Goal: Task Accomplishment & Management: Use online tool/utility

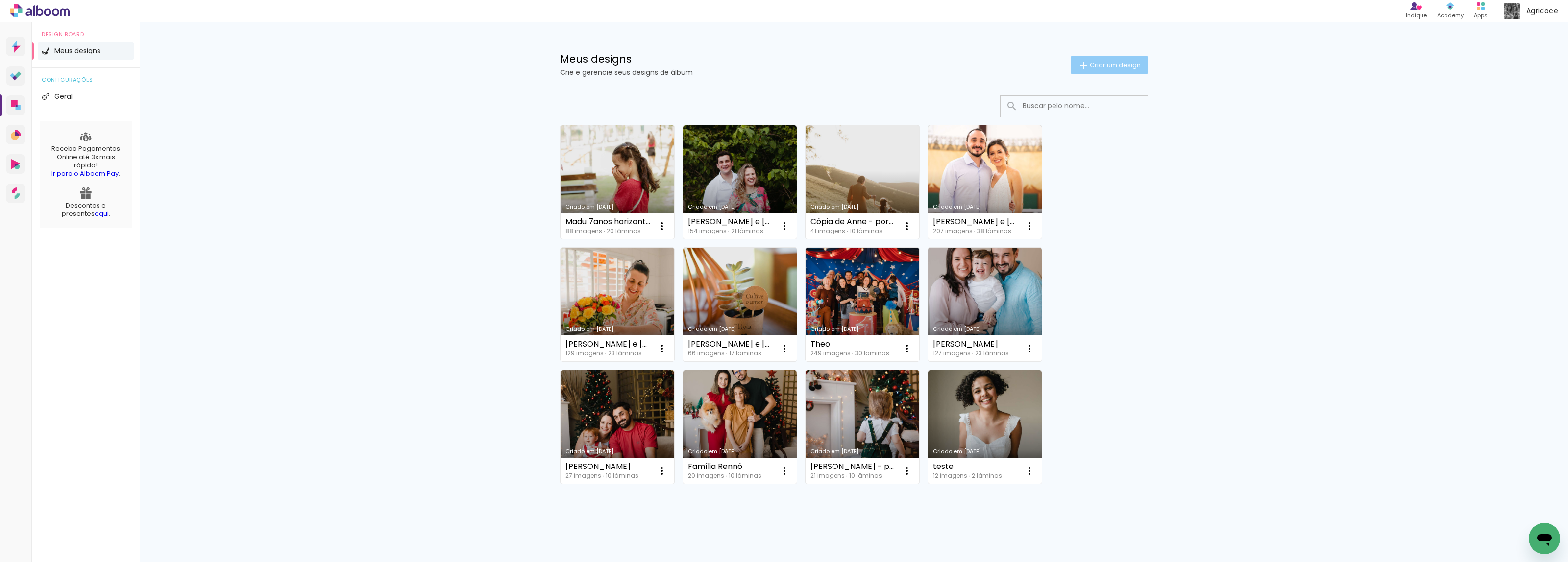
click at [1106, 64] on span "Criar um design" at bounding box center [1114, 64] width 51 height 6
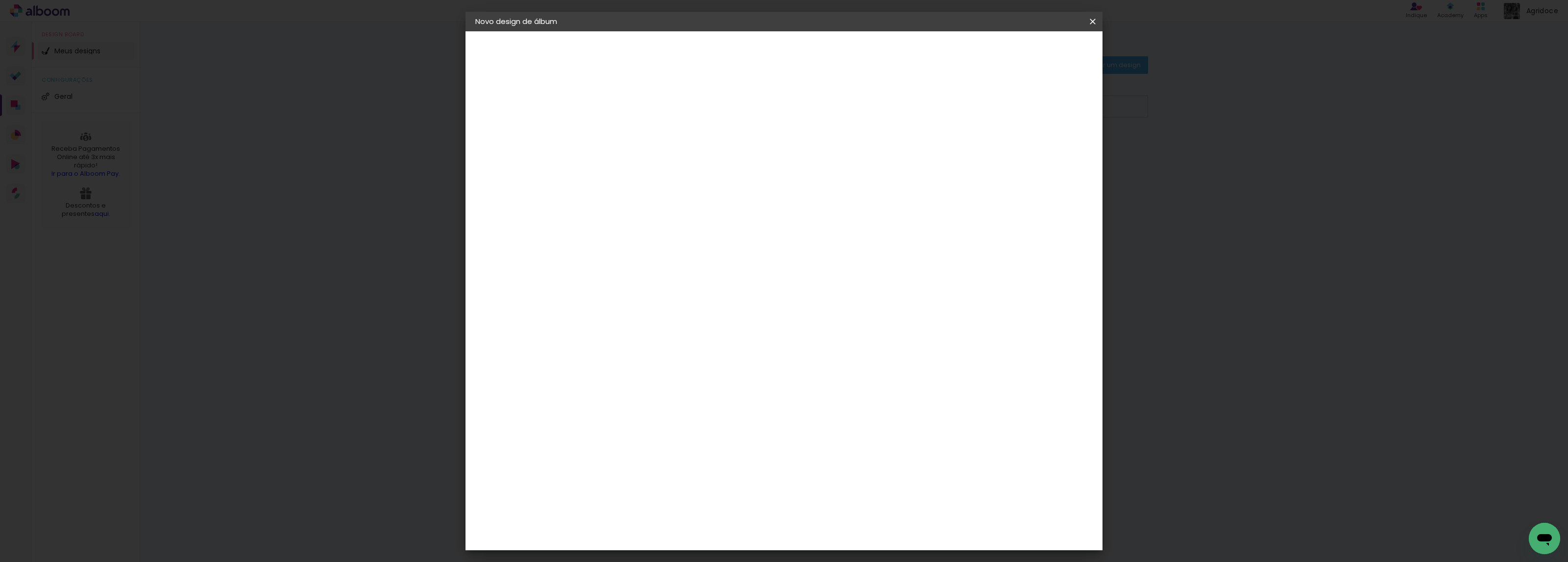
click at [1096, 24] on iron-icon at bounding box center [1092, 21] width 12 height 10
click at [1092, 20] on iron-icon at bounding box center [1092, 21] width 12 height 10
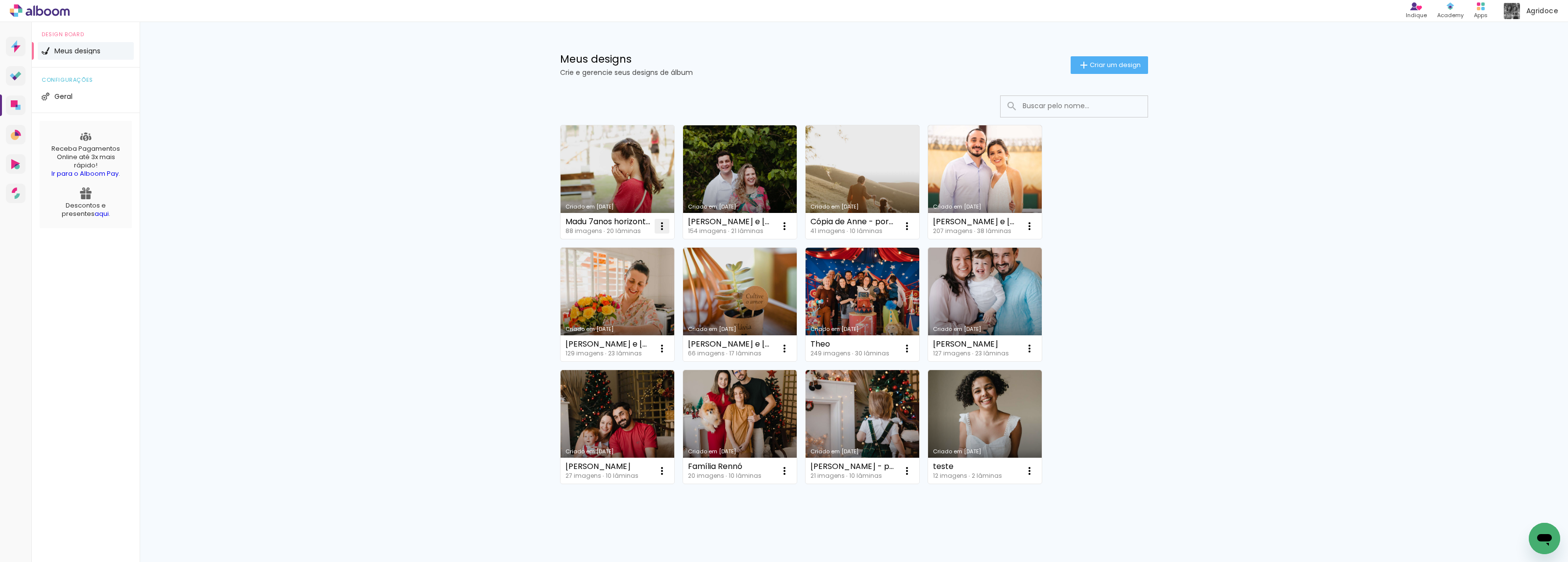
click at [656, 223] on iron-icon at bounding box center [662, 226] width 12 height 12
click at [639, 268] on span "Fazer uma cópia" at bounding box center [621, 269] width 58 height 7
type input "Cópia de Madu 7anos horizontal"
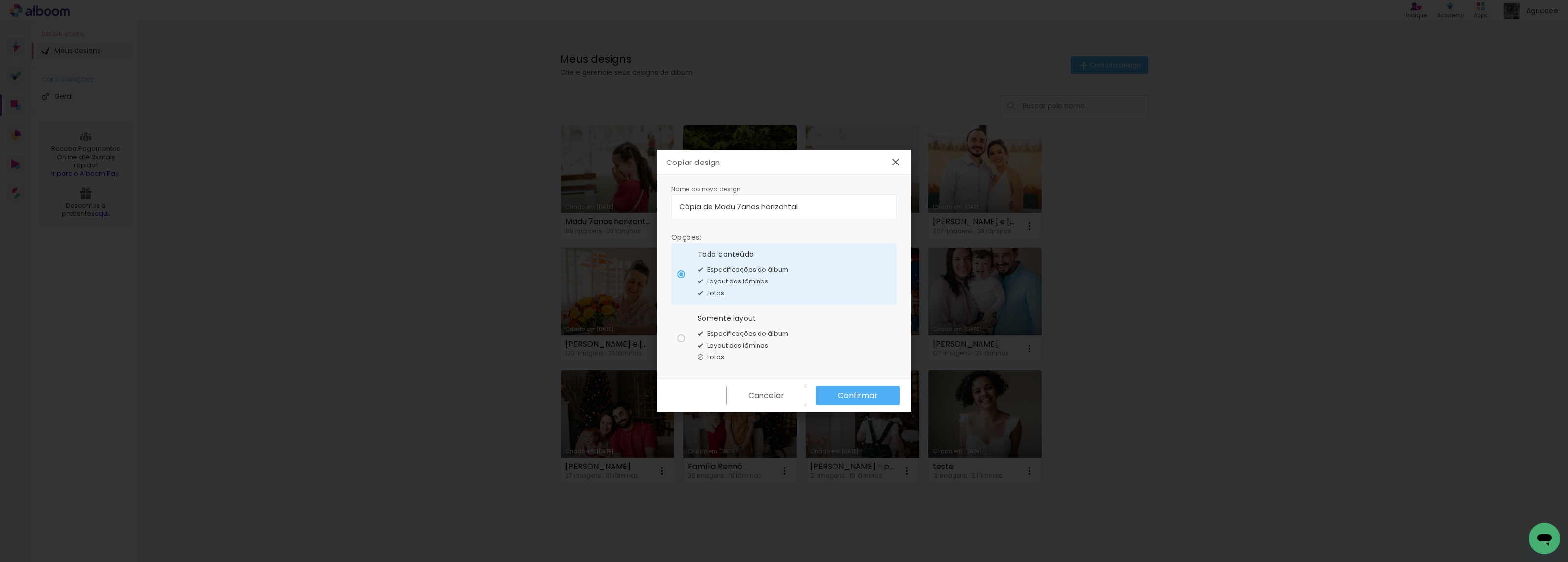
click at [753, 319] on div "Somente layout" at bounding box center [743, 318] width 91 height 10
type paper-radio-button "on"
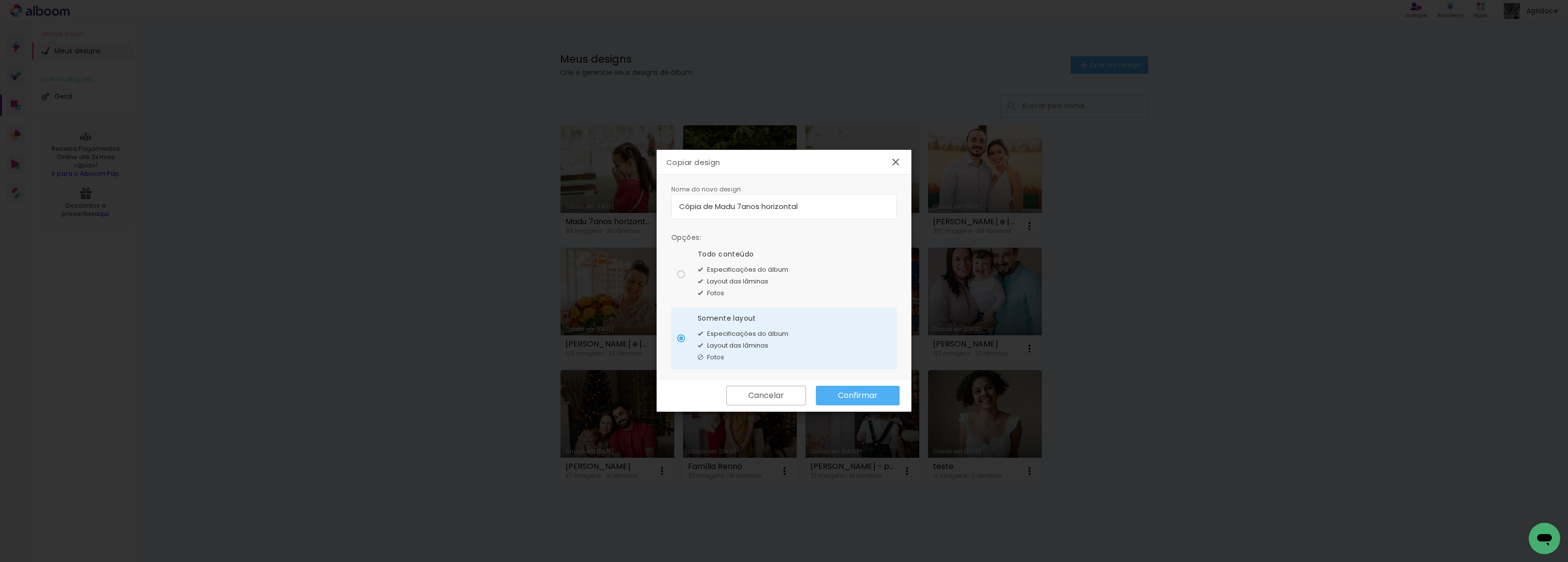
drag, startPoint x: 809, startPoint y: 213, endPoint x: 621, endPoint y: 227, distance: 188.5
click at [621, 227] on body "link( href="../../bower_components/polymer/polymer.html" rel="import" ) picture…" at bounding box center [784, 281] width 1568 height 562
type input "Manu horizontal"
type paper-input "Manu horizontal"
click at [890, 397] on paper-button "Confirmar" at bounding box center [857, 396] width 84 height 19
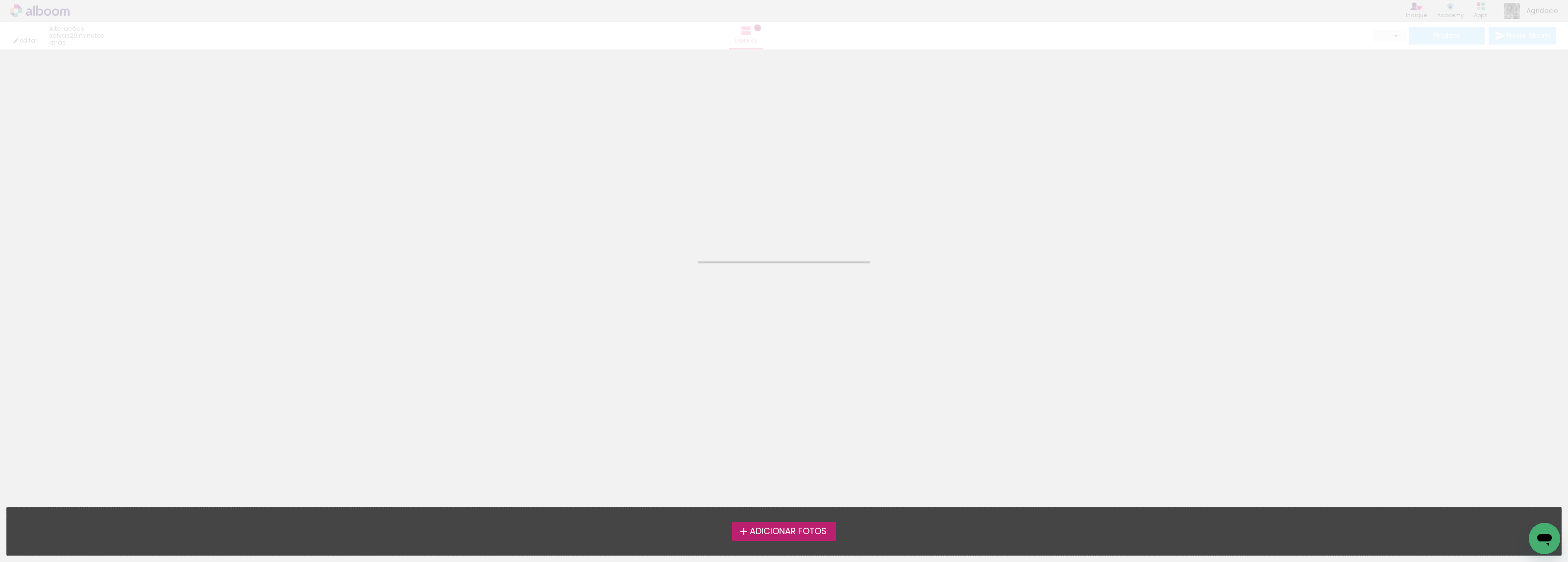
click at [800, 533] on span "Adicionar Fotos" at bounding box center [788, 532] width 77 height 9
click at [0, 0] on input "file" at bounding box center [0, 0] width 0 height 0
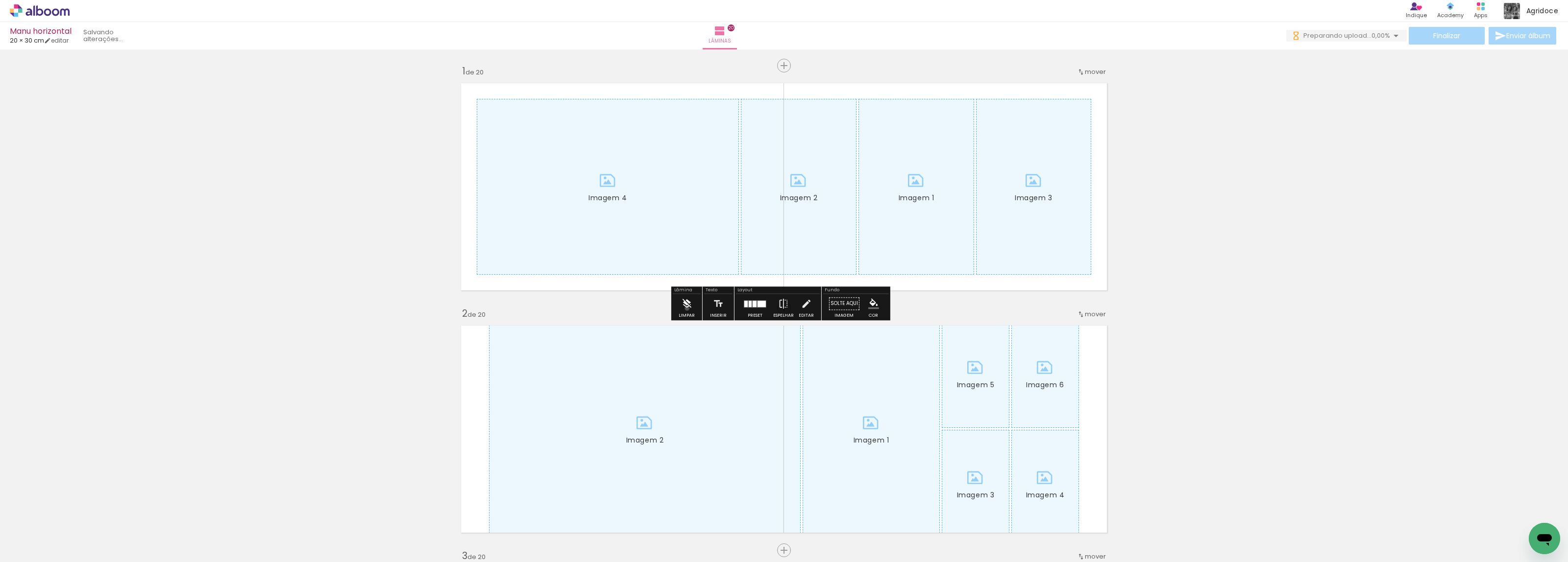
click at [687, 308] on iron-icon at bounding box center [687, 304] width 11 height 19
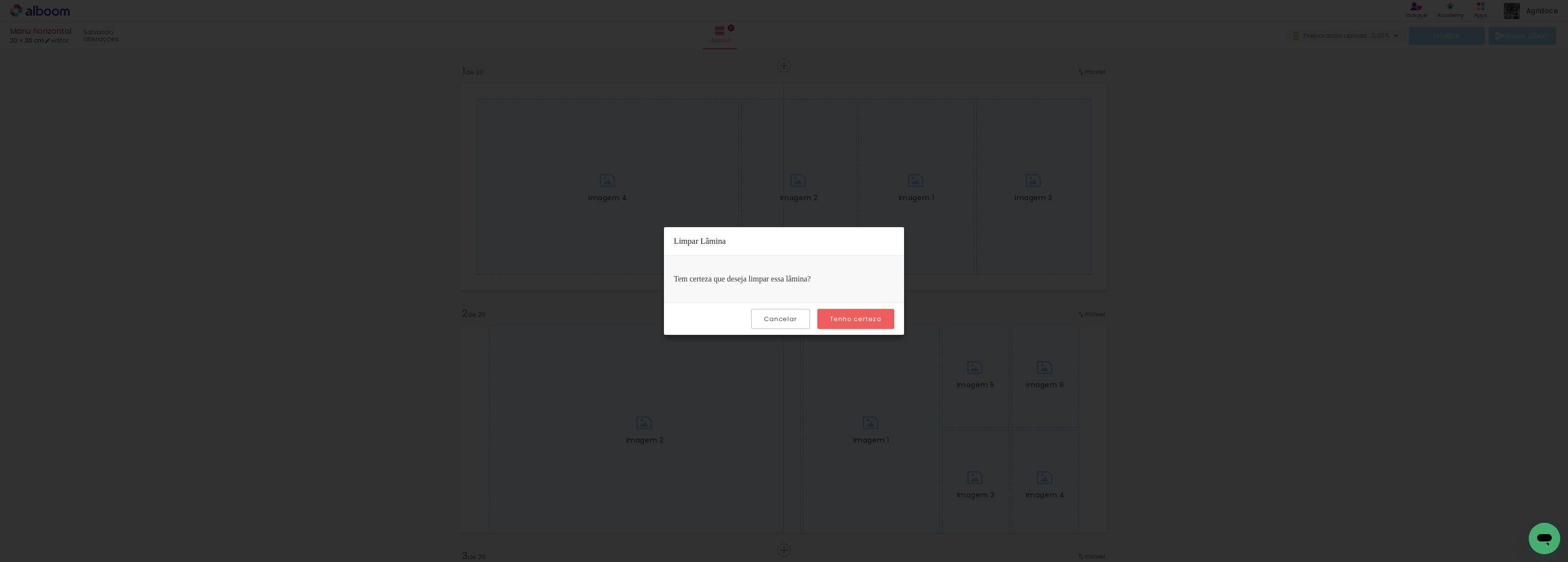
click at [826, 321] on paper-button "Tenho certeza" at bounding box center [856, 319] width 77 height 20
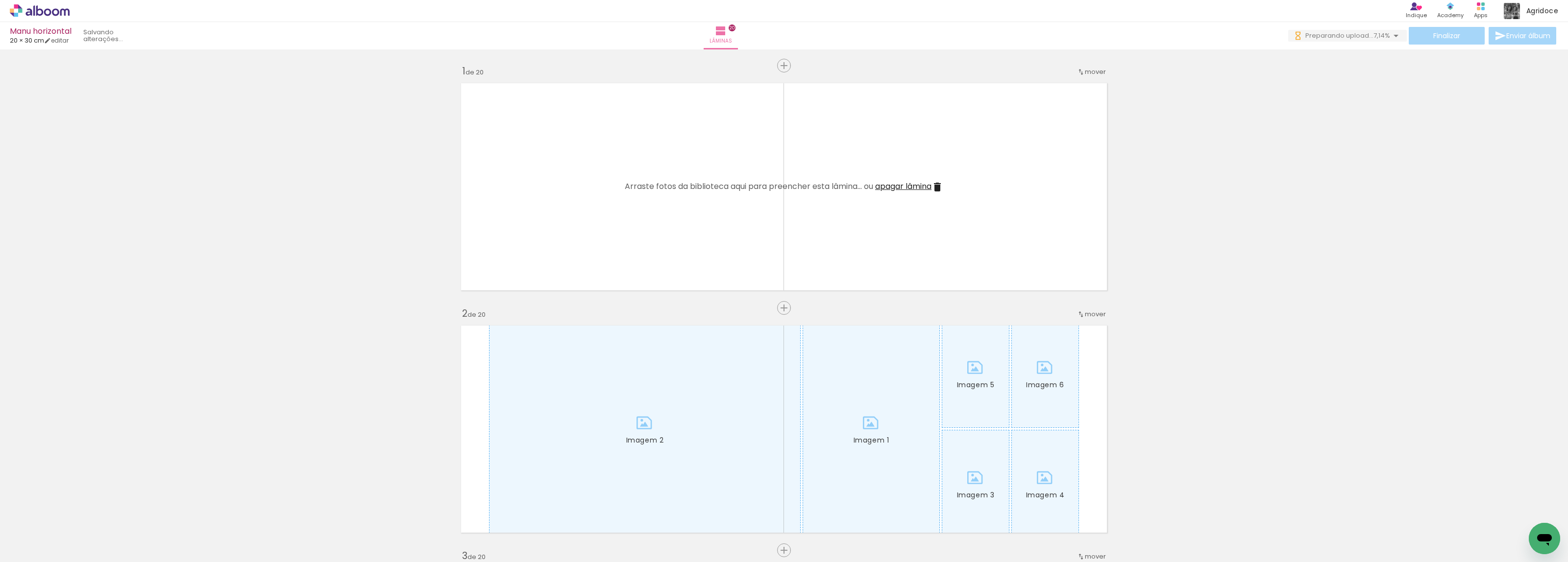
click at [904, 189] on span "apagar lâmina" at bounding box center [903, 186] width 56 height 11
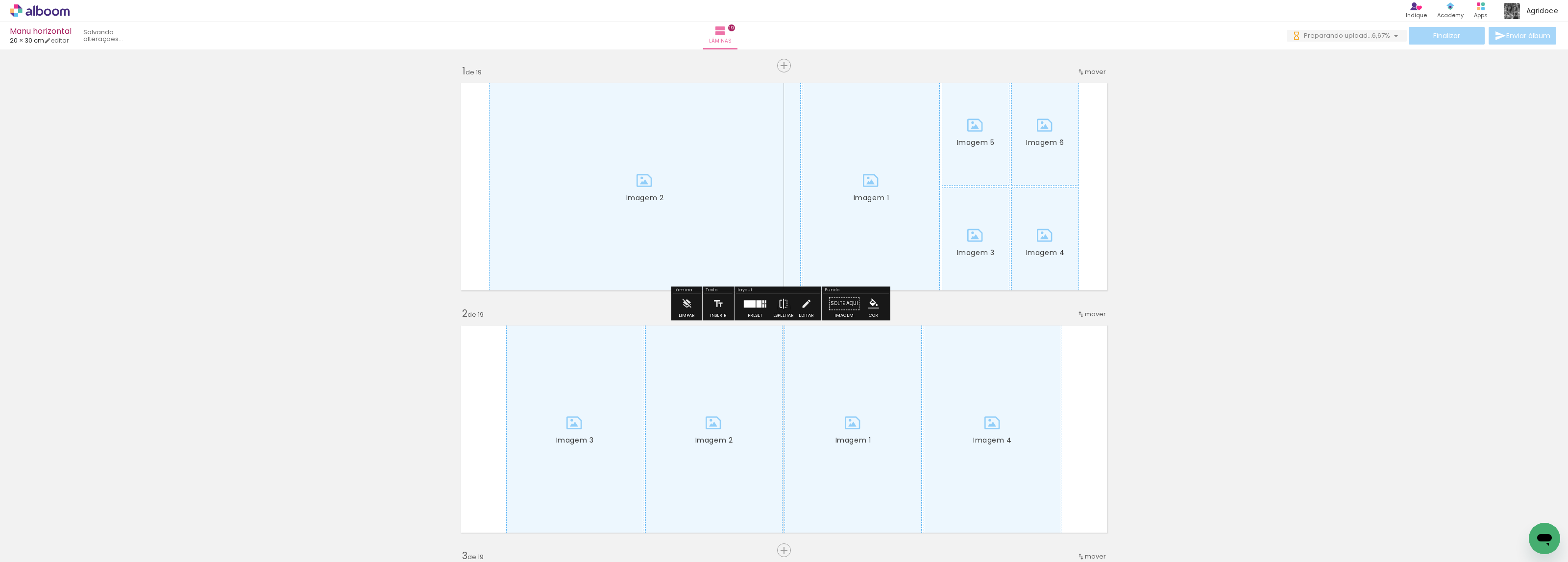
click at [689, 300] on iron-icon at bounding box center [687, 304] width 11 height 19
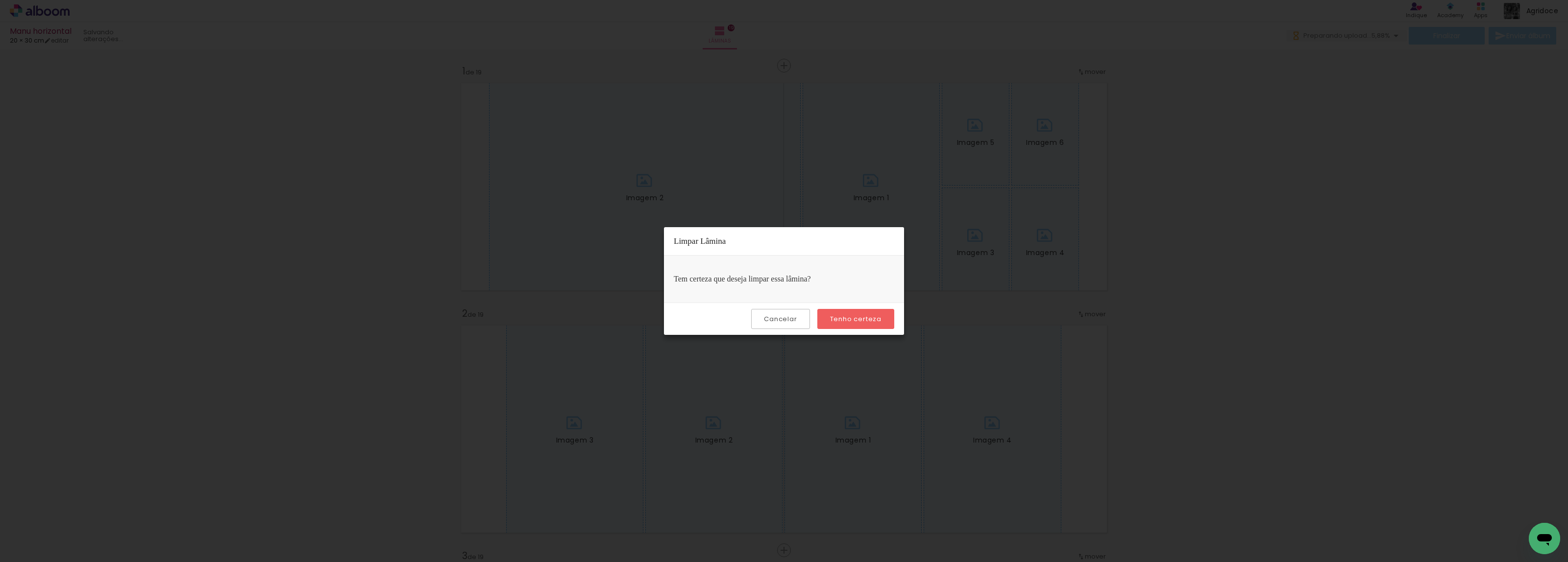
click at [0, 0] on slot "Tenho certeza" at bounding box center [0, 0] width 0 height 0
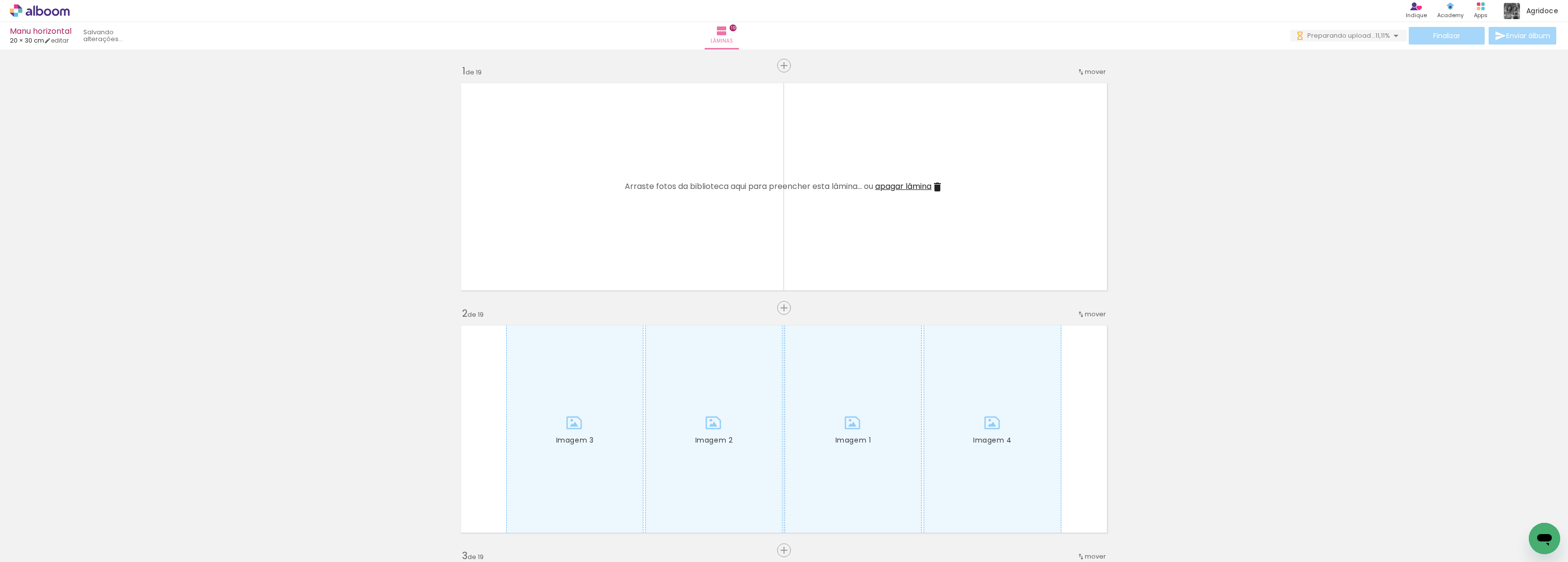
click at [916, 186] on span "apagar lâmina" at bounding box center [903, 186] width 56 height 11
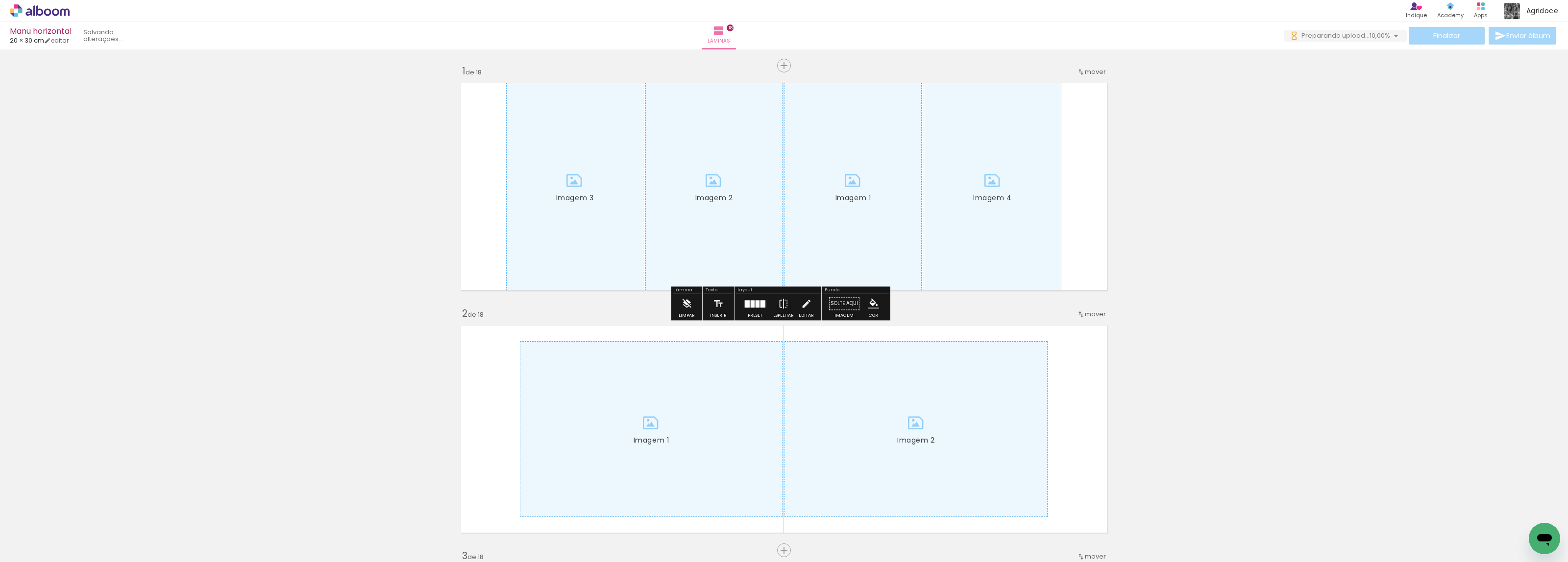
click at [687, 310] on iron-icon at bounding box center [687, 304] width 11 height 19
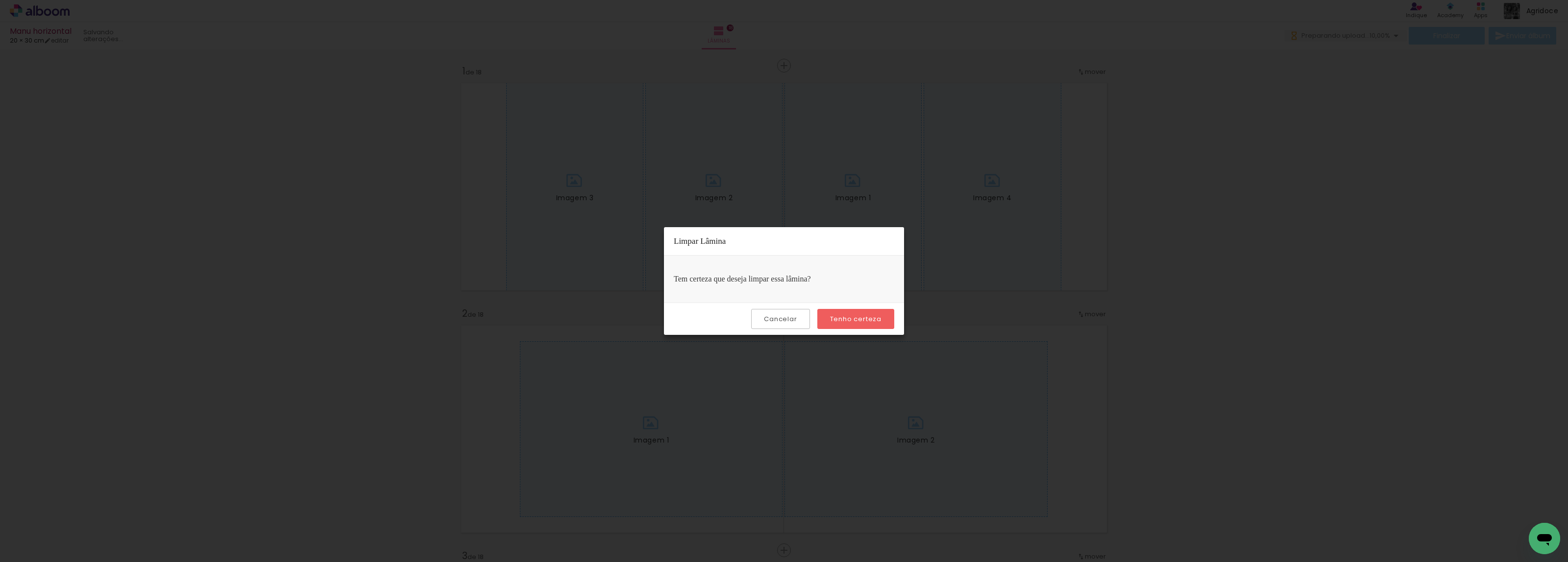
click at [0, 0] on slot "Tenho certeza" at bounding box center [0, 0] width 0 height 0
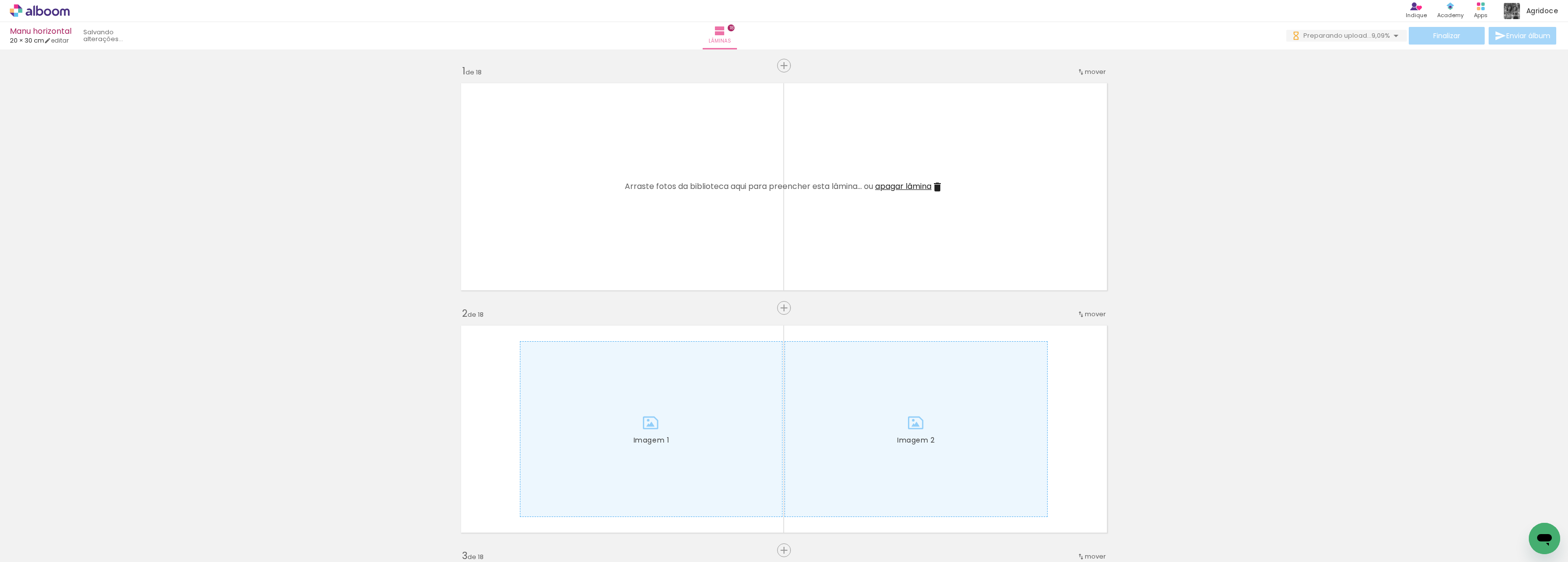
click at [909, 190] on span "apagar lâmina" at bounding box center [903, 186] width 56 height 11
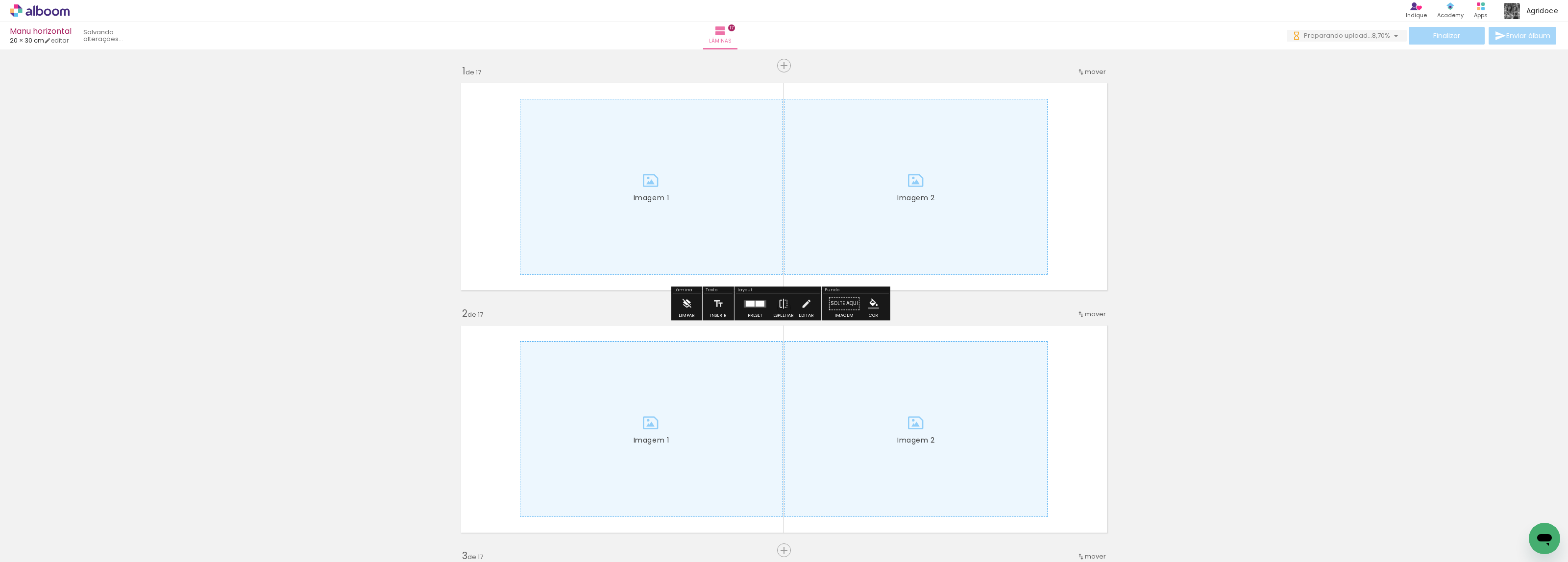
click at [682, 301] on iron-icon at bounding box center [687, 304] width 11 height 19
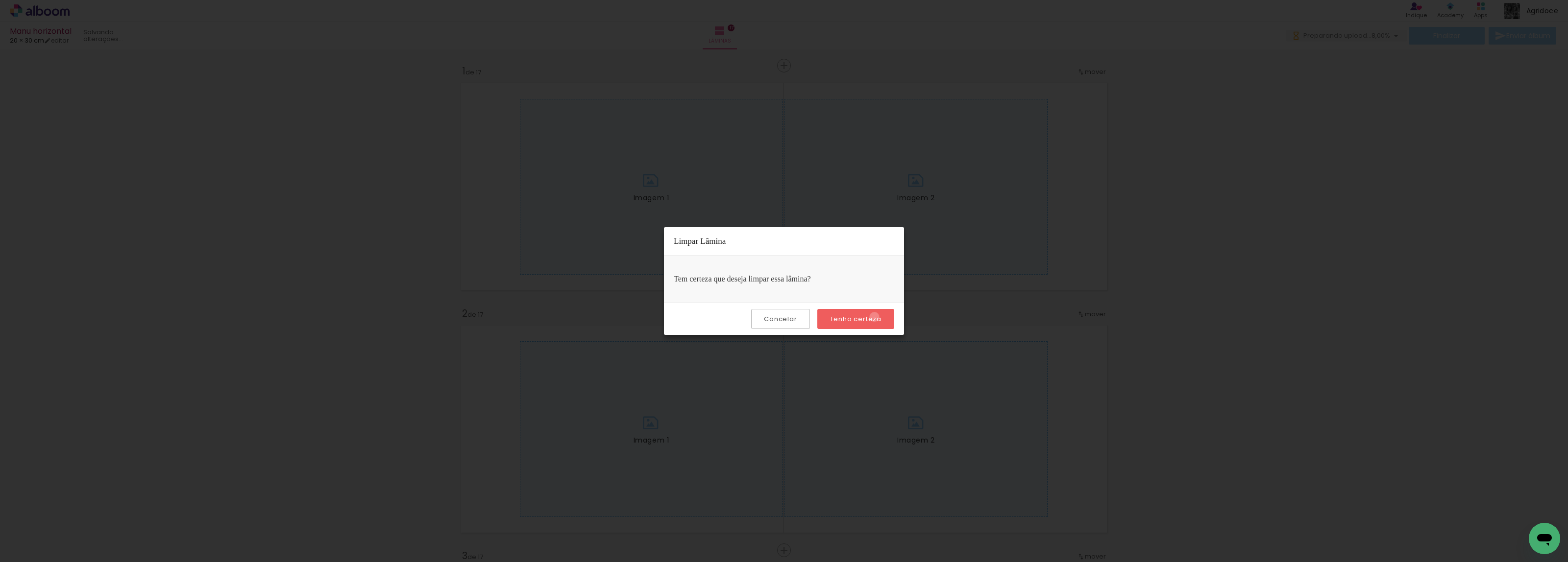
click at [0, 0] on slot "Tenho certeza" at bounding box center [0, 0] width 0 height 0
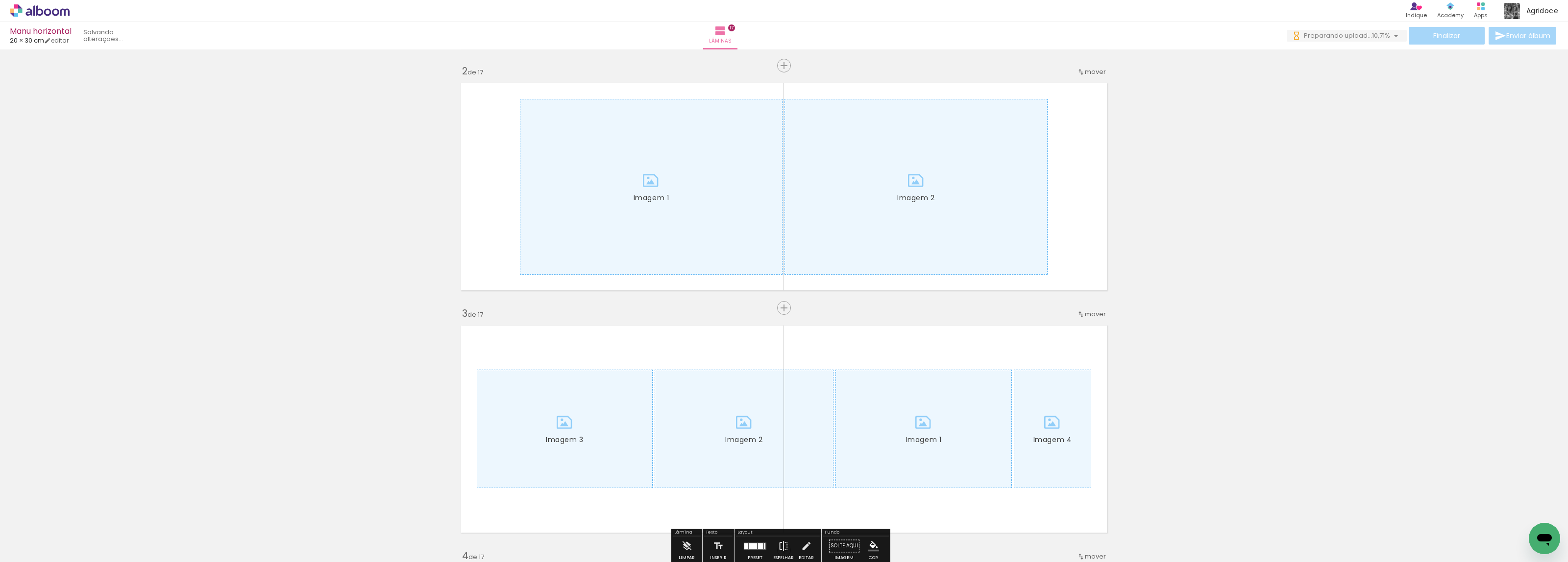
scroll to position [243, 0]
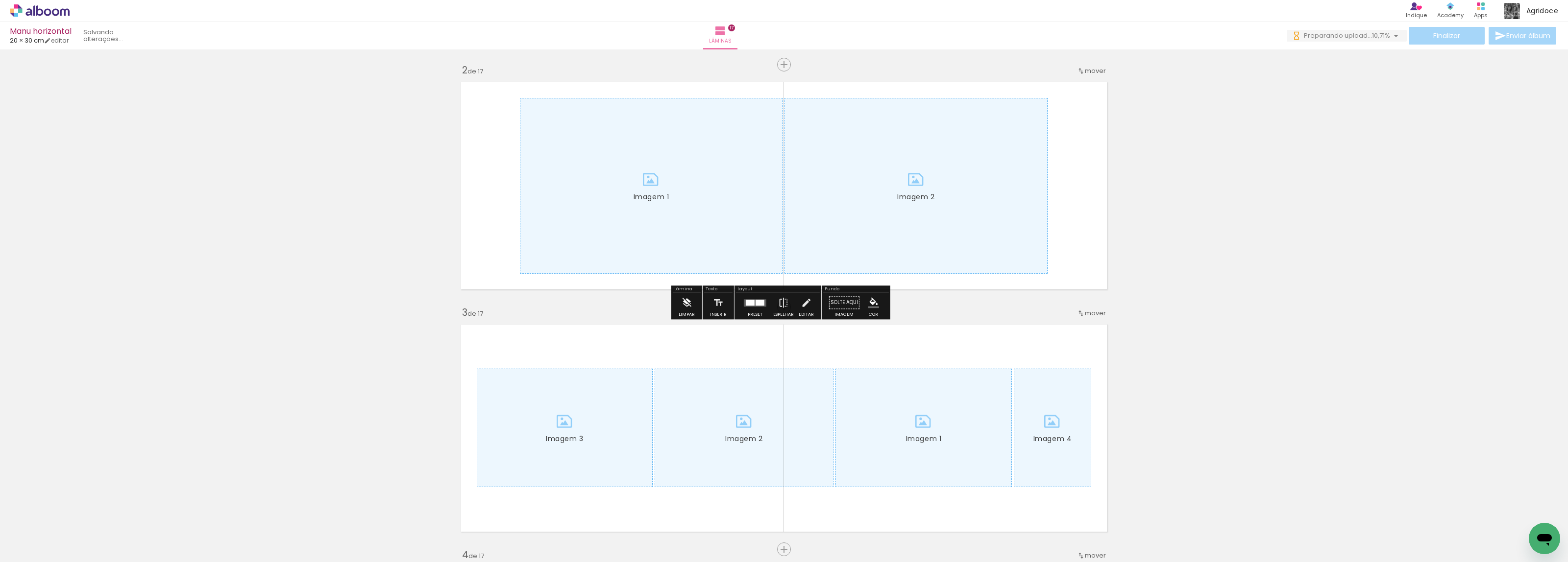
click at [682, 303] on iron-icon at bounding box center [687, 303] width 11 height 19
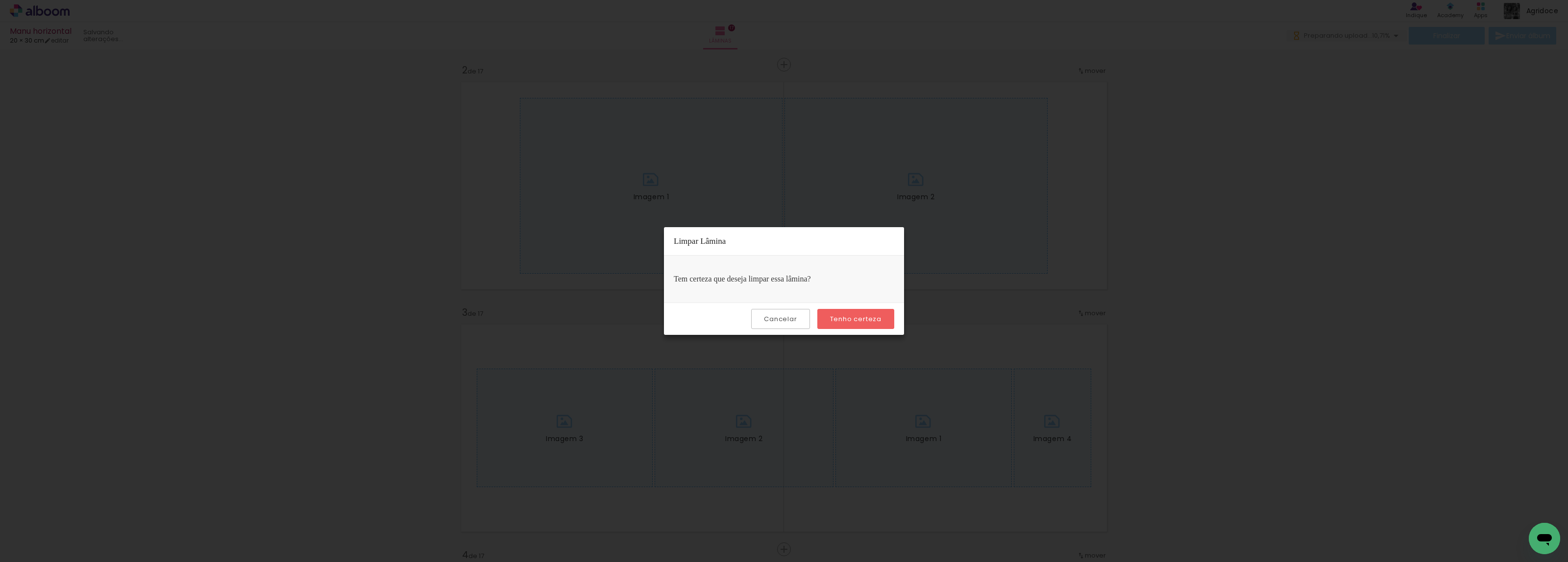
click at [0, 0] on slot "Tenho certeza" at bounding box center [0, 0] width 0 height 0
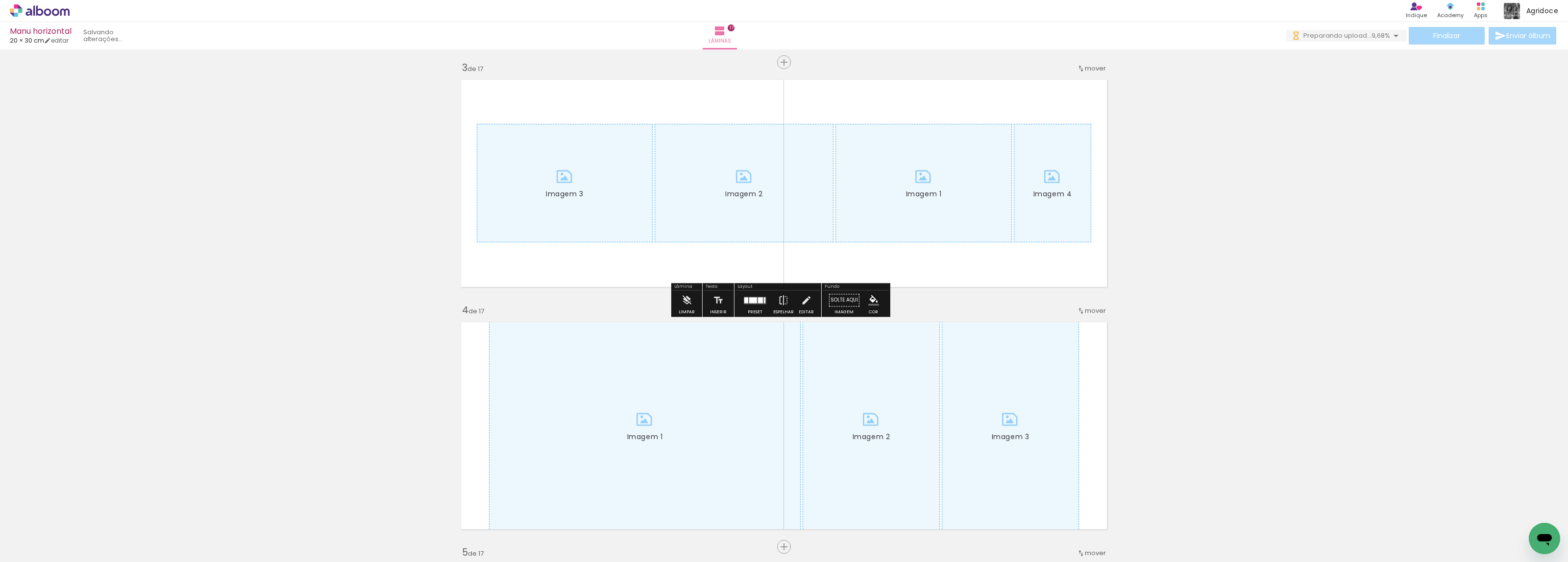
scroll to position [0, 0]
click at [687, 300] on iron-icon at bounding box center [687, 300] width 11 height 19
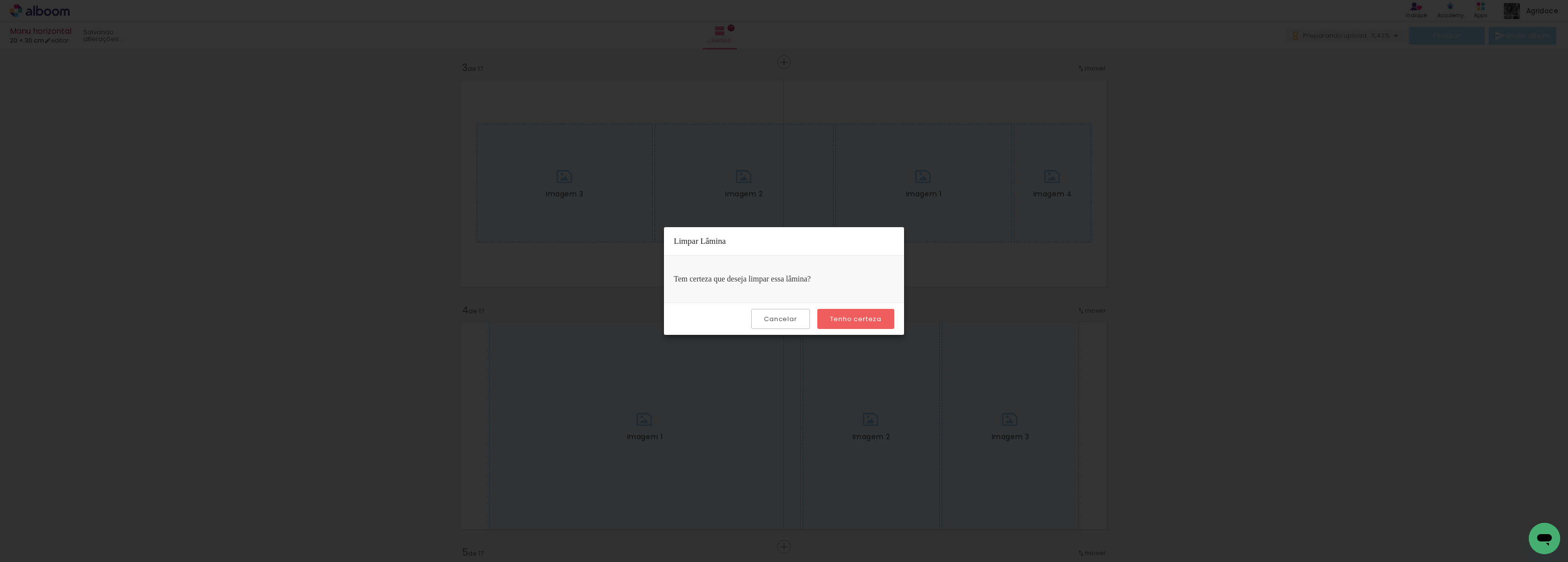
click at [834, 313] on paper-button "Tenho certeza" at bounding box center [856, 319] width 77 height 20
click at [0, 0] on slot "Tenho certeza" at bounding box center [0, 0] width 0 height 0
click at [0, 0] on slot "Cancelar" at bounding box center [0, 0] width 0 height 0
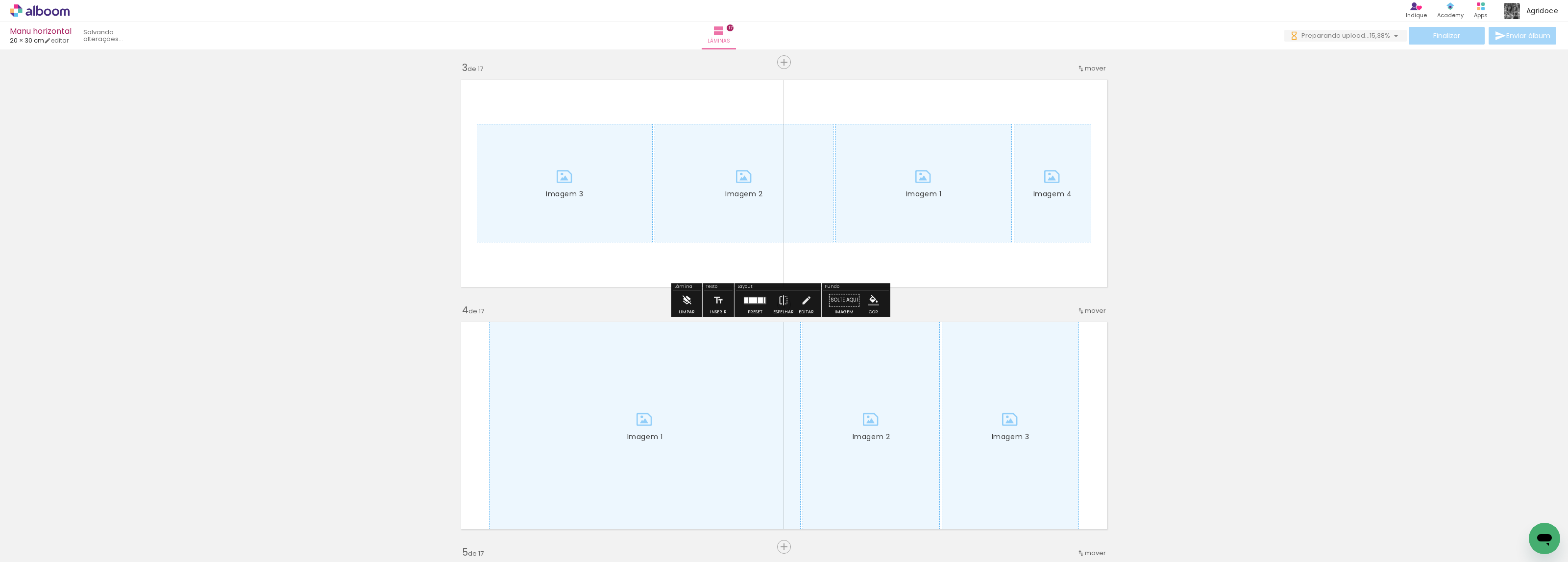
click at [684, 299] on iron-icon at bounding box center [687, 300] width 11 height 19
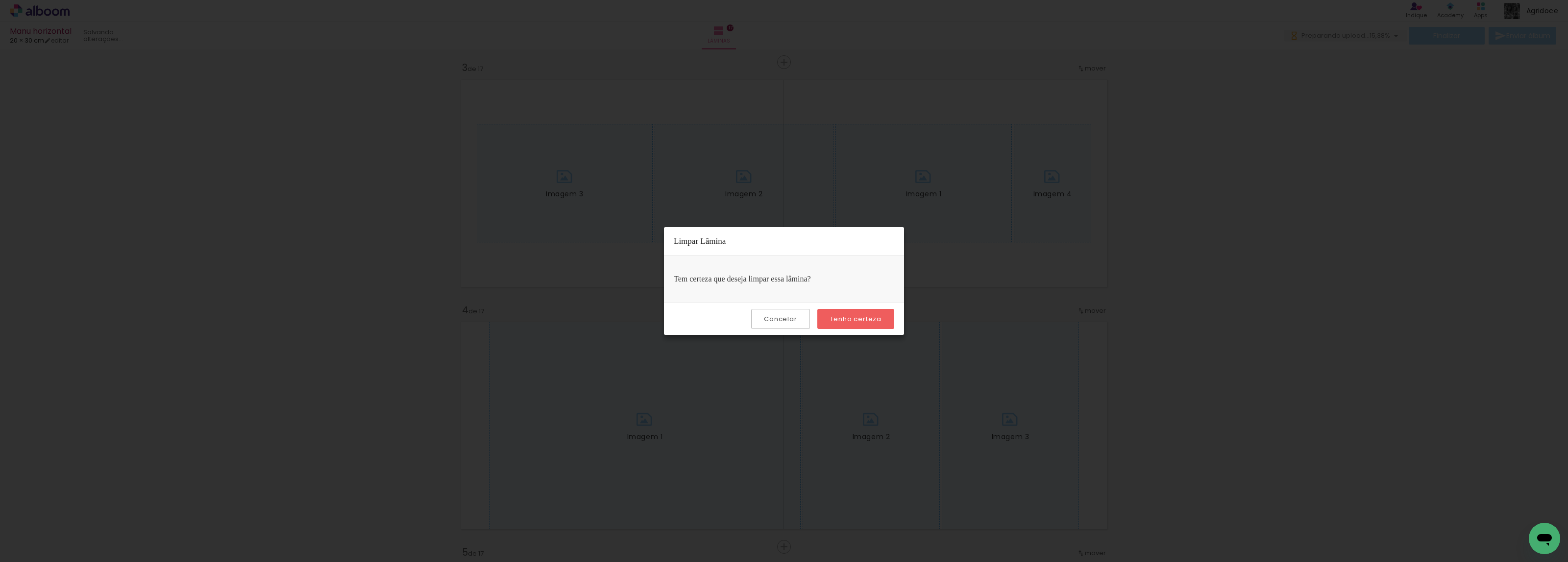
click at [0, 0] on slot "Tenho certeza" at bounding box center [0, 0] width 0 height 0
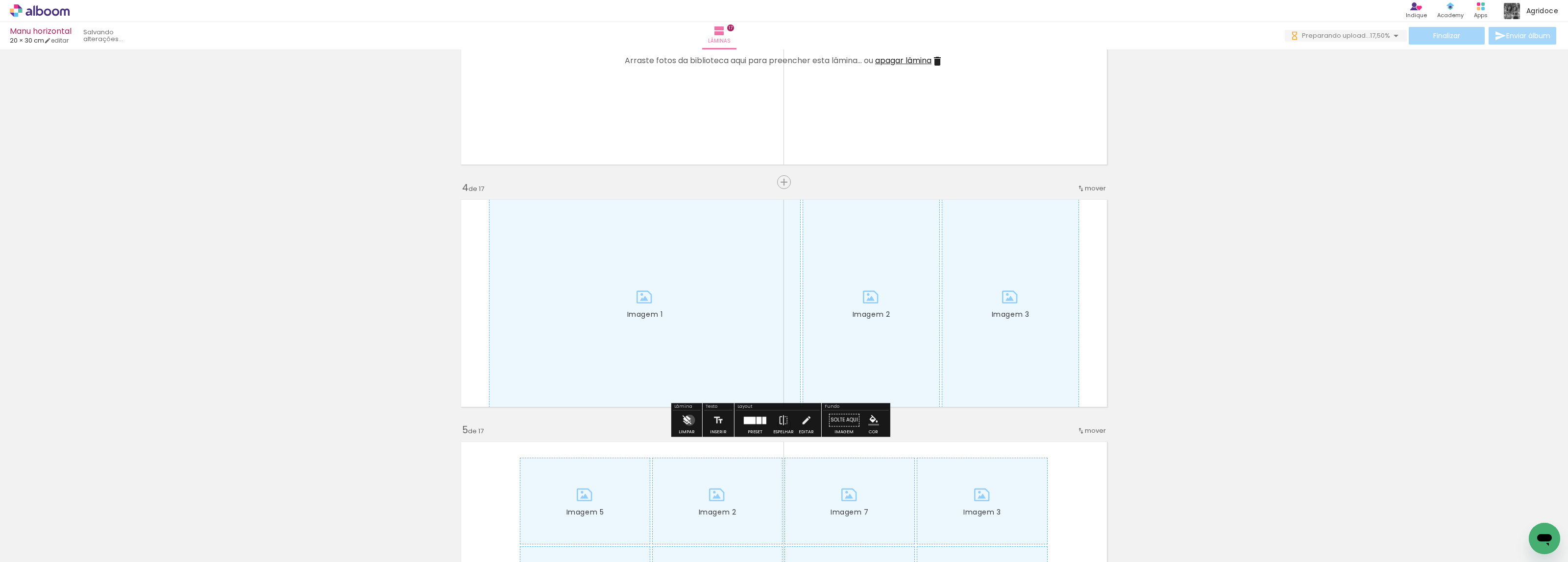
click at [689, 420] on iron-icon at bounding box center [687, 420] width 11 height 19
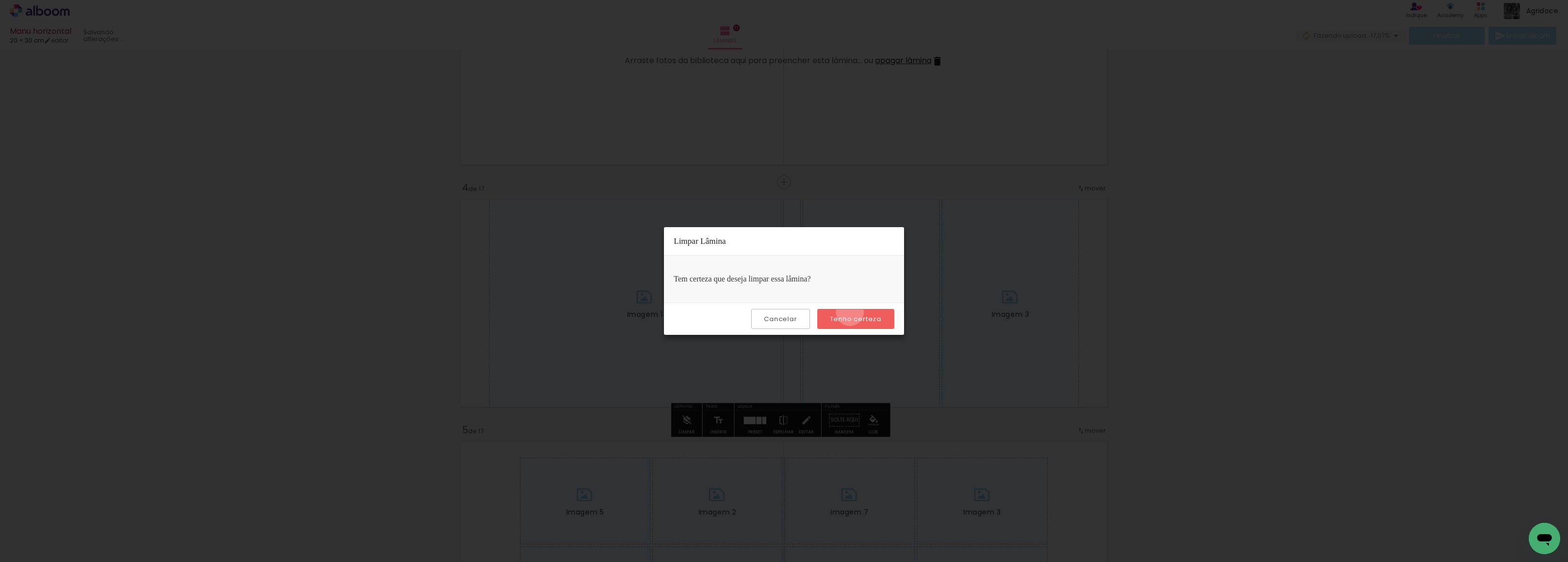
click at [851, 312] on paper-button "Tenho certeza" at bounding box center [856, 319] width 77 height 20
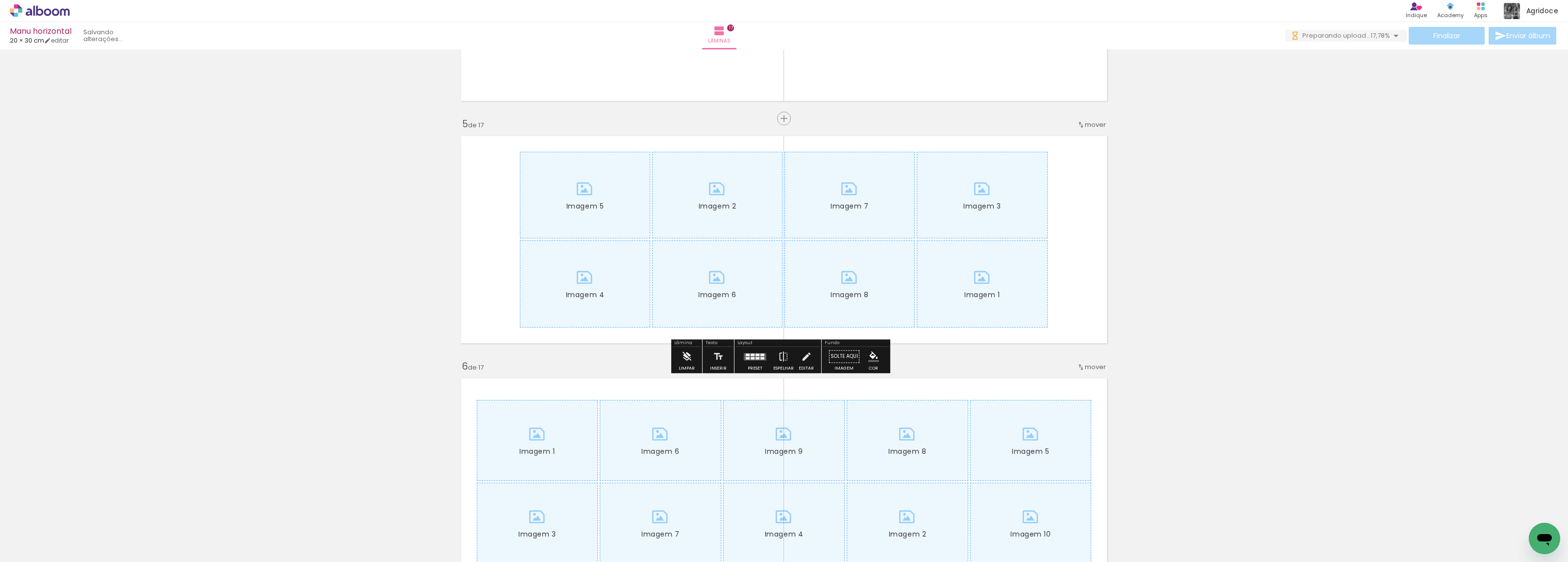
click at [680, 360] on paper-button "Limpar" at bounding box center [687, 359] width 21 height 25
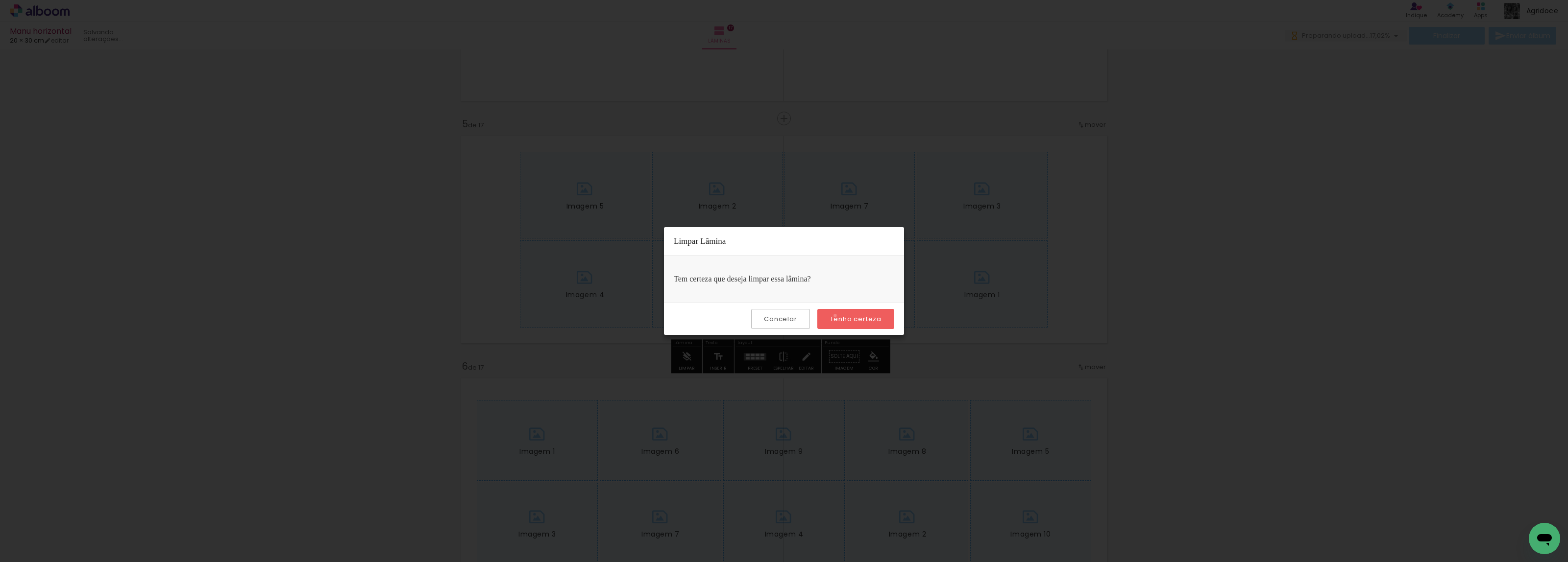
click at [0, 0] on slot "Tenho certeza" at bounding box center [0, 0] width 0 height 0
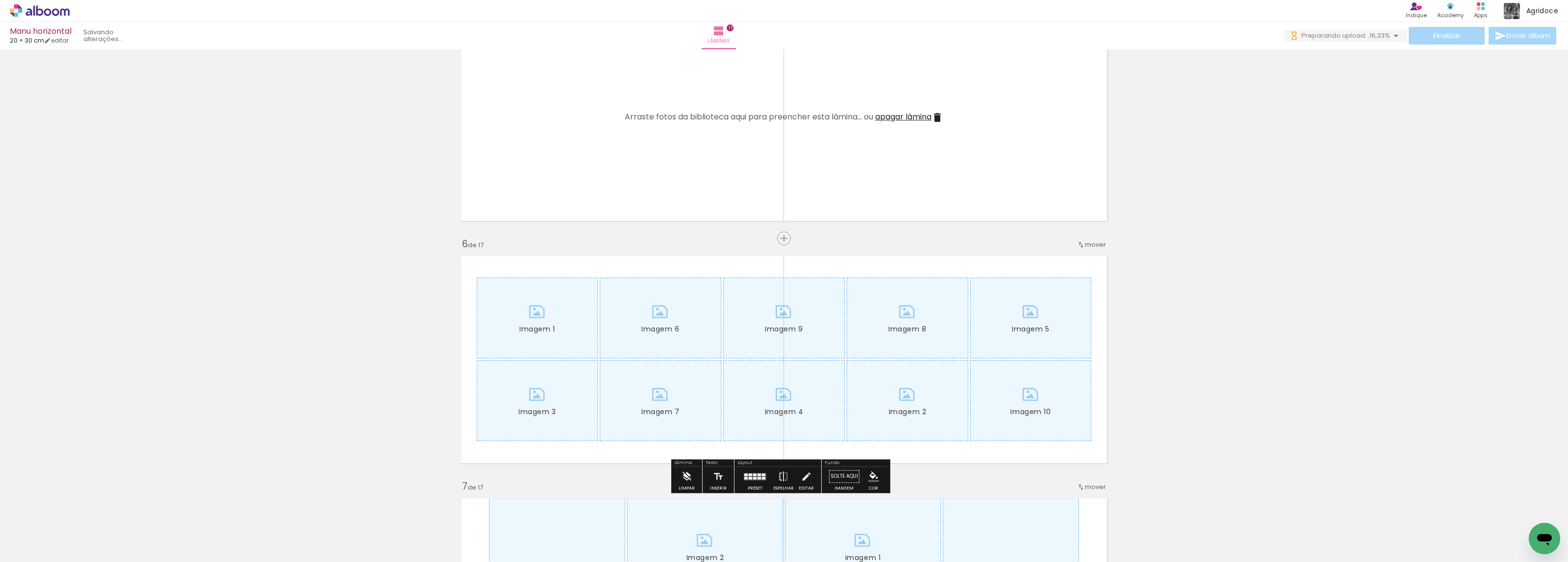
click at [685, 475] on iron-icon at bounding box center [687, 476] width 11 height 19
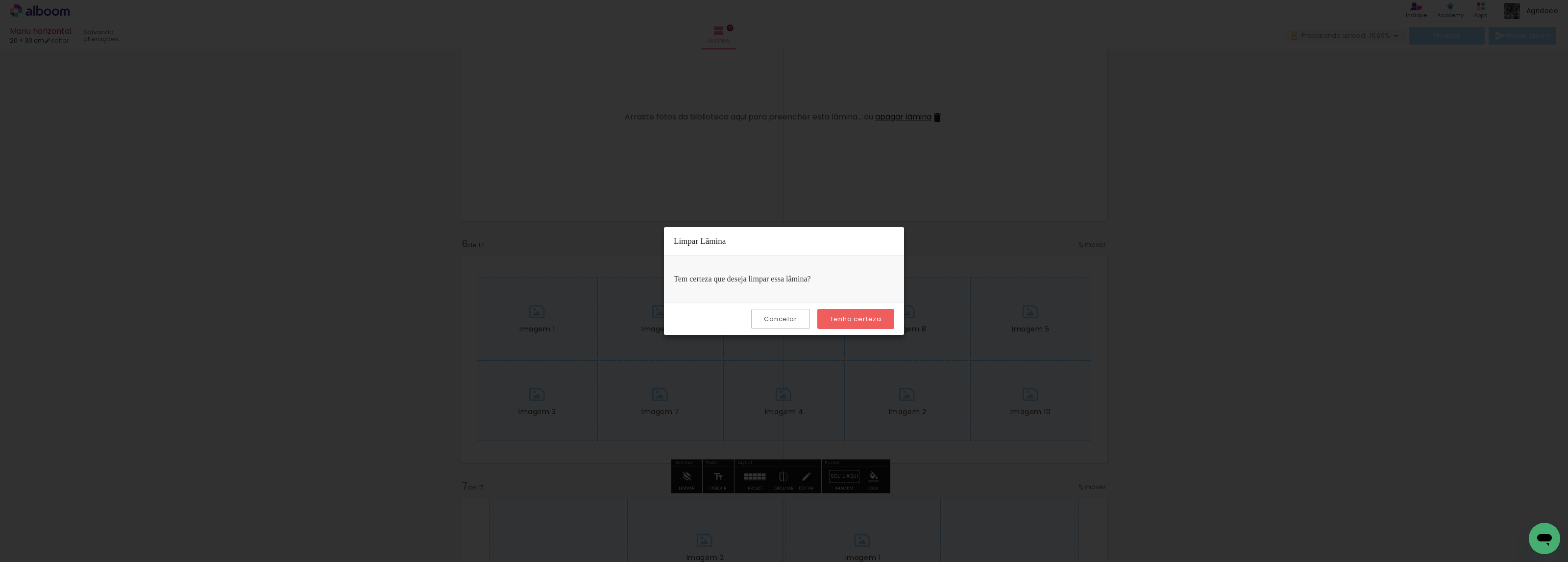
click at [0, 0] on slot "Tenho certeza" at bounding box center [0, 0] width 0 height 0
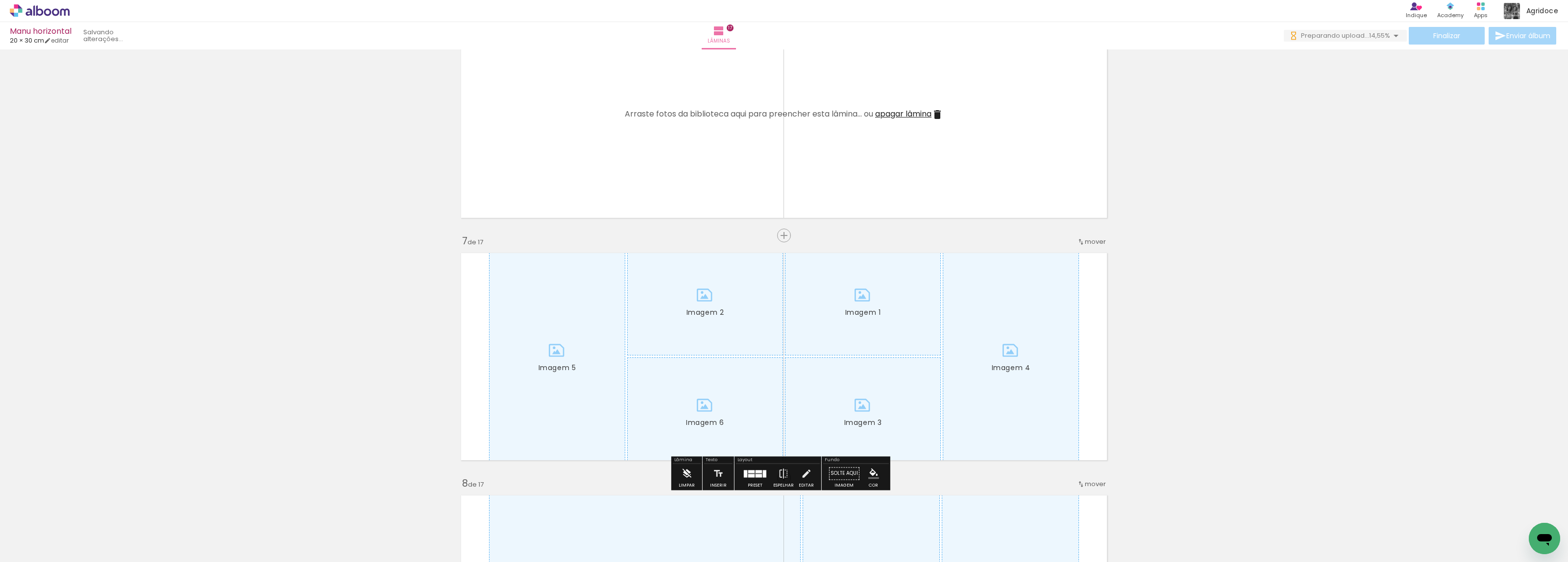
click at [689, 486] on div "Limpar" at bounding box center [687, 485] width 16 height 4
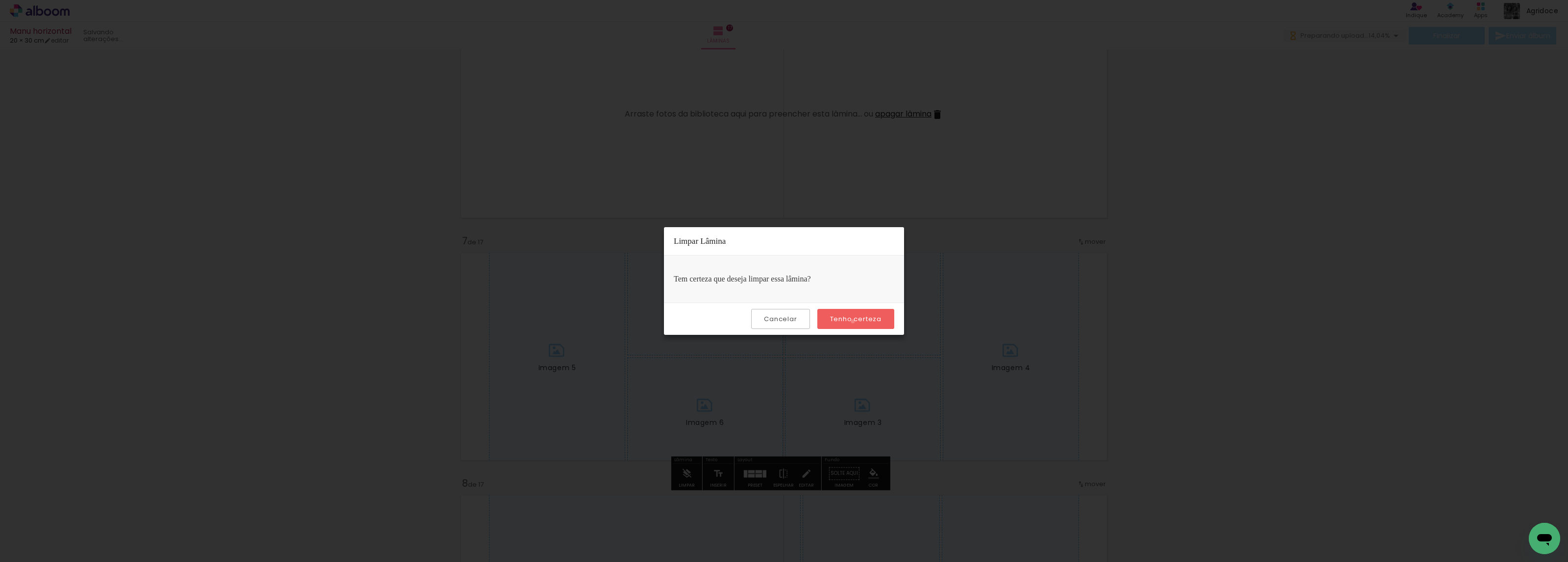
click at [0, 0] on slot "Tenho certeza" at bounding box center [0, 0] width 0 height 0
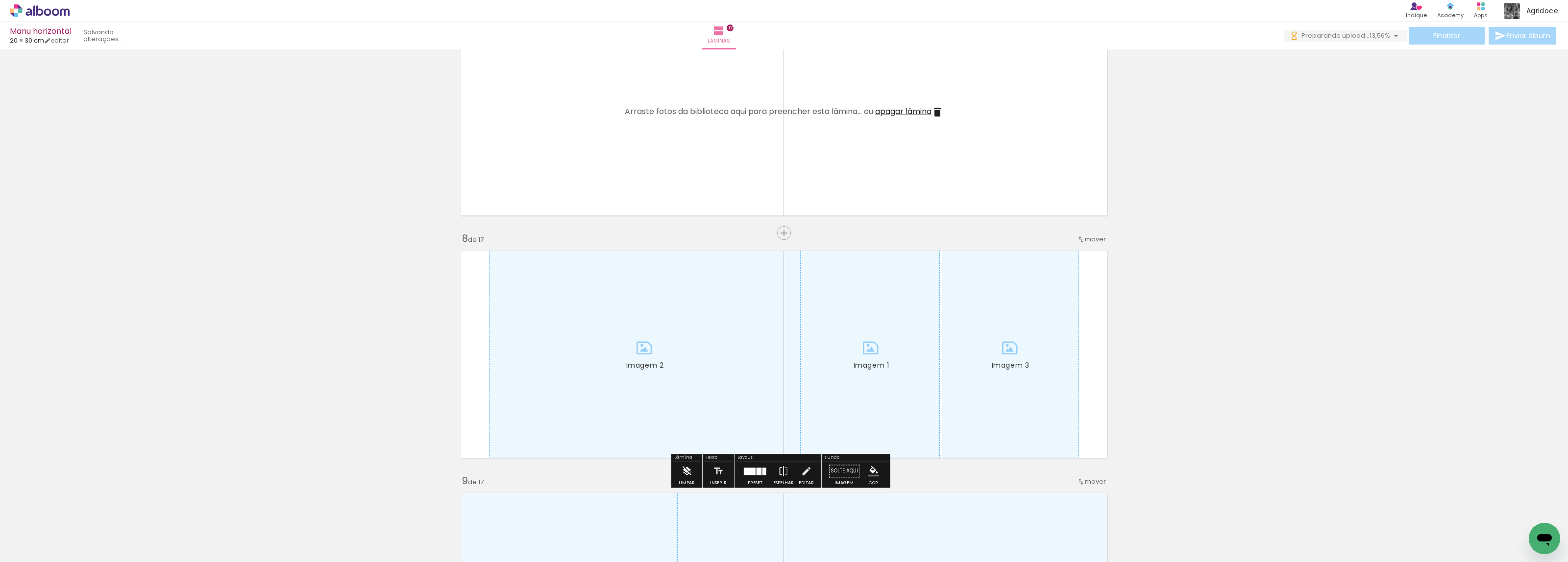
click at [690, 477] on iron-icon at bounding box center [687, 471] width 11 height 19
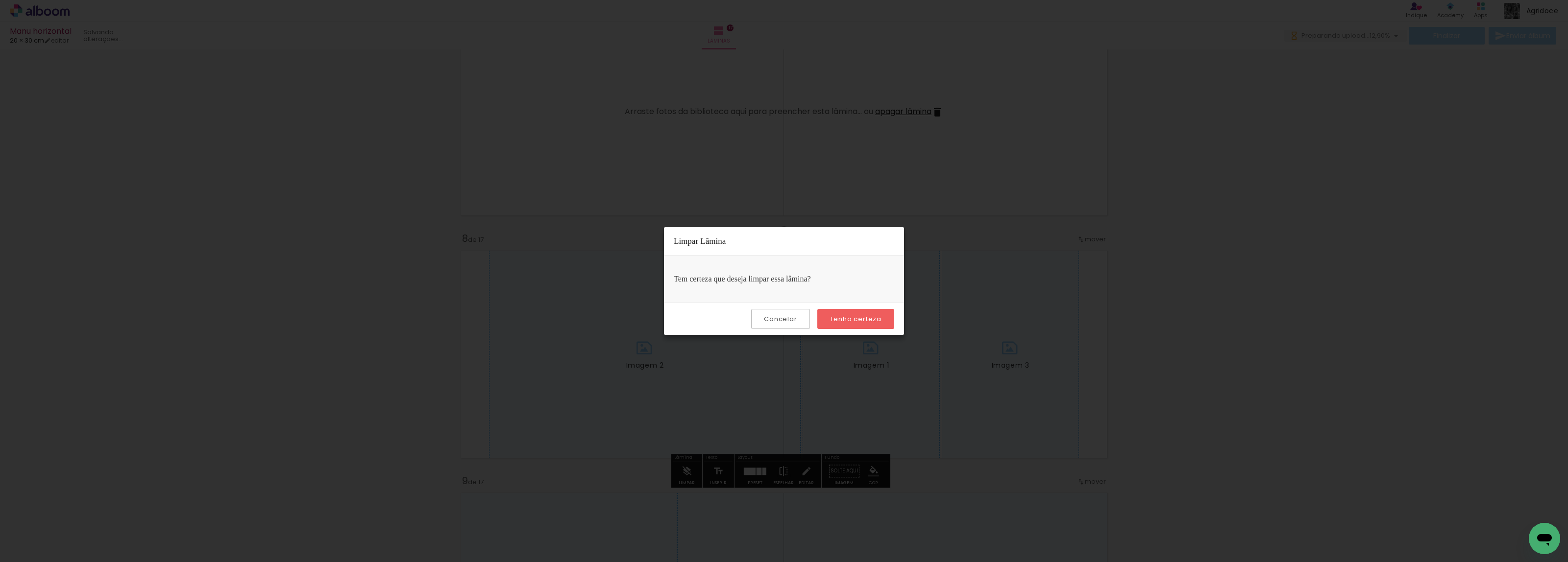
click at [863, 331] on div "Cancelar Tenho certeza" at bounding box center [784, 319] width 240 height 33
click at [863, 326] on paper-button "Tenho certeza" at bounding box center [856, 319] width 77 height 20
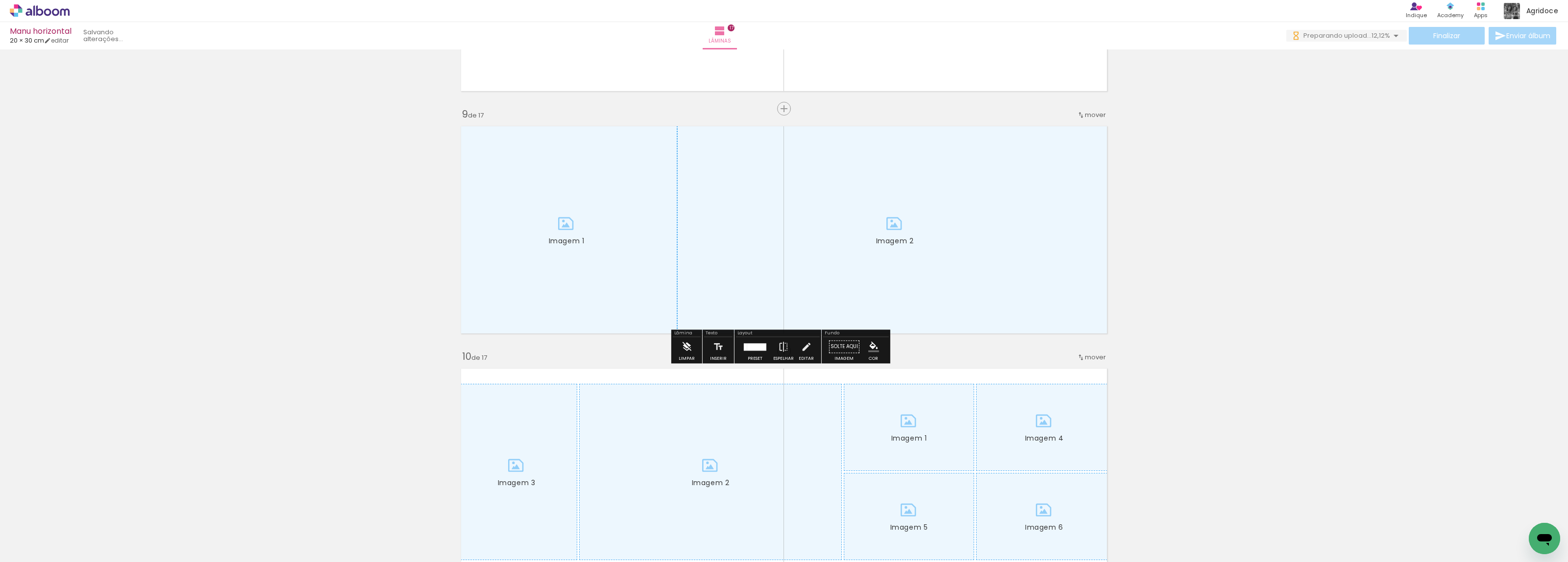
click at [689, 349] on iron-icon at bounding box center [687, 346] width 11 height 19
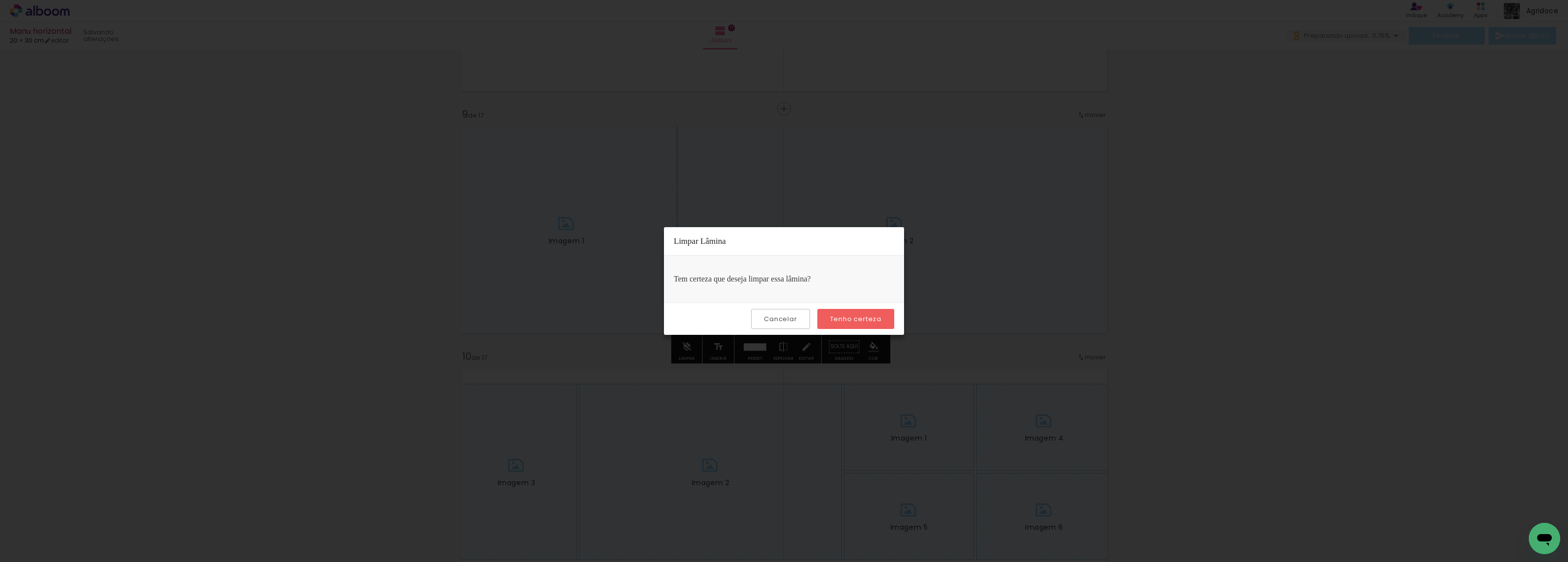
click at [0, 0] on slot "Tenho certeza" at bounding box center [0, 0] width 0 height 0
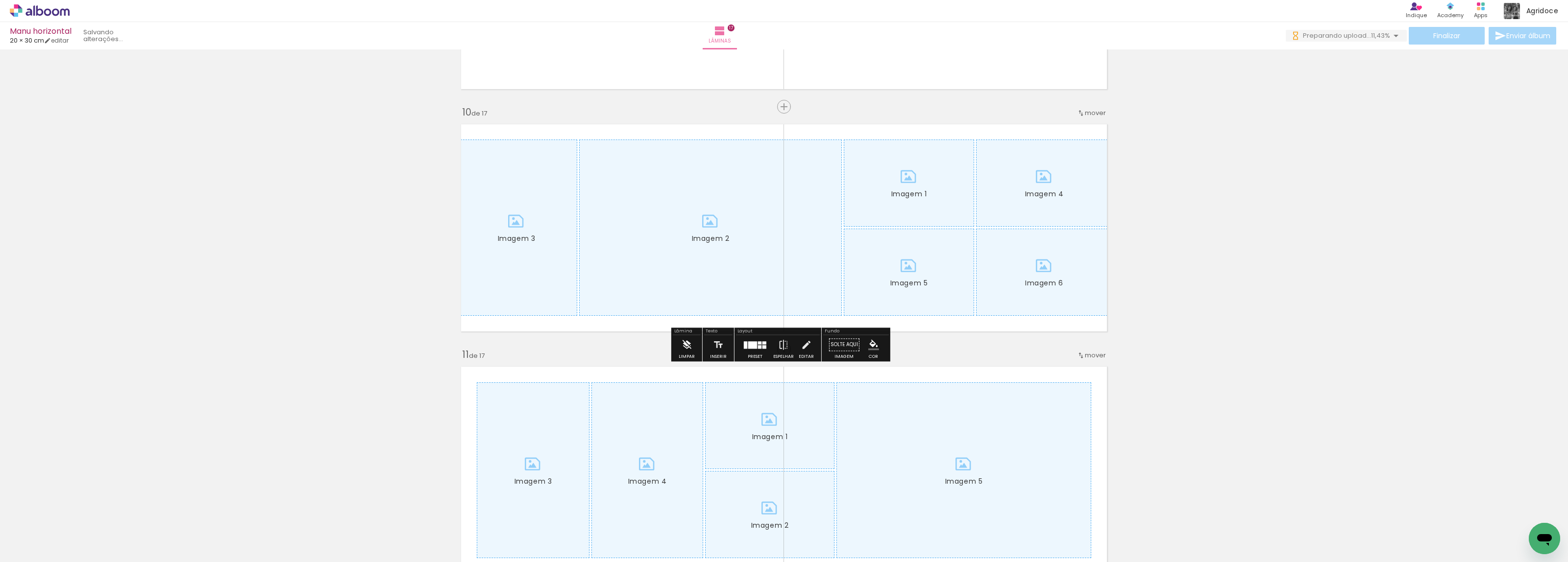
click at [684, 351] on iron-icon at bounding box center [687, 344] width 11 height 19
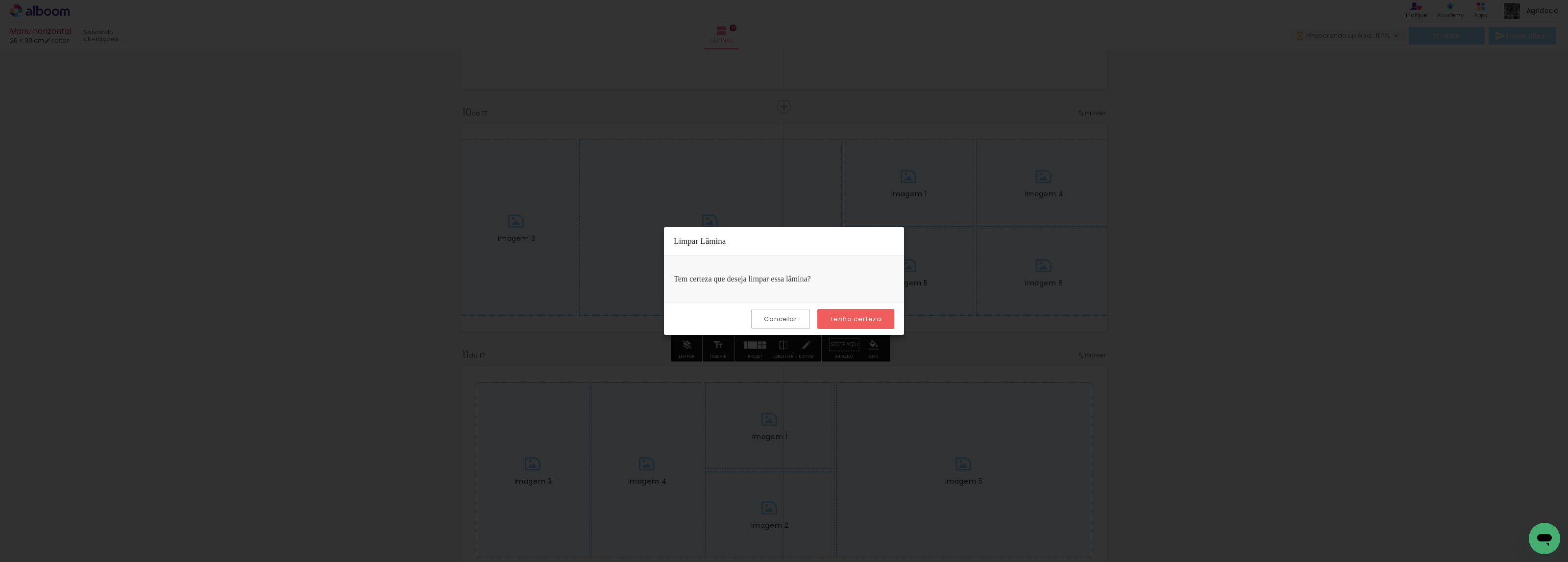
click at [0, 0] on slot "Tenho certeza" at bounding box center [0, 0] width 0 height 0
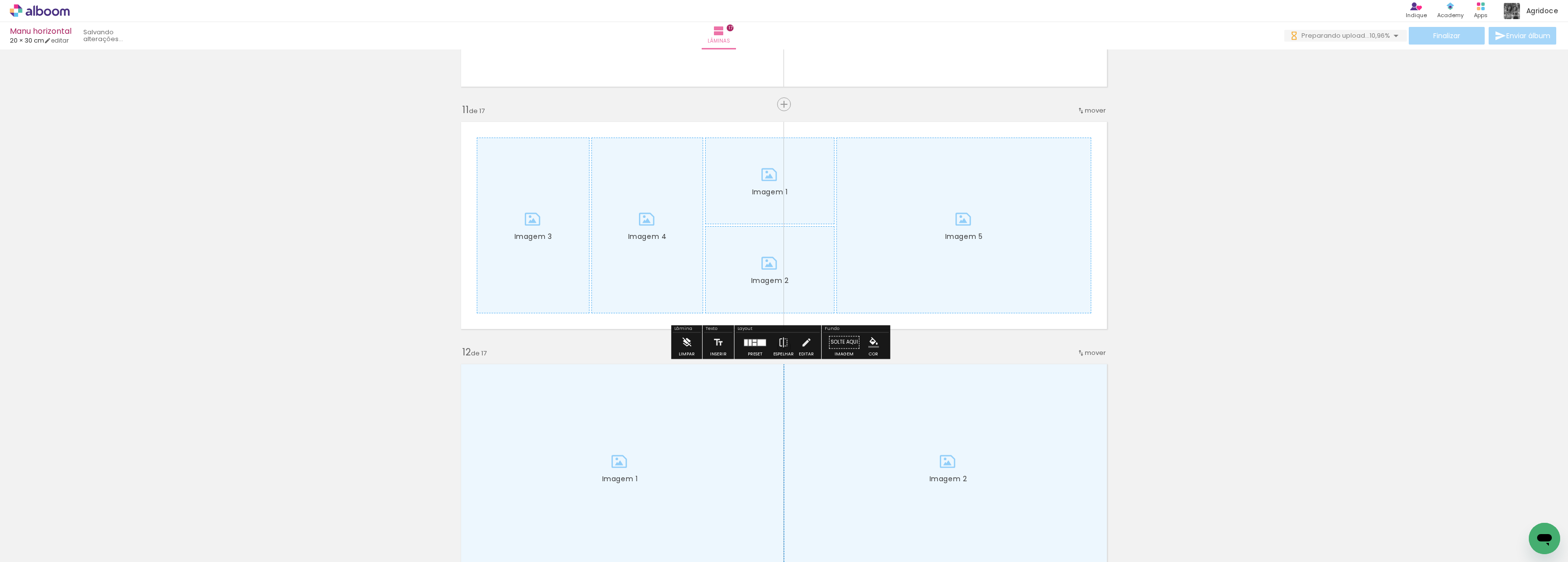
click at [687, 340] on iron-icon at bounding box center [687, 342] width 11 height 19
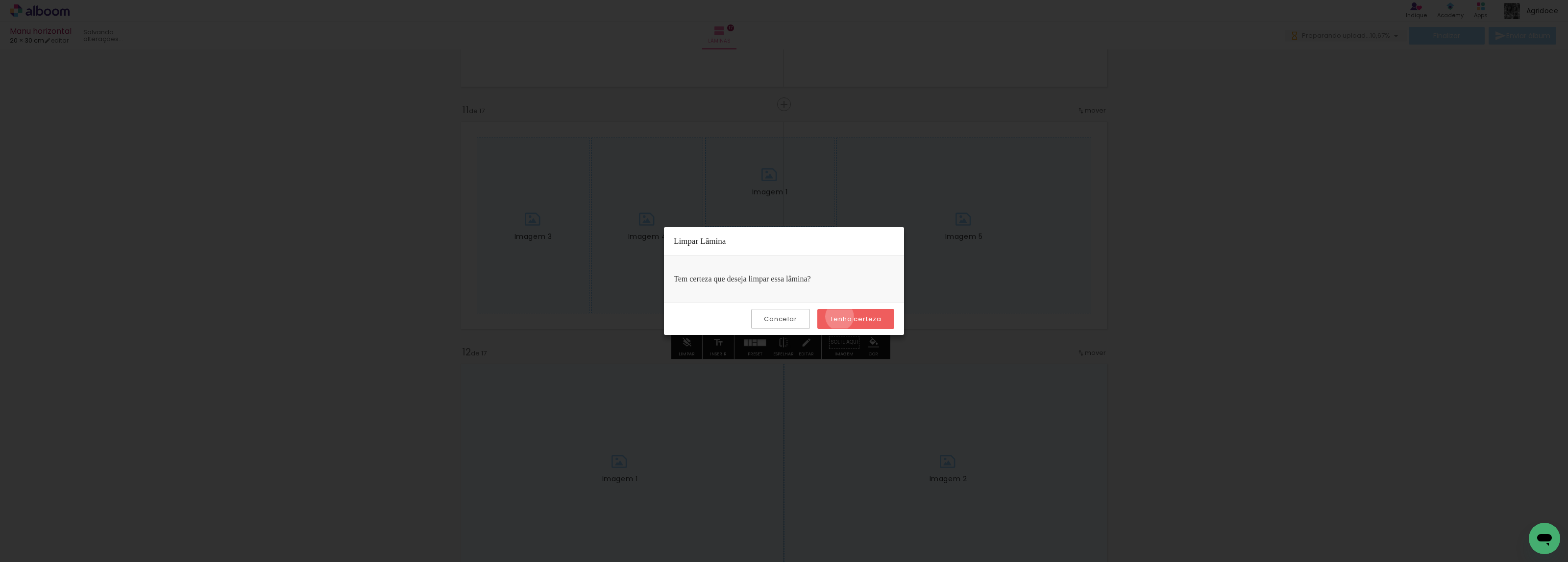
click at [0, 0] on slot "Tenho certeza" at bounding box center [0, 0] width 0 height 0
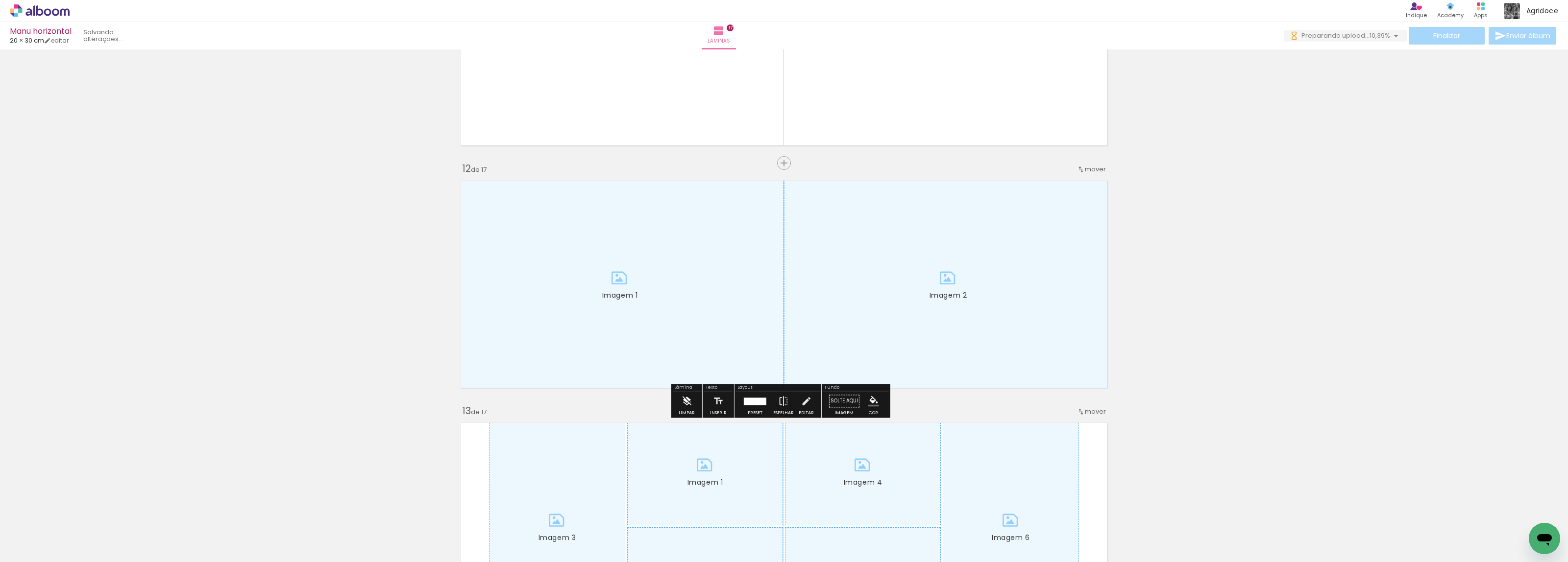
click at [689, 395] on iron-icon at bounding box center [687, 401] width 11 height 19
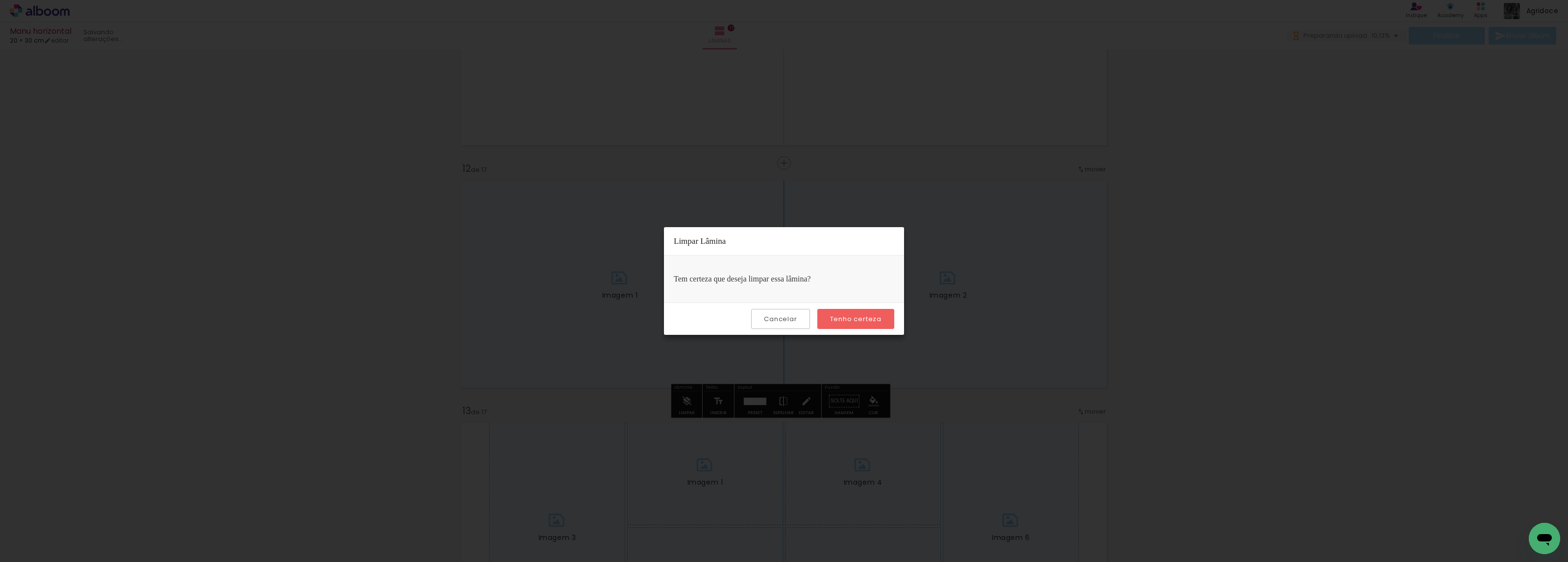
click at [0, 0] on slot "Tenho certeza" at bounding box center [0, 0] width 0 height 0
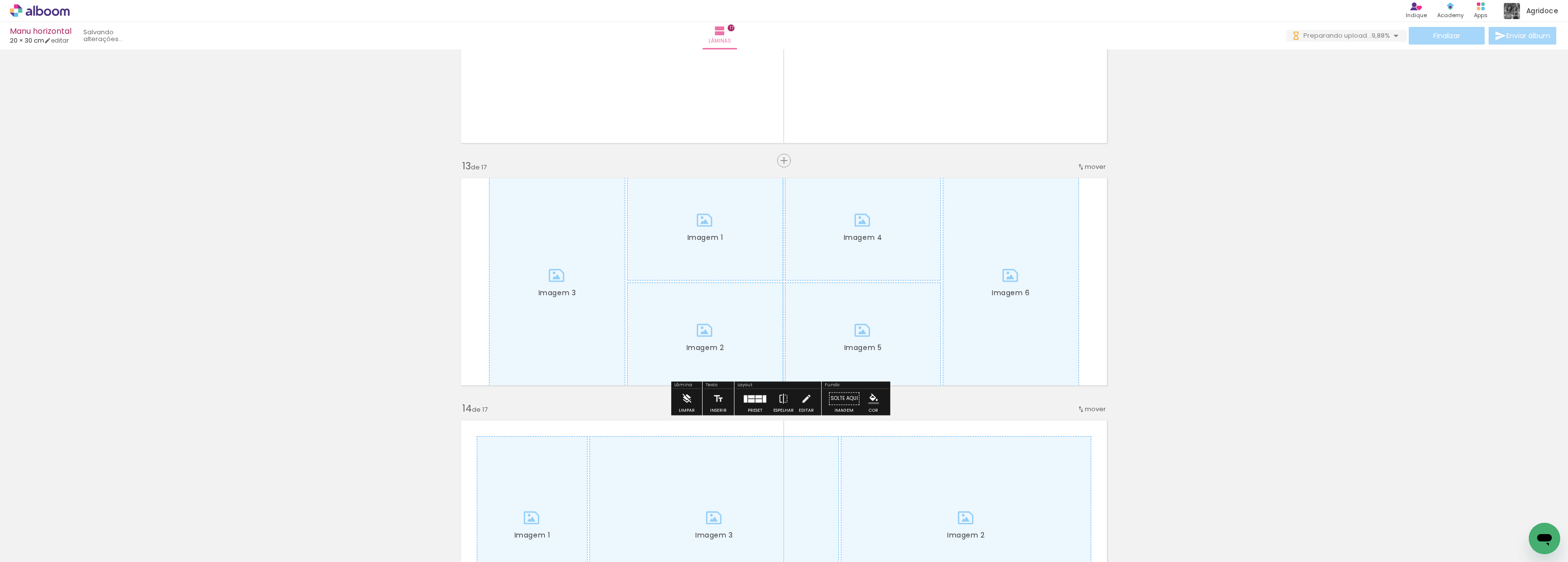
click at [682, 396] on iron-icon at bounding box center [687, 398] width 11 height 19
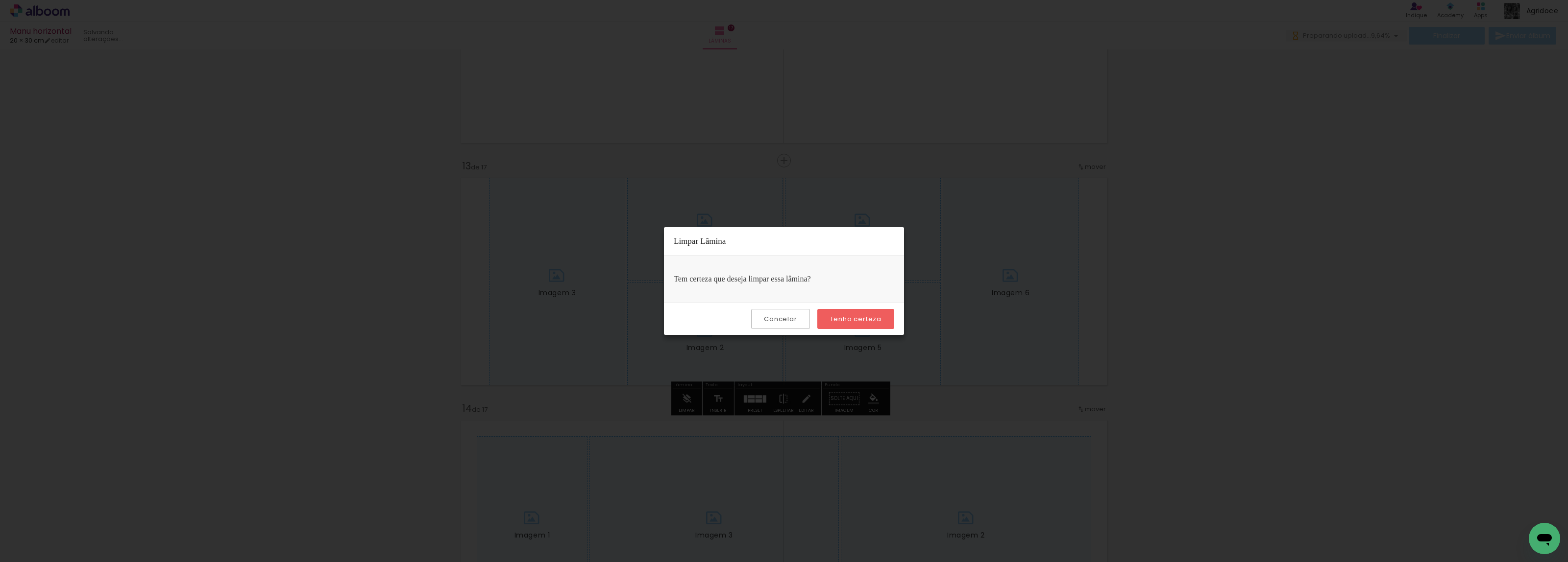
click at [876, 312] on paper-button "Tenho certeza" at bounding box center [856, 319] width 77 height 20
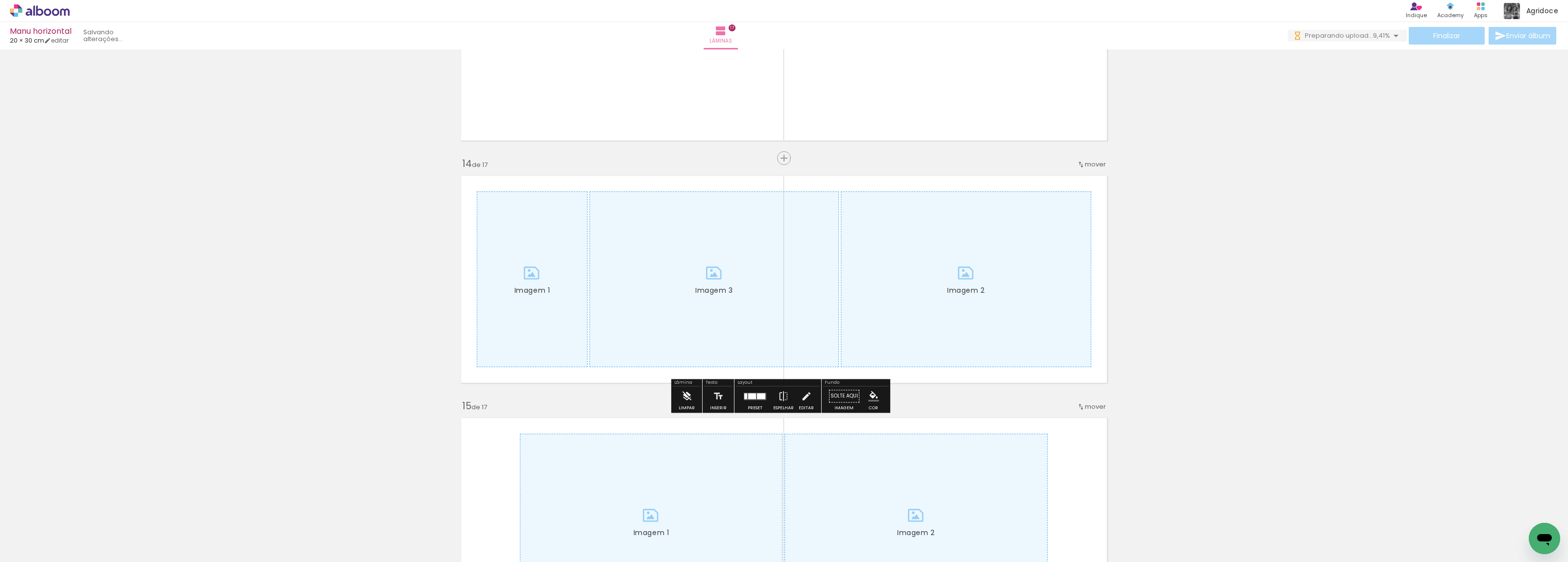
click at [687, 395] on iron-icon at bounding box center [687, 396] width 11 height 19
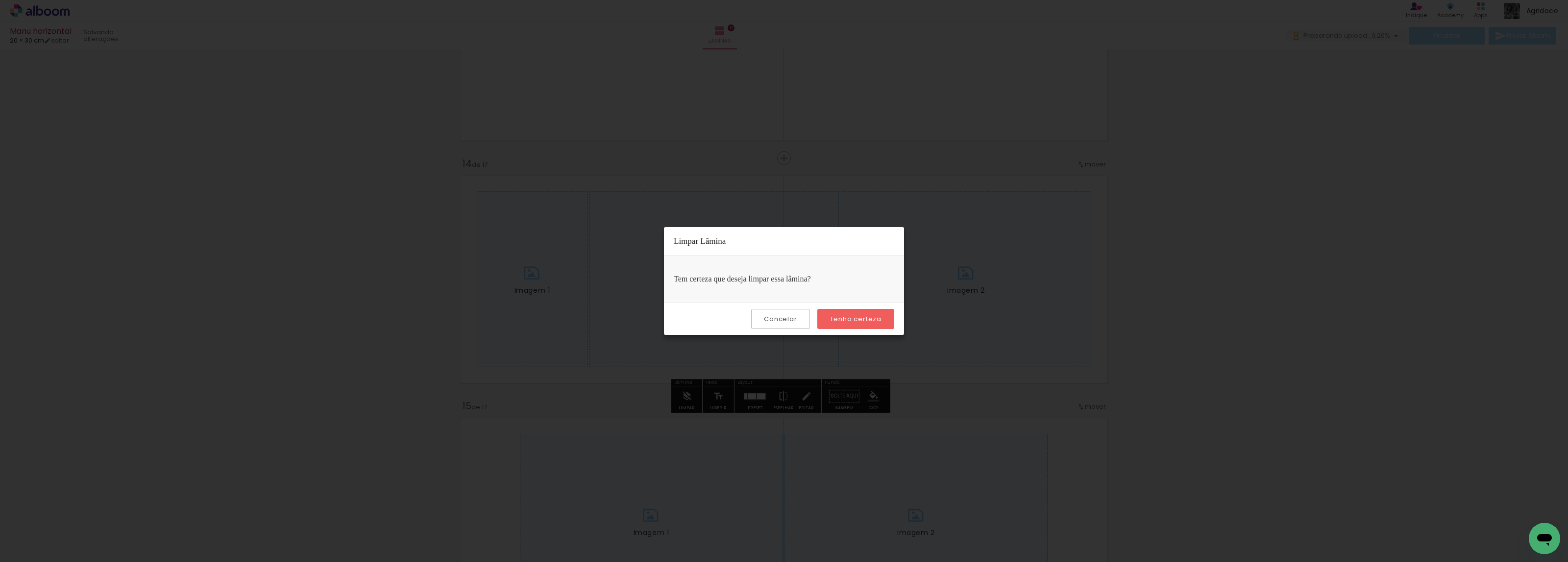
click at [0, 0] on slot "Tenho certeza" at bounding box center [0, 0] width 0 height 0
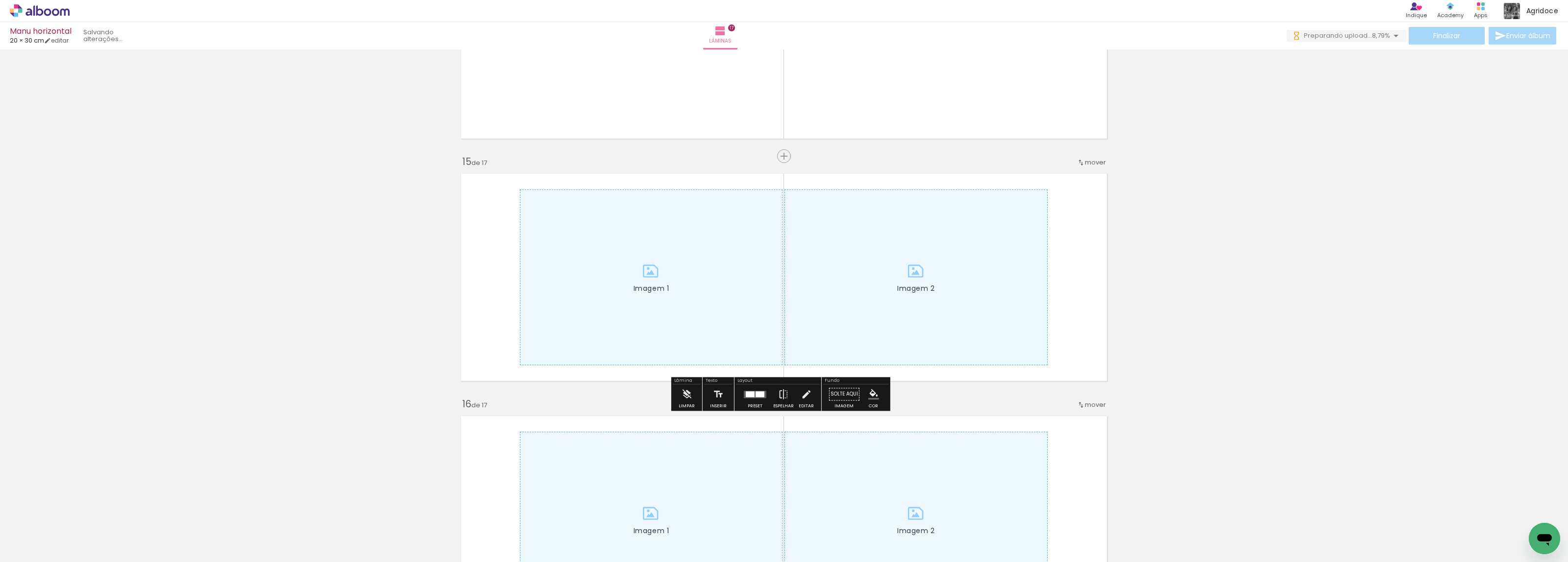
click at [671, 393] on div "Lâmina Limpar" at bounding box center [687, 394] width 31 height 34
click at [687, 393] on iron-icon at bounding box center [687, 394] width 11 height 19
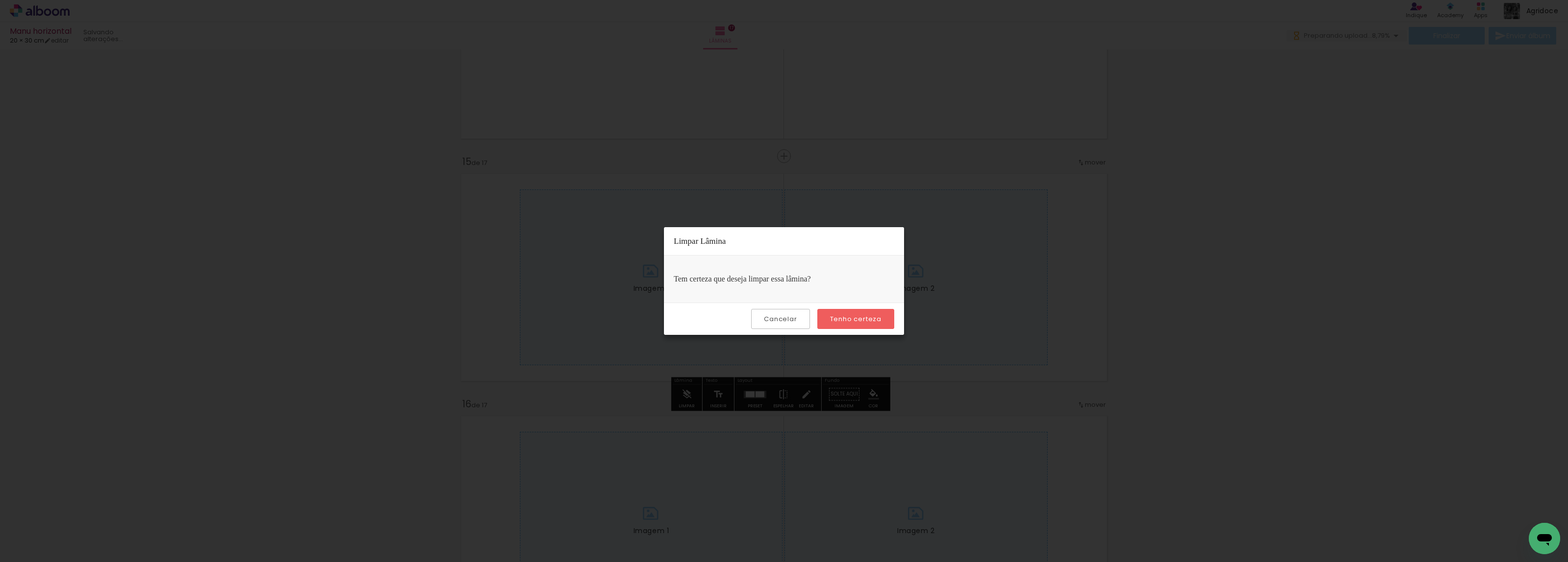
click at [869, 313] on paper-button "Tenho certeza" at bounding box center [856, 319] width 77 height 20
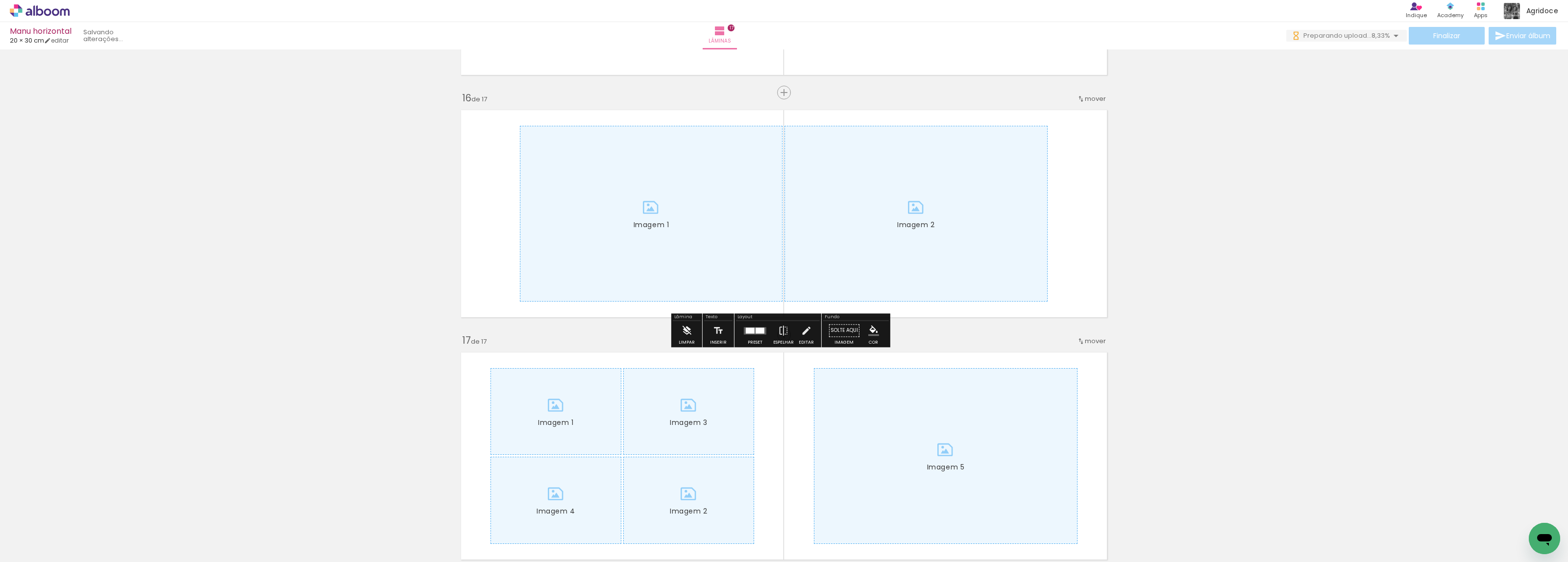
click at [687, 333] on iron-icon at bounding box center [687, 331] width 11 height 19
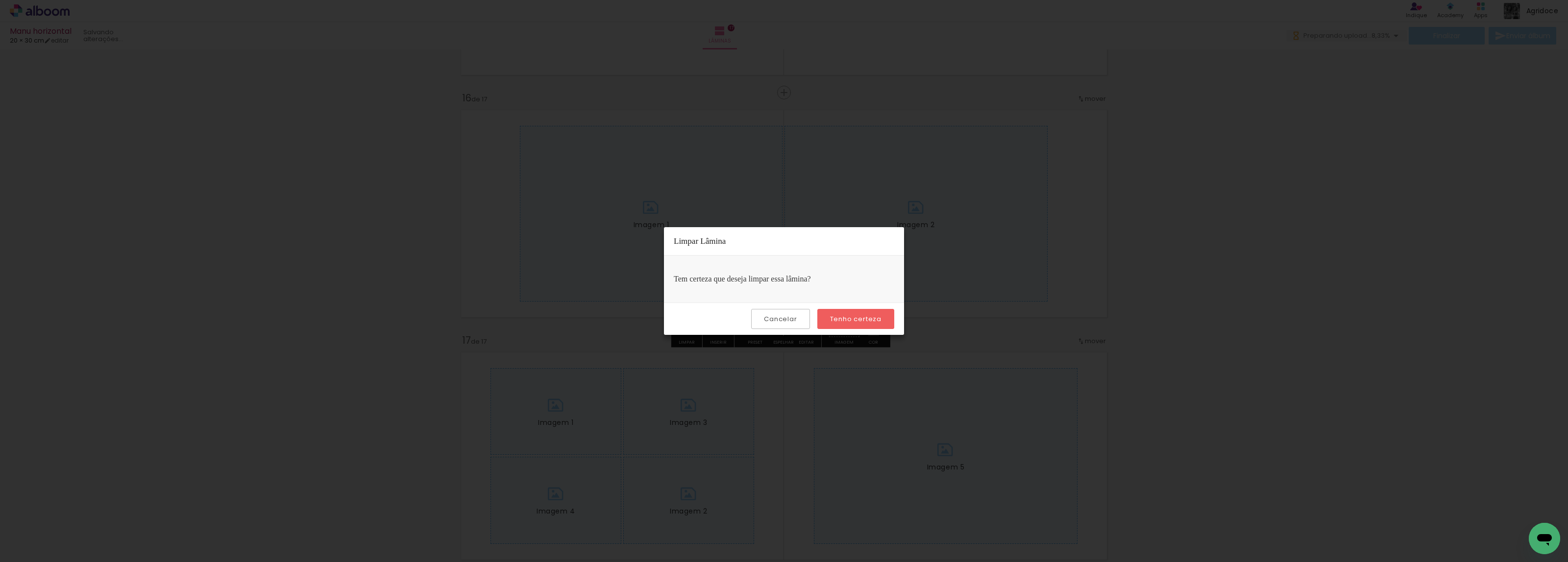
click at [0, 0] on slot "Tenho certeza" at bounding box center [0, 0] width 0 height 0
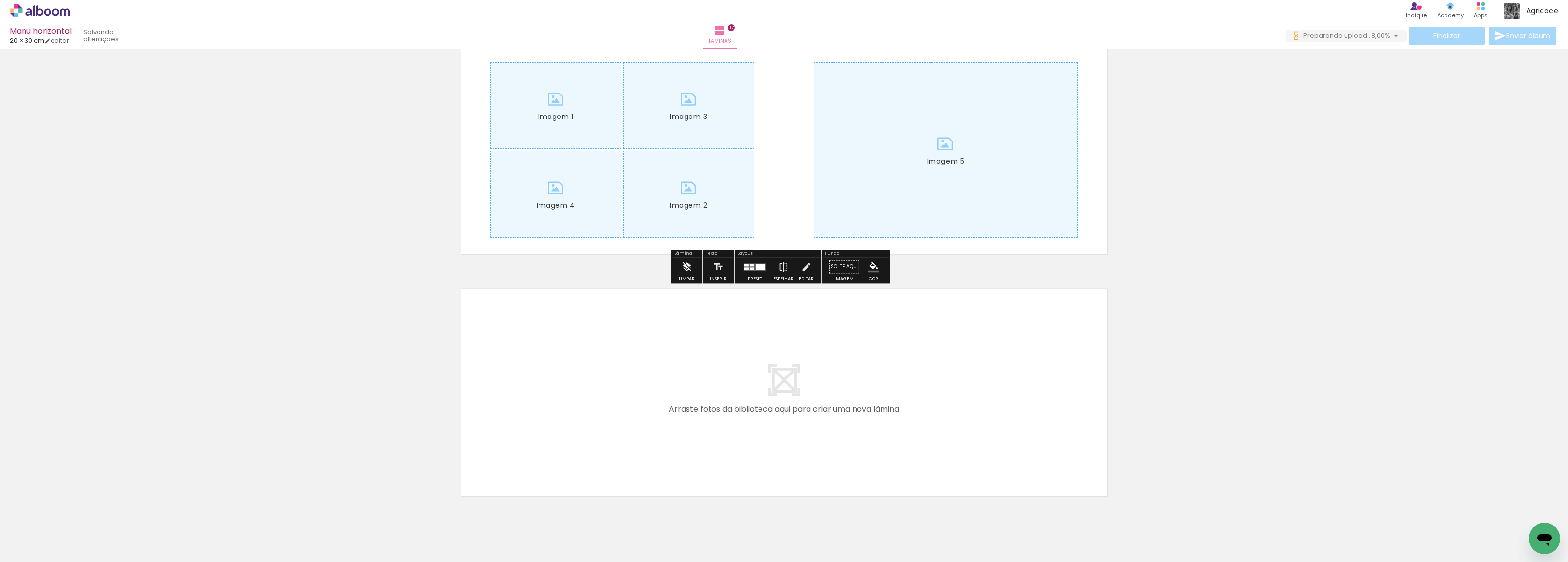
click at [689, 265] on iron-icon at bounding box center [687, 267] width 11 height 19
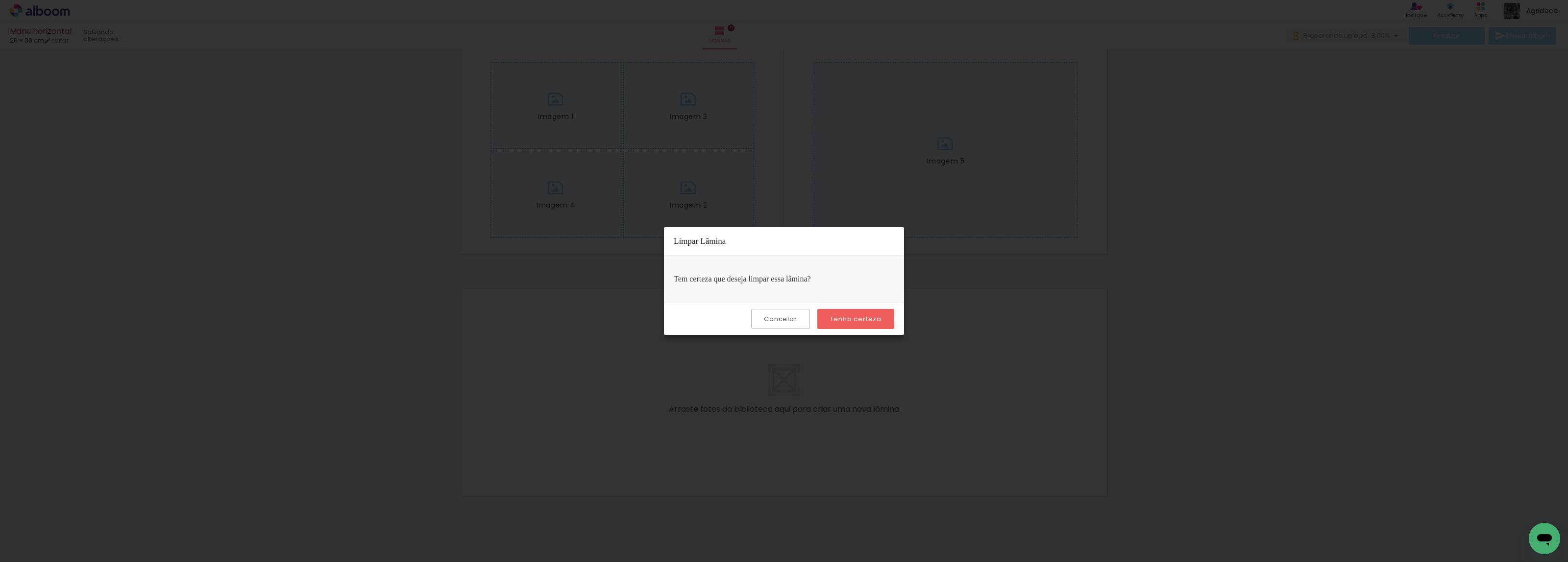
click at [839, 323] on paper-button "Tenho certeza" at bounding box center [856, 319] width 77 height 20
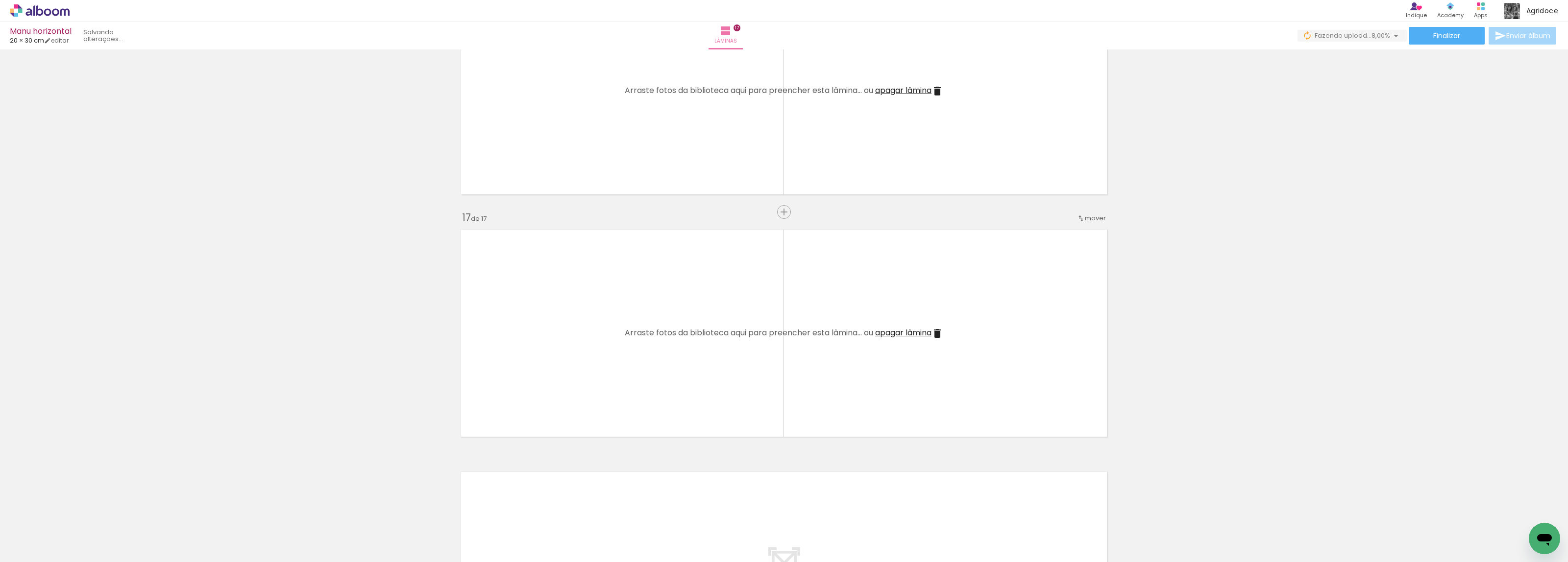
click at [908, 333] on span "apagar lâmina" at bounding box center [903, 333] width 56 height 11
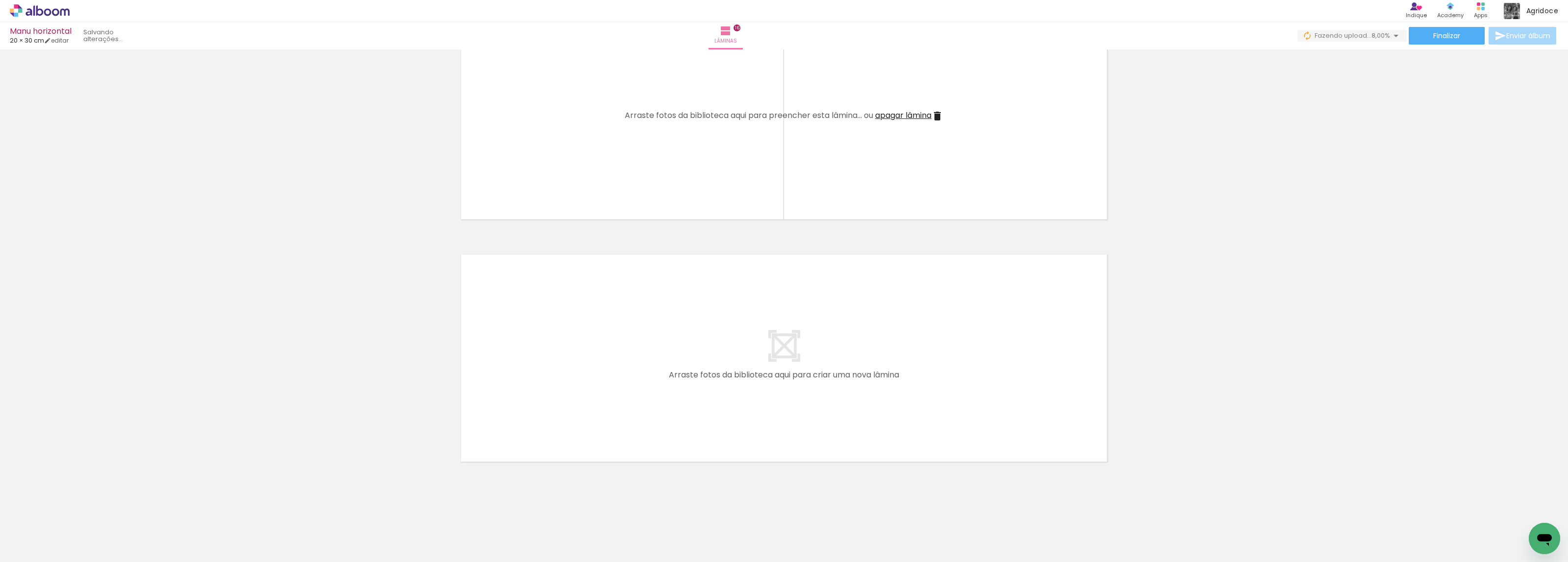
click at [899, 118] on span "apagar lâmina" at bounding box center [903, 115] width 56 height 11
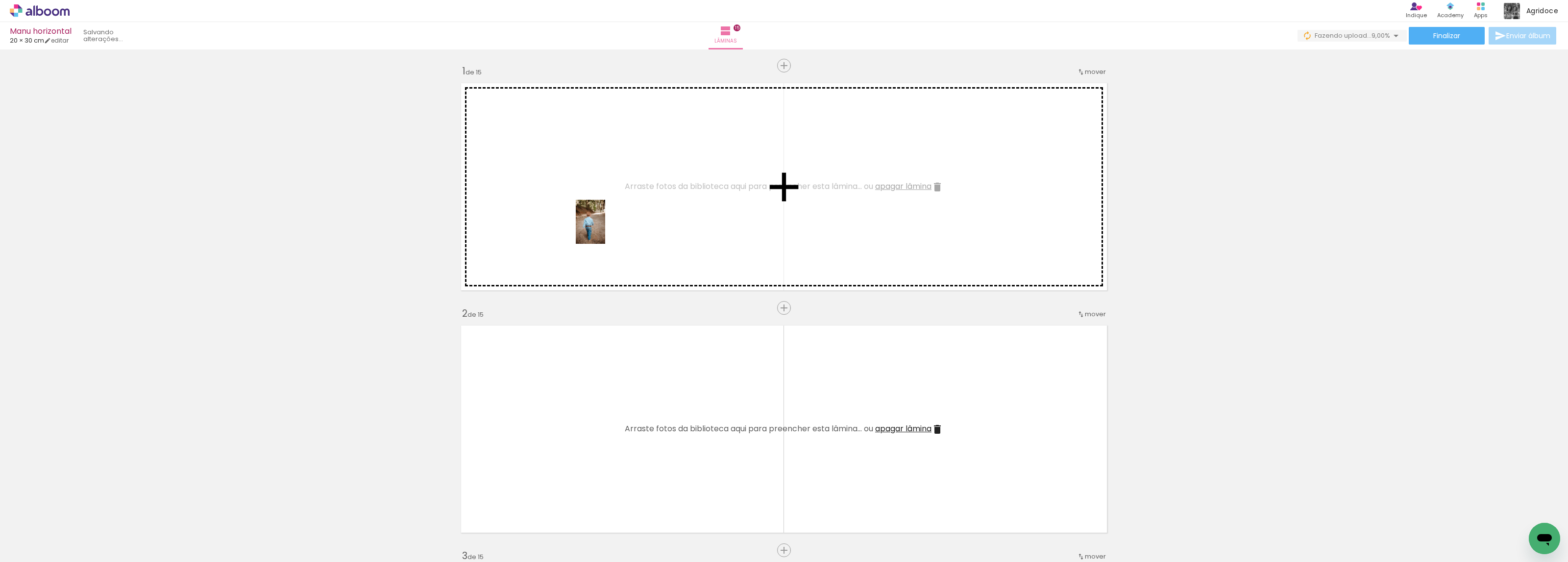
drag, startPoint x: 99, startPoint y: 538, endPoint x: 605, endPoint y: 229, distance: 592.9
click at [605, 229] on quentale-workspace at bounding box center [784, 281] width 1568 height 562
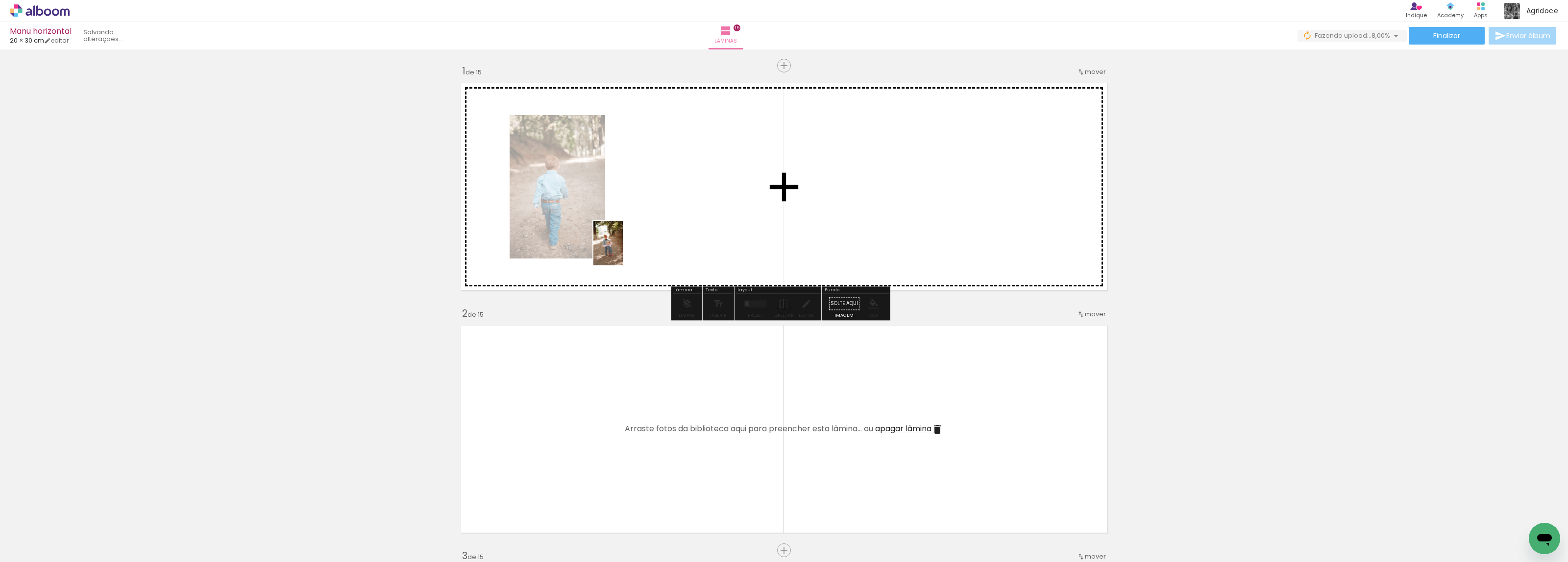
drag, startPoint x: 153, startPoint y: 535, endPoint x: 264, endPoint y: 525, distance: 111.4
click at [626, 248] on quentale-workspace at bounding box center [784, 281] width 1568 height 562
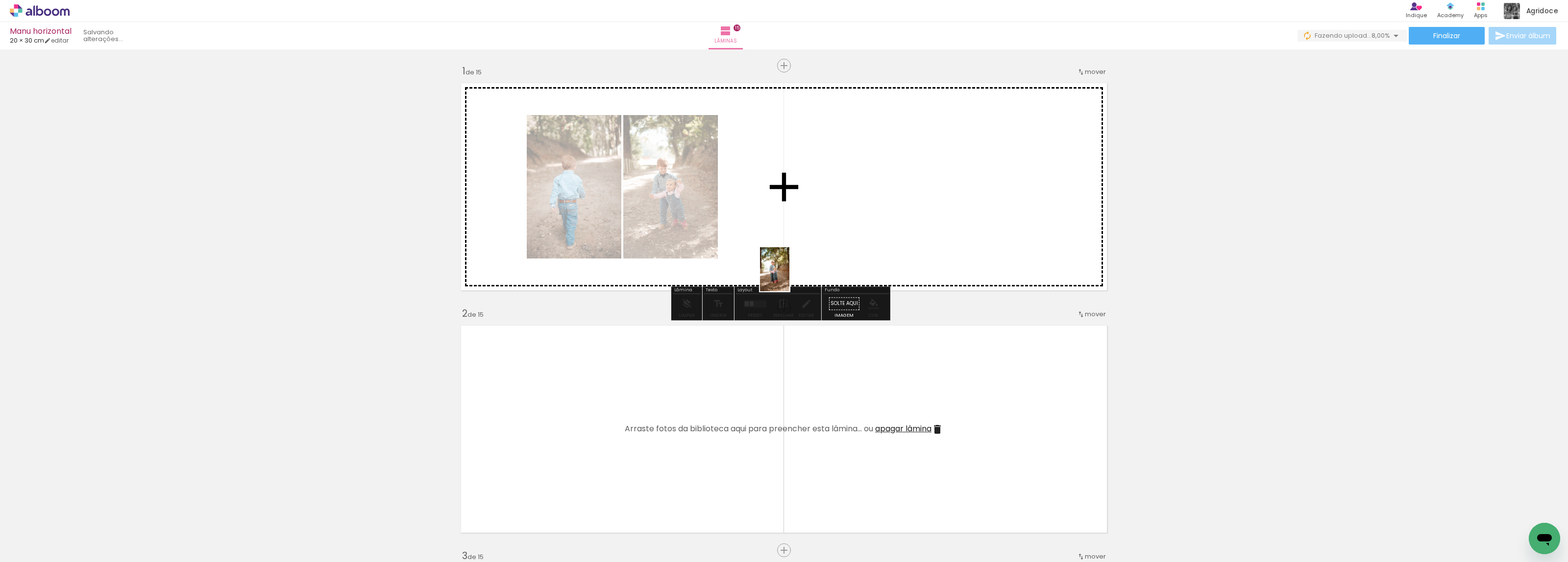
drag, startPoint x: 226, startPoint y: 520, endPoint x: 390, endPoint y: 495, distance: 165.9
click at [791, 273] on quentale-workspace at bounding box center [784, 281] width 1568 height 562
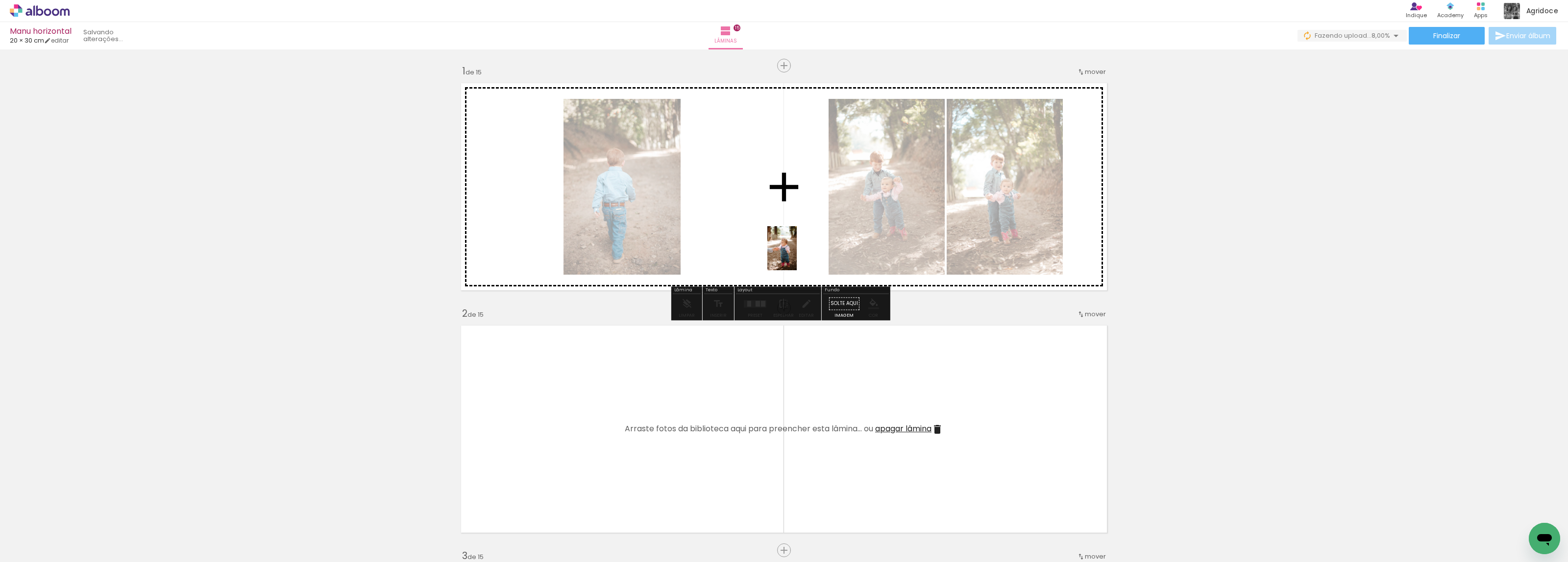
drag, startPoint x: 270, startPoint y: 545, endPoint x: 800, endPoint y: 246, distance: 608.5
click at [800, 246] on quentale-workspace at bounding box center [784, 281] width 1568 height 562
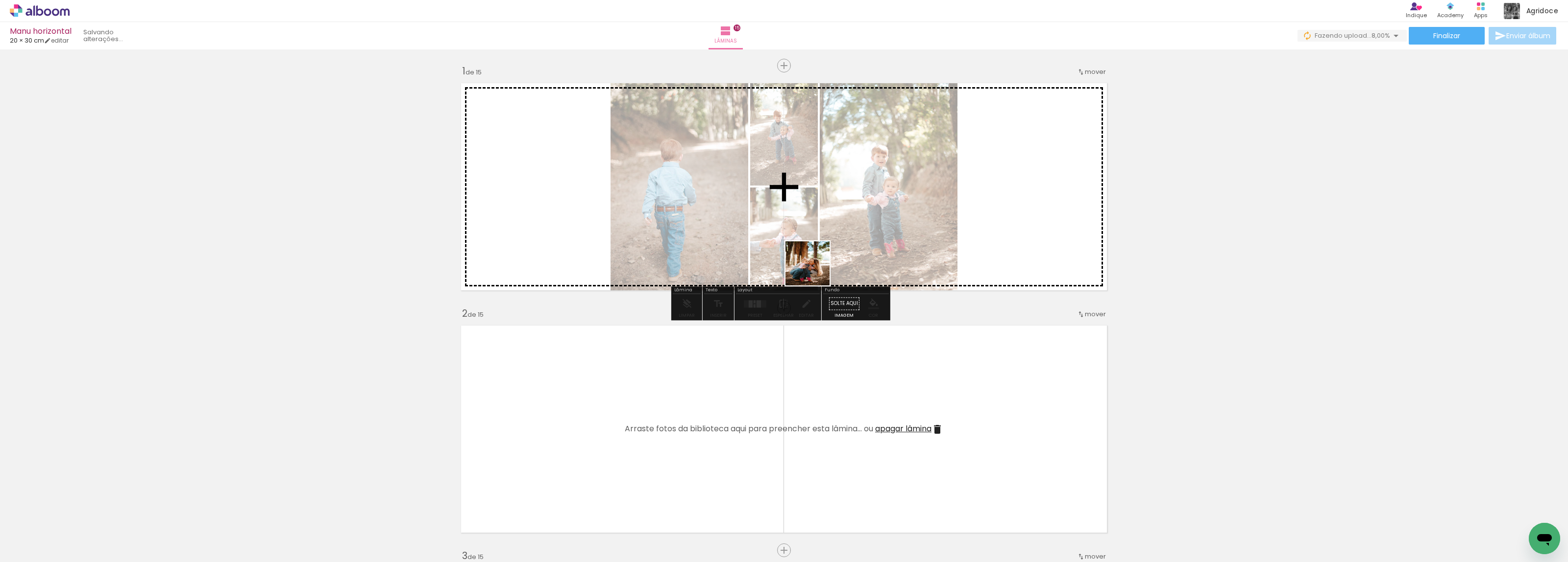
drag, startPoint x: 580, startPoint y: 398, endPoint x: 406, endPoint y: 532, distance: 219.6
click at [815, 270] on quentale-workspace at bounding box center [784, 281] width 1568 height 562
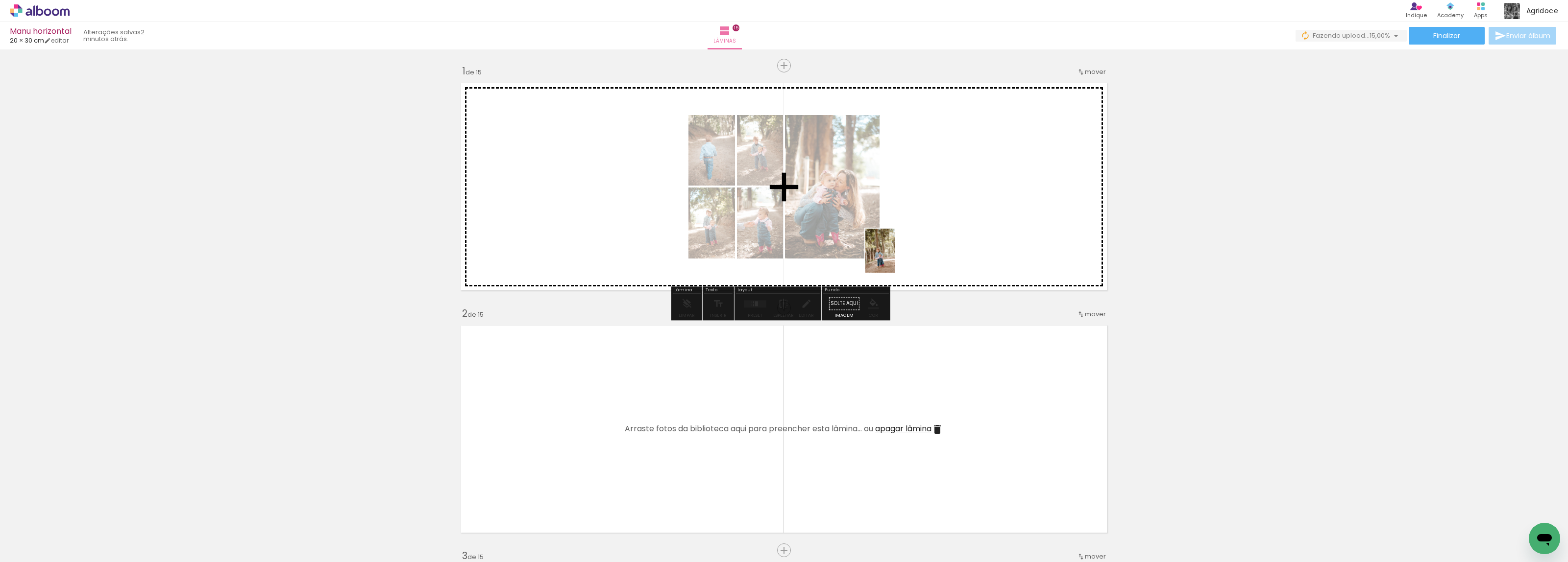
drag, startPoint x: 375, startPoint y: 543, endPoint x: 879, endPoint y: 290, distance: 563.9
click at [911, 245] on quentale-workspace at bounding box center [784, 281] width 1568 height 562
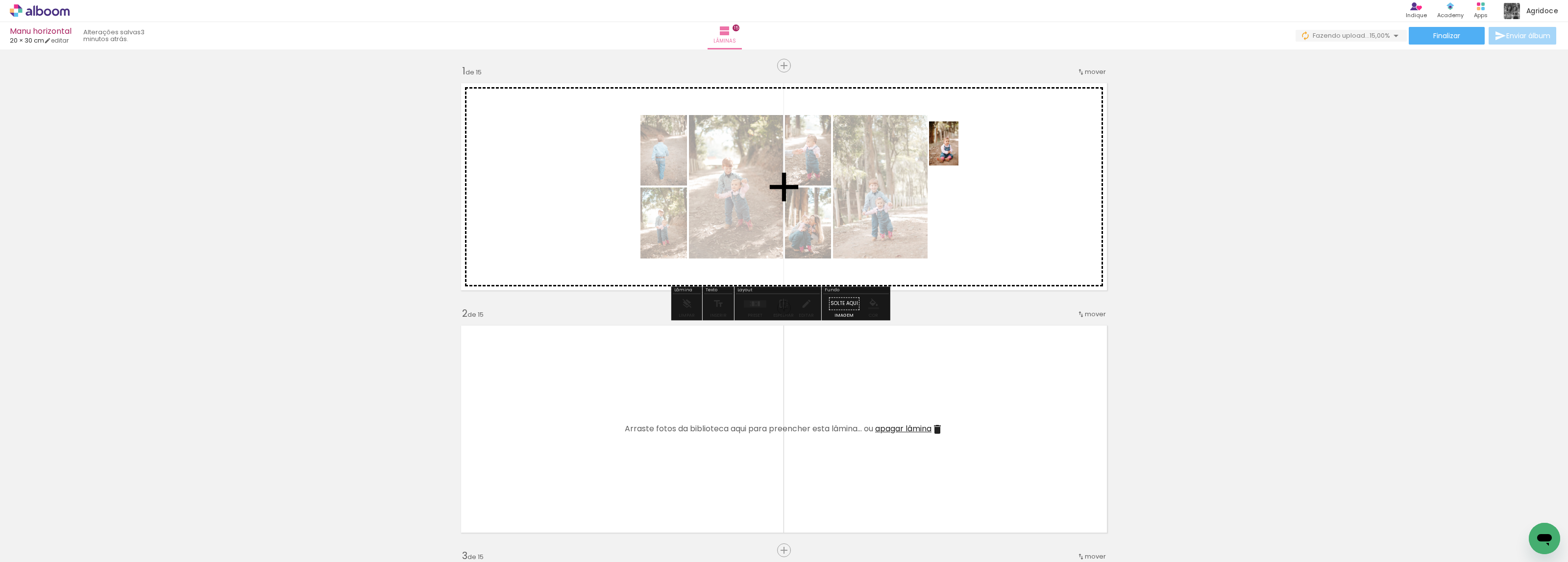
drag, startPoint x: 437, startPoint y: 535, endPoint x: 958, endPoint y: 151, distance: 647.2
click at [958, 151] on quentale-workspace at bounding box center [784, 281] width 1568 height 562
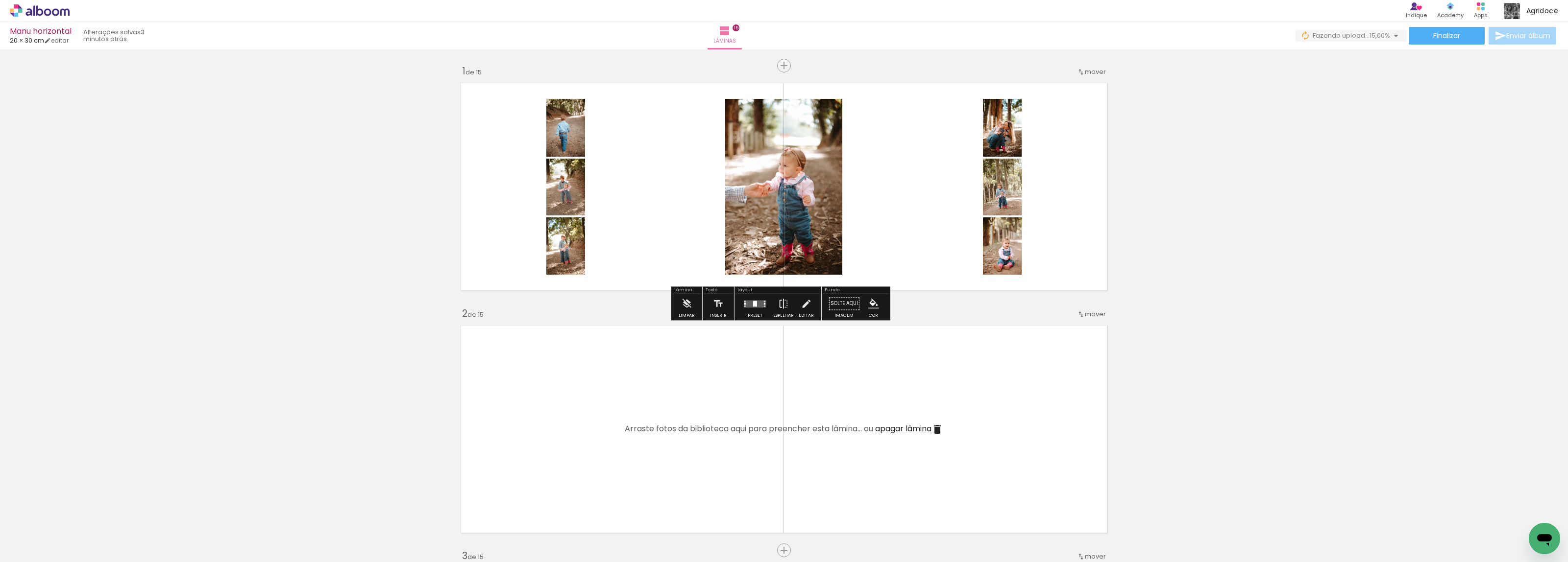
drag, startPoint x: 746, startPoint y: 304, endPoint x: 1137, endPoint y: 287, distance: 391.4
click at [746, 304] on quentale-layouter at bounding box center [755, 304] width 23 height 8
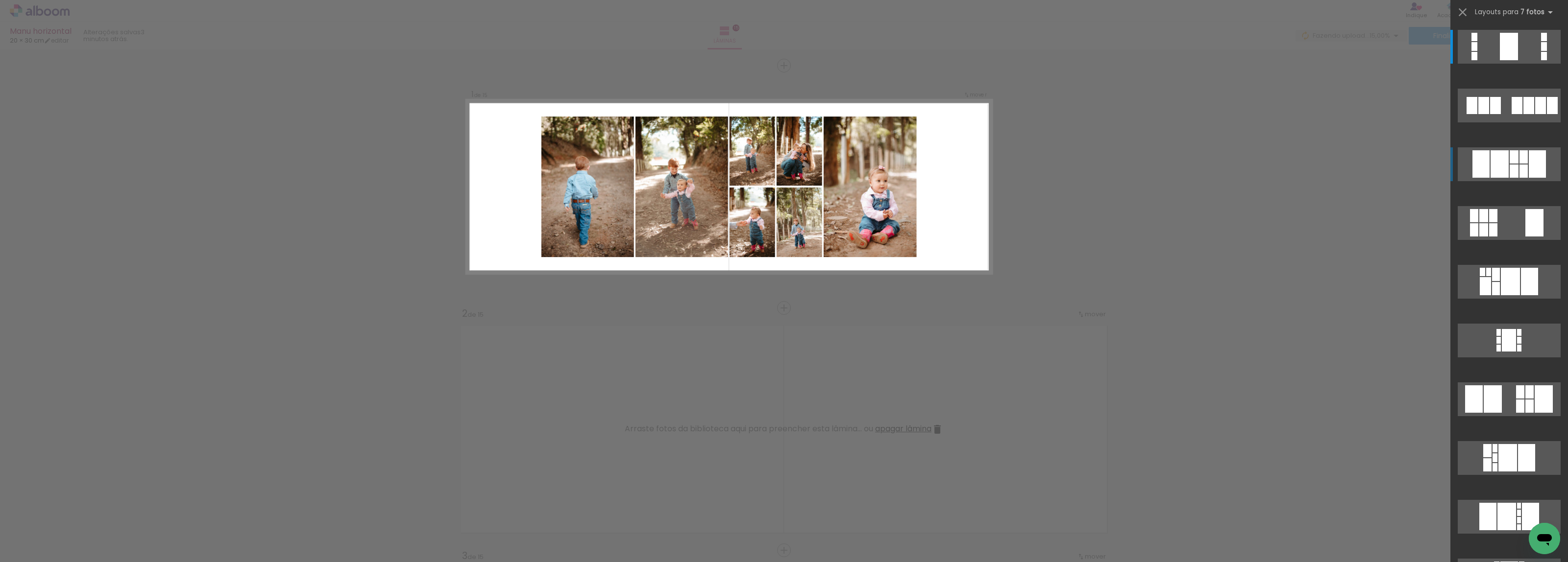
click at [1529, 159] on div at bounding box center [1537, 164] width 17 height 28
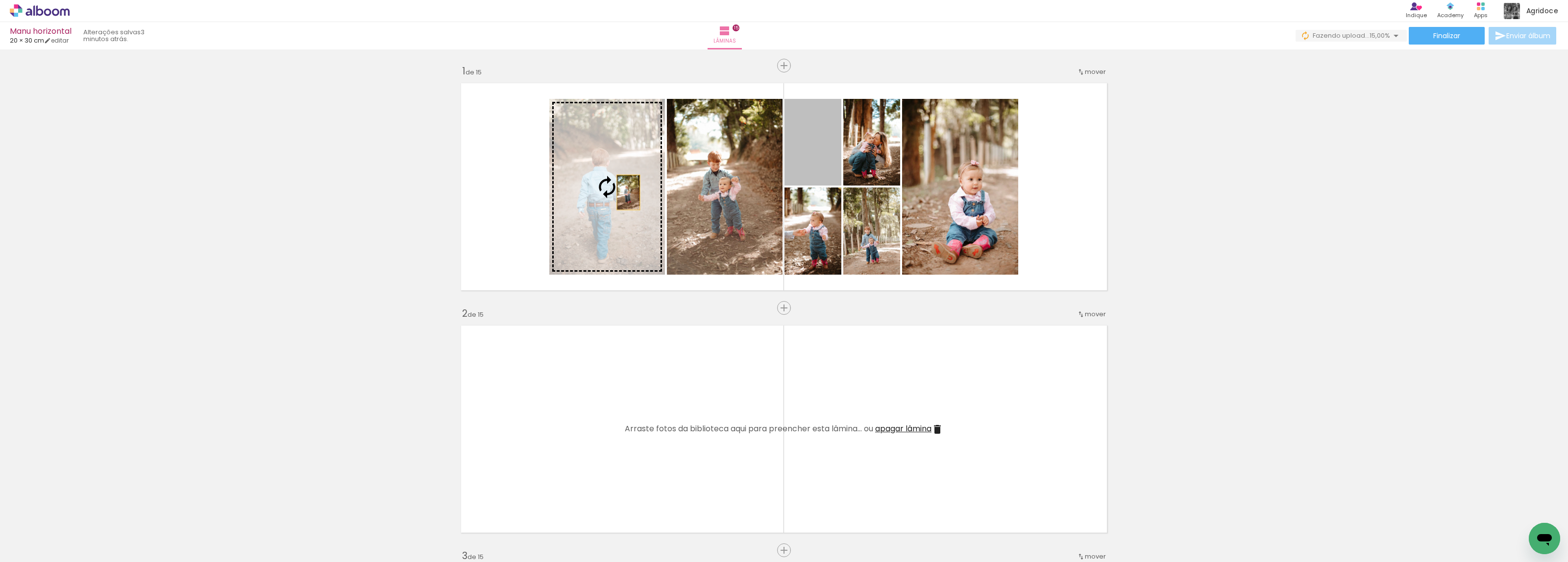
drag, startPoint x: 814, startPoint y: 161, endPoint x: 618, endPoint y: 193, distance: 198.6
click at [0, 0] on slot at bounding box center [0, 0] width 0 height 0
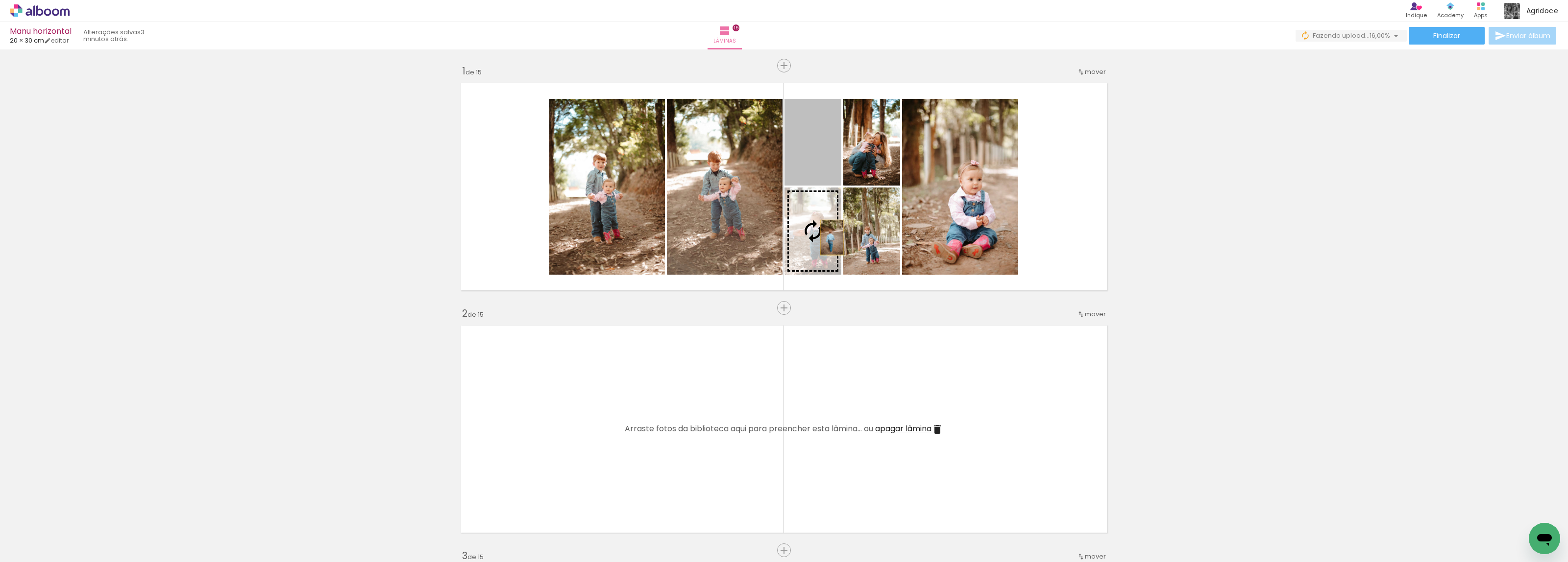
drag, startPoint x: 809, startPoint y: 152, endPoint x: 827, endPoint y: 238, distance: 87.9
click at [0, 0] on slot at bounding box center [0, 0] width 0 height 0
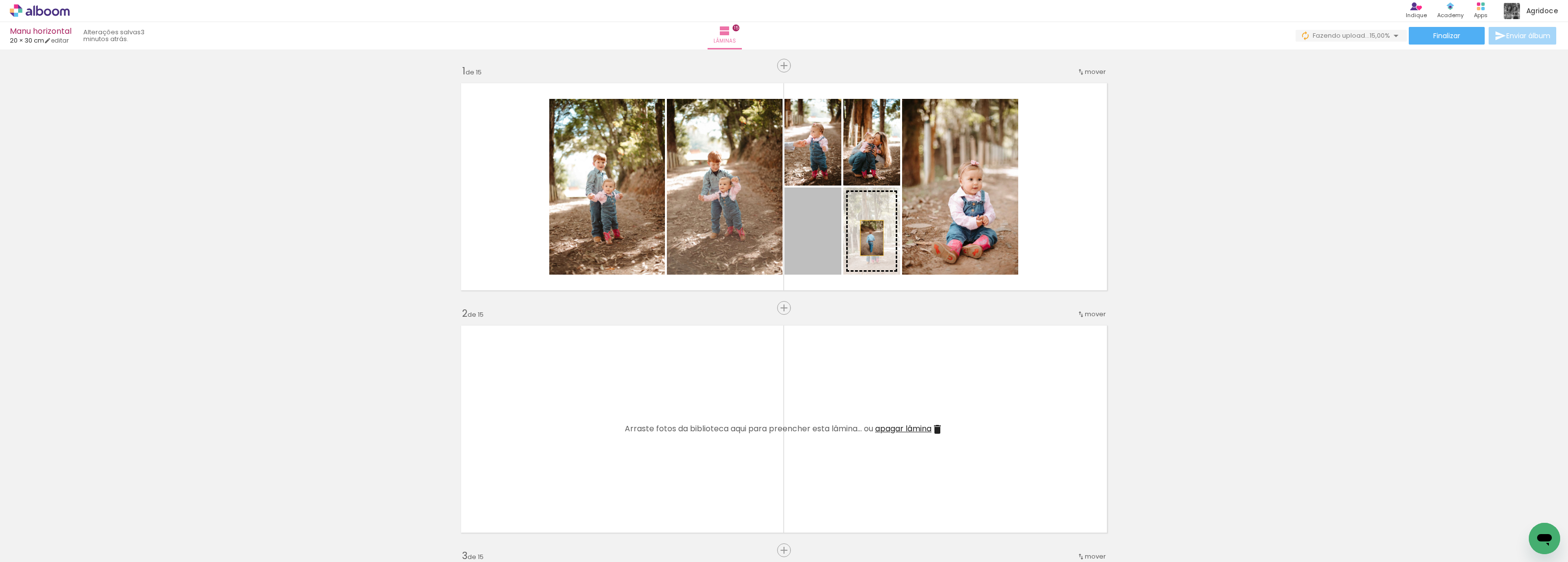
drag, startPoint x: 807, startPoint y: 243, endPoint x: 879, endPoint y: 236, distance: 72.3
click at [0, 0] on slot at bounding box center [0, 0] width 0 height 0
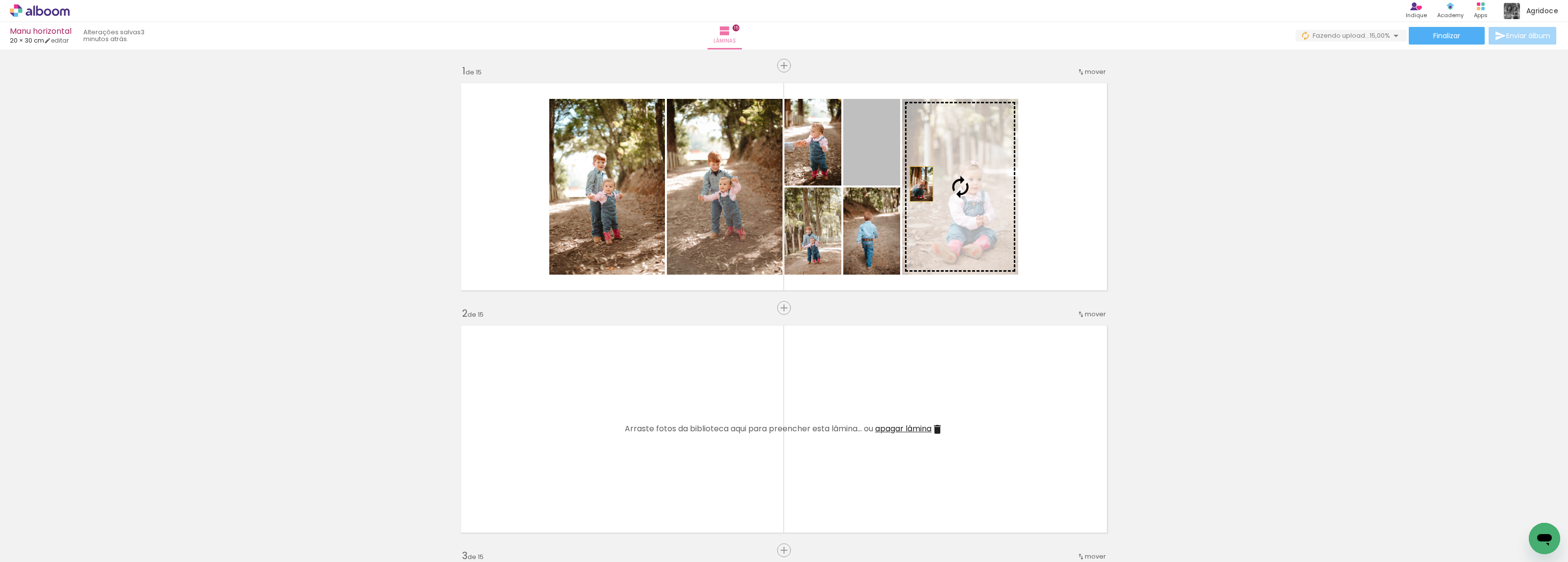
drag, startPoint x: 869, startPoint y: 155, endPoint x: 940, endPoint y: 200, distance: 84.1
click at [0, 0] on slot at bounding box center [0, 0] width 0 height 0
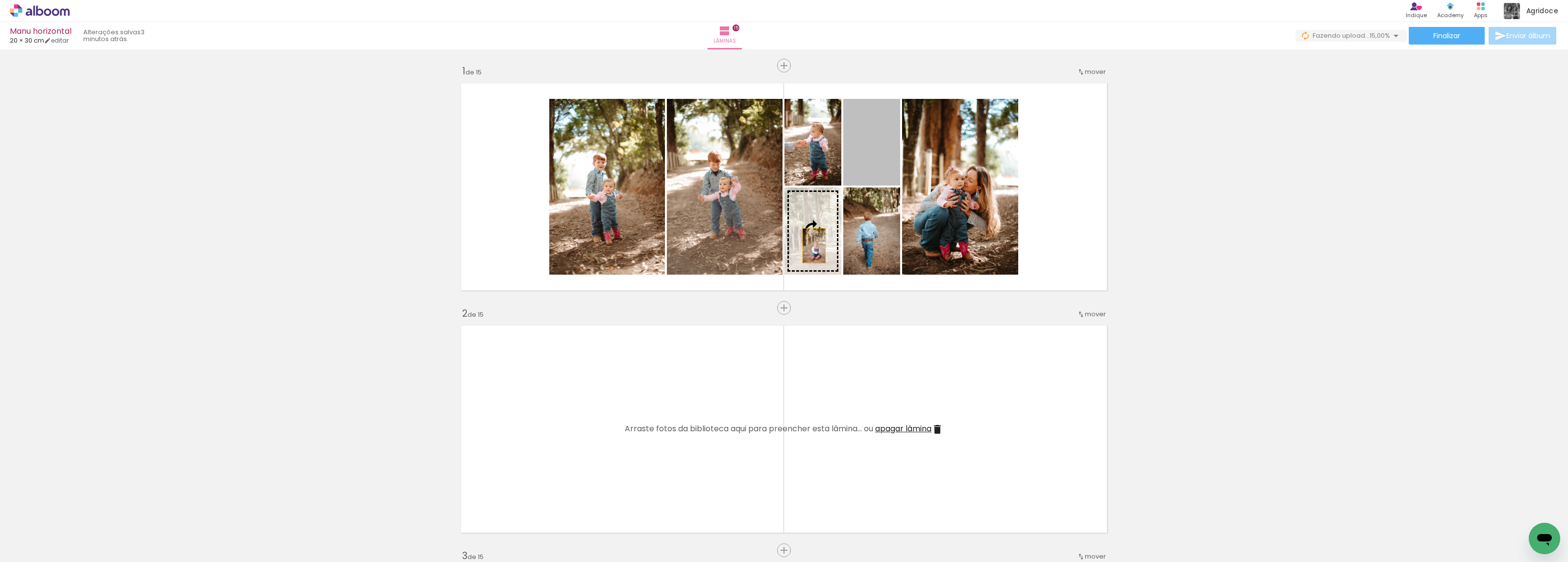
drag, startPoint x: 881, startPoint y: 163, endPoint x: 809, endPoint y: 246, distance: 109.9
click at [0, 0] on slot at bounding box center [0, 0] width 0 height 0
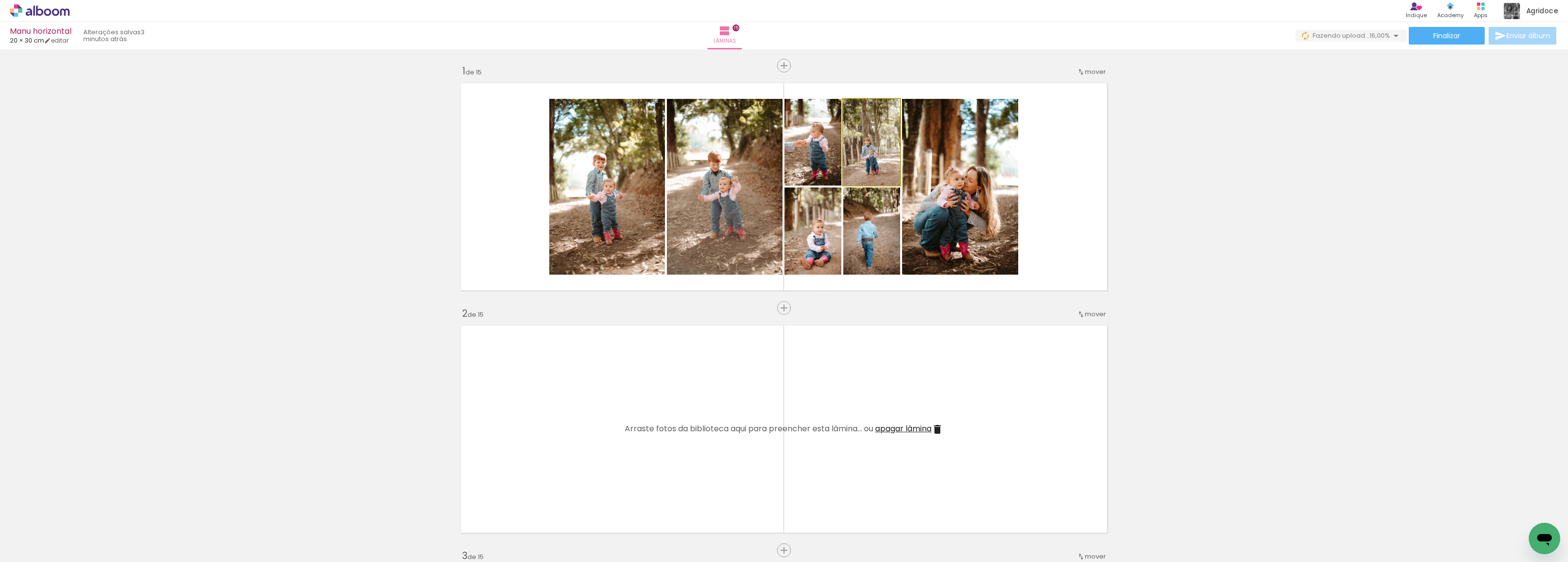
drag, startPoint x: 869, startPoint y: 168, endPoint x: 810, endPoint y: 167, distance: 59.0
click at [0, 0] on slot at bounding box center [0, 0] width 0 height 0
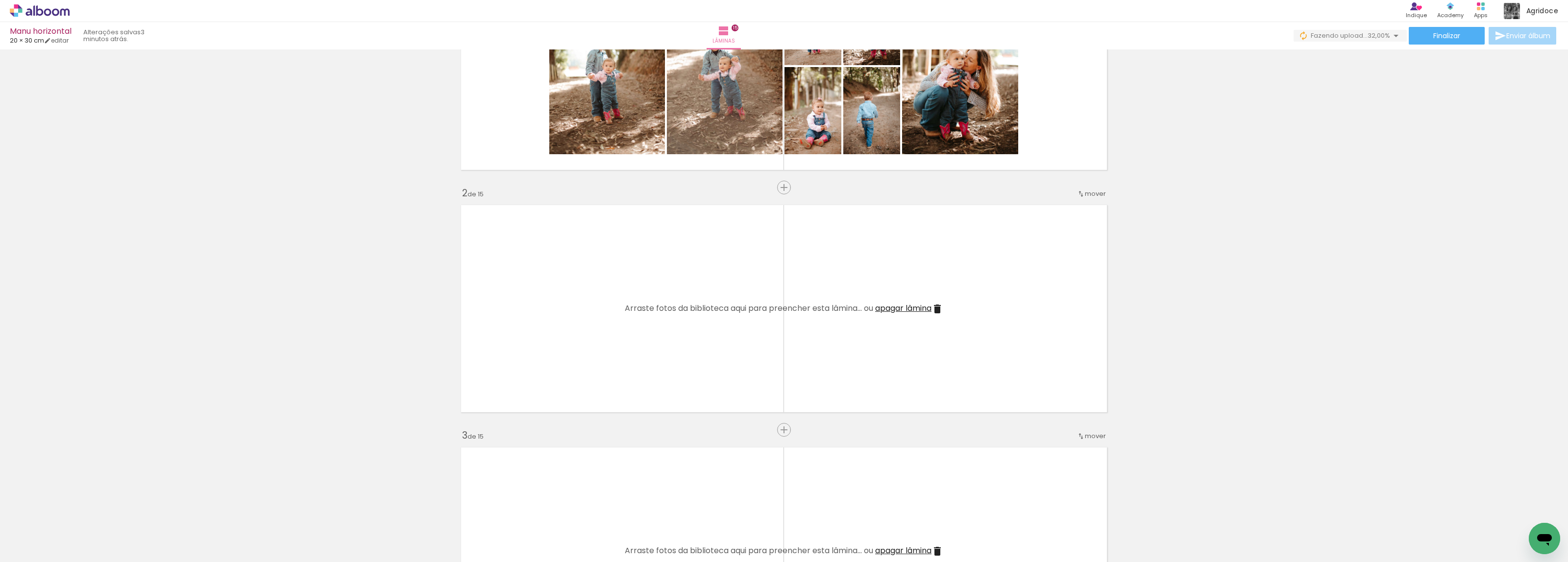
scroll to position [121, 0]
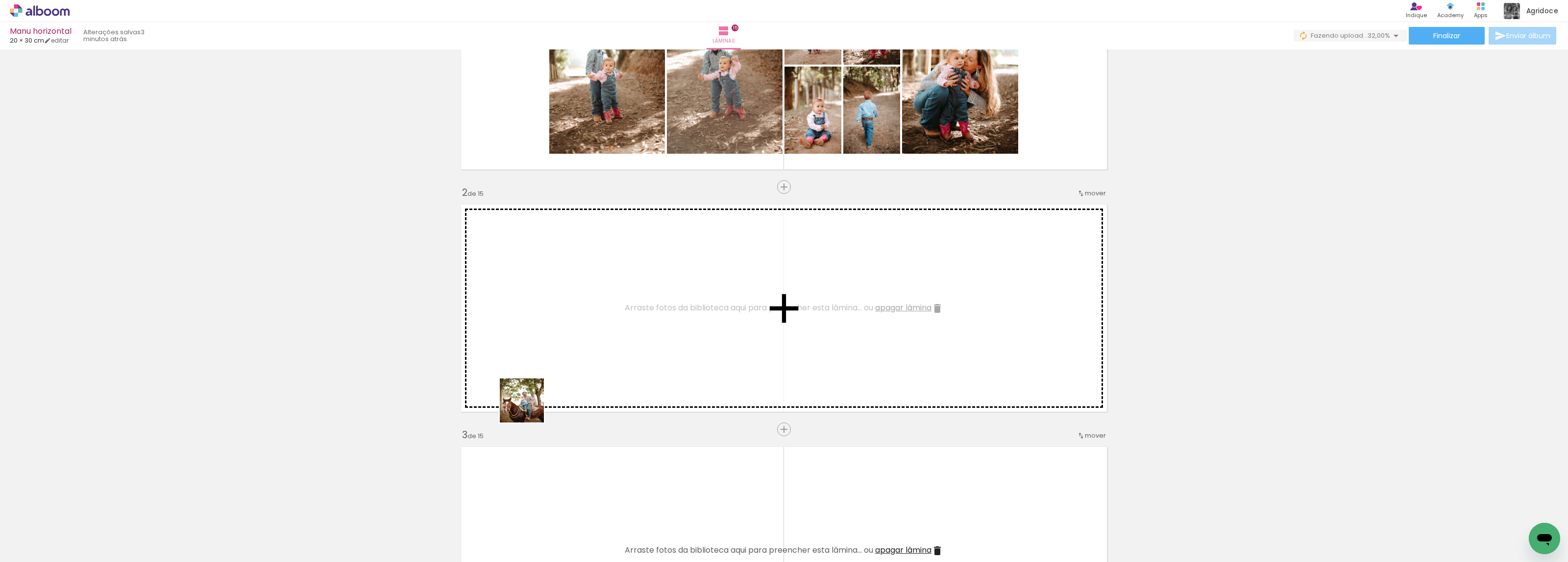
drag, startPoint x: 529, startPoint y: 408, endPoint x: 544, endPoint y: 353, distance: 57.0
click at [544, 353] on quentale-workspace at bounding box center [784, 281] width 1568 height 562
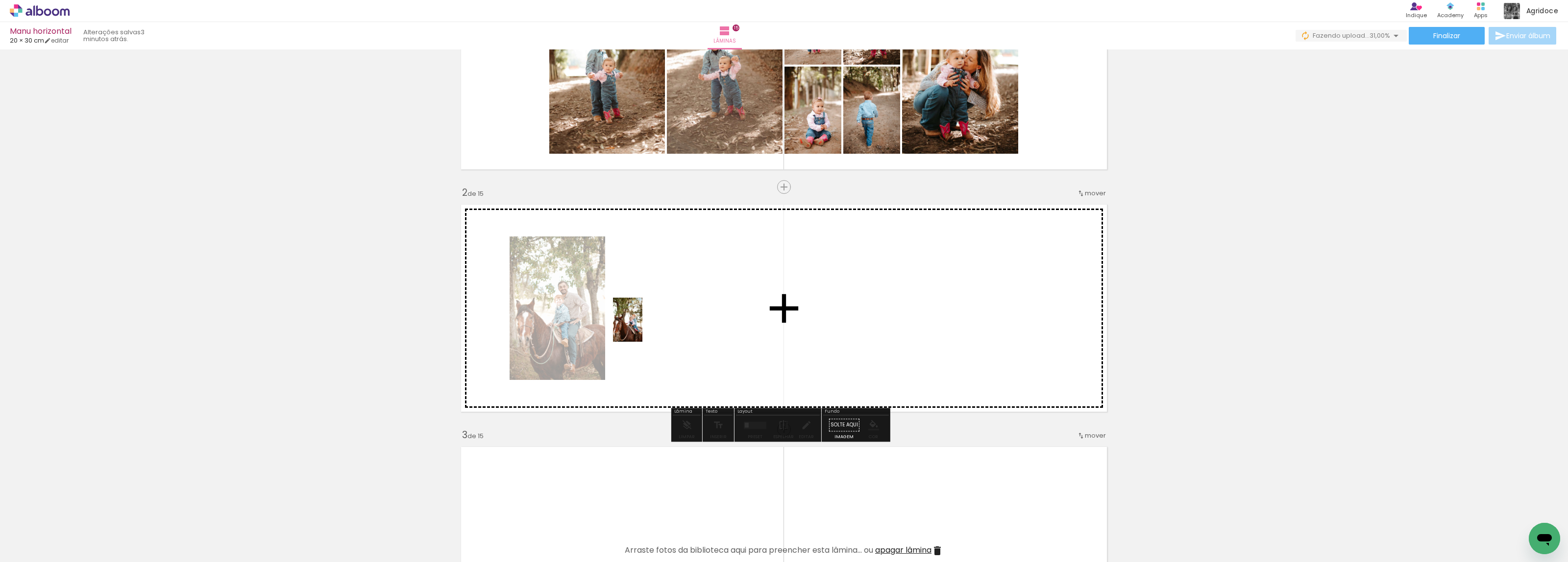
drag, startPoint x: 542, startPoint y: 541, endPoint x: 644, endPoint y: 326, distance: 238.0
click at [644, 326] on quentale-workspace at bounding box center [784, 281] width 1568 height 562
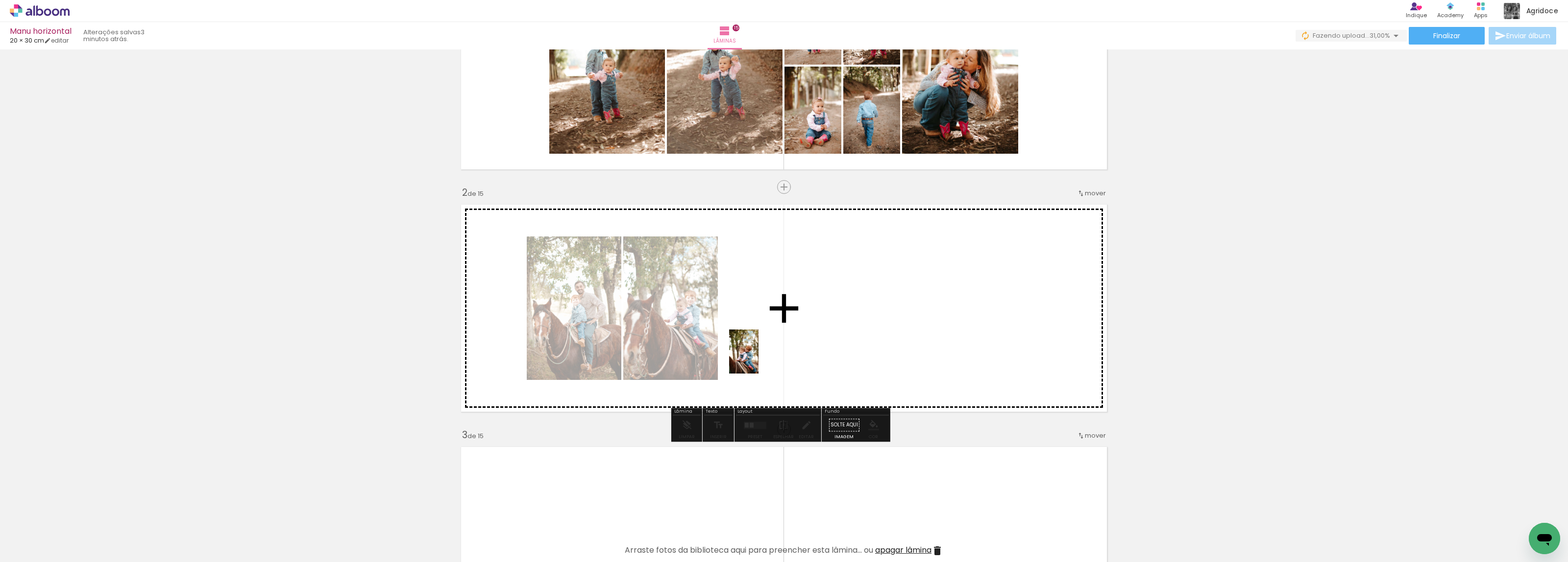
drag, startPoint x: 645, startPoint y: 471, endPoint x: 653, endPoint y: 535, distance: 64.5
click at [761, 354] on quentale-workspace at bounding box center [784, 281] width 1568 height 562
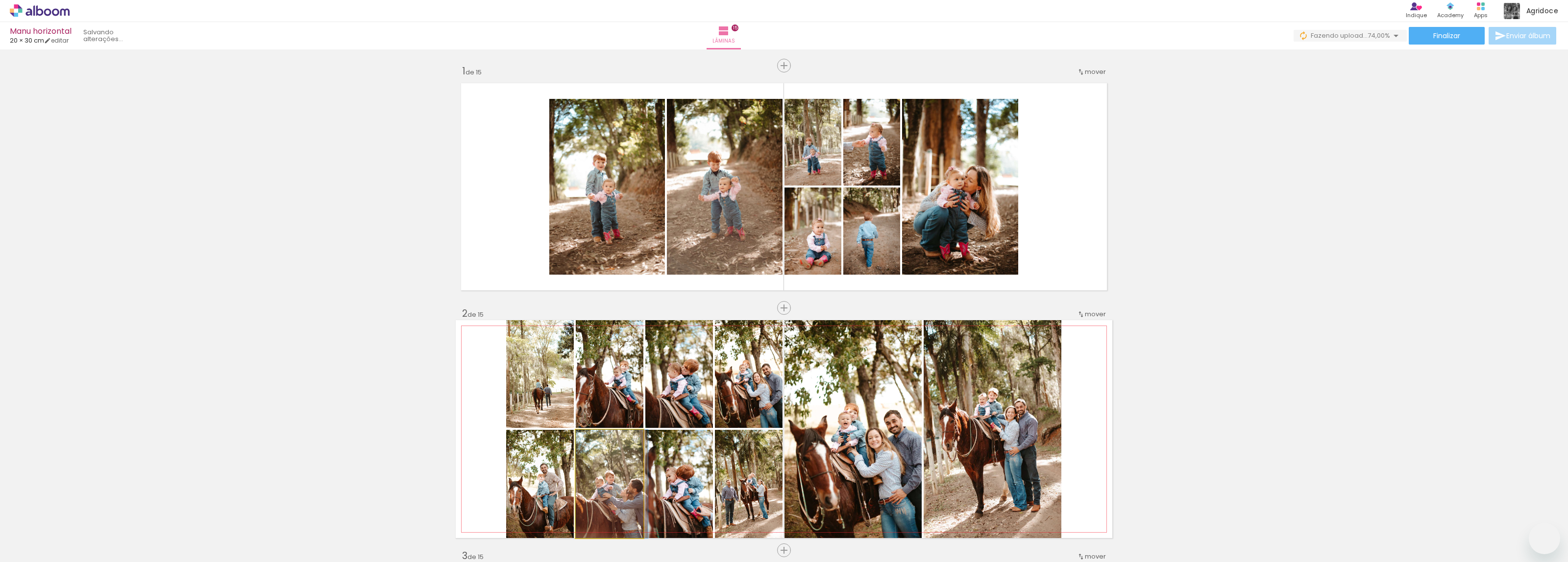
click at [0, 0] on slot at bounding box center [0, 0] width 0 height 0
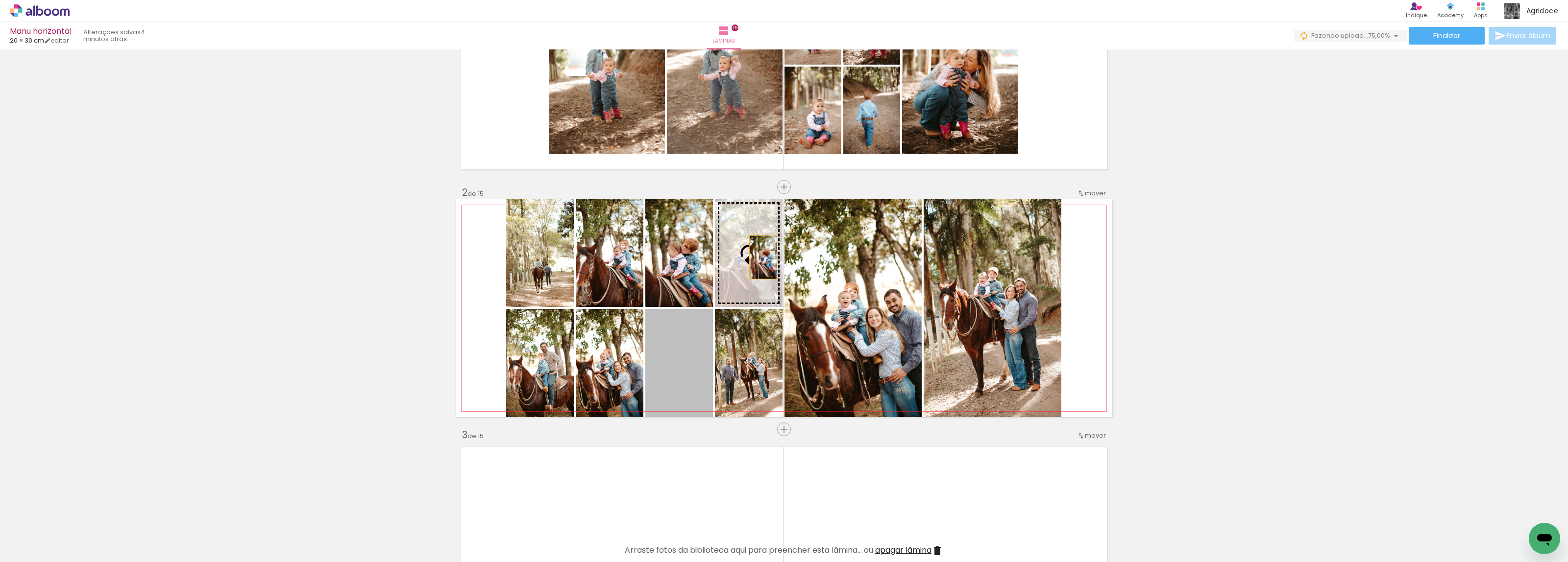
drag, startPoint x: 678, startPoint y: 378, endPoint x: 581, endPoint y: 378, distance: 97.0
click at [0, 0] on slot at bounding box center [0, 0] width 0 height 0
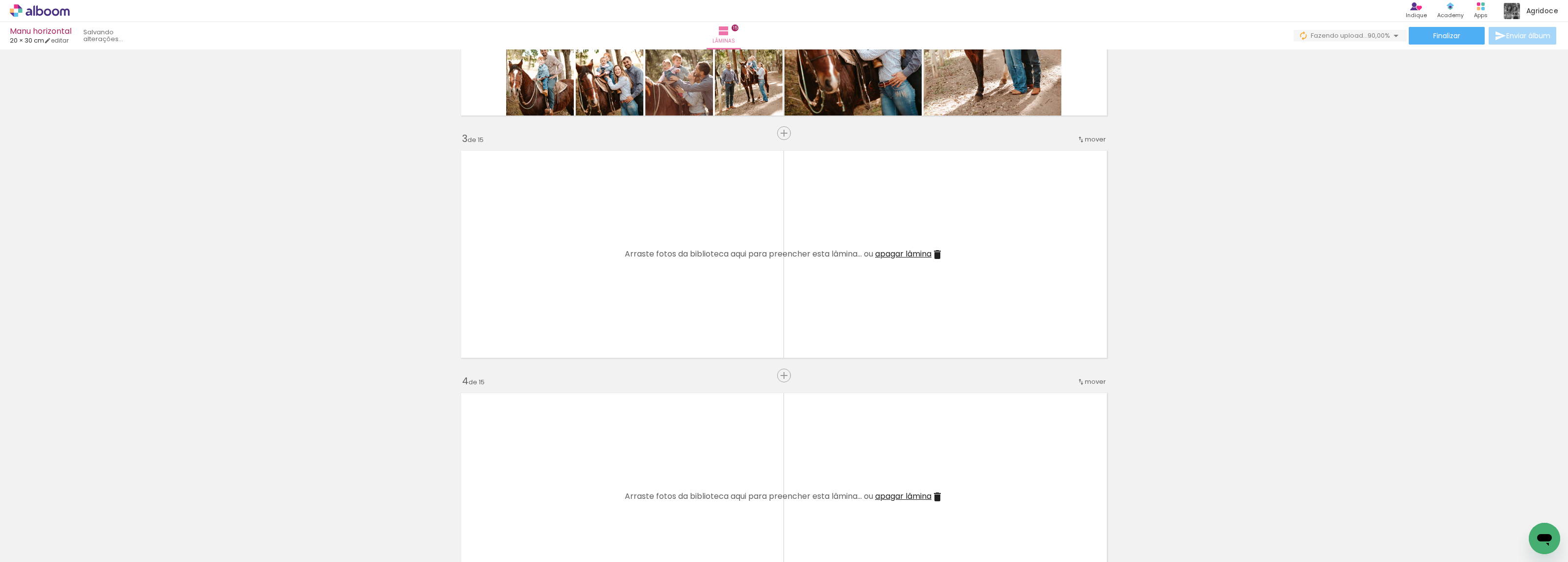
scroll to position [0, 373]
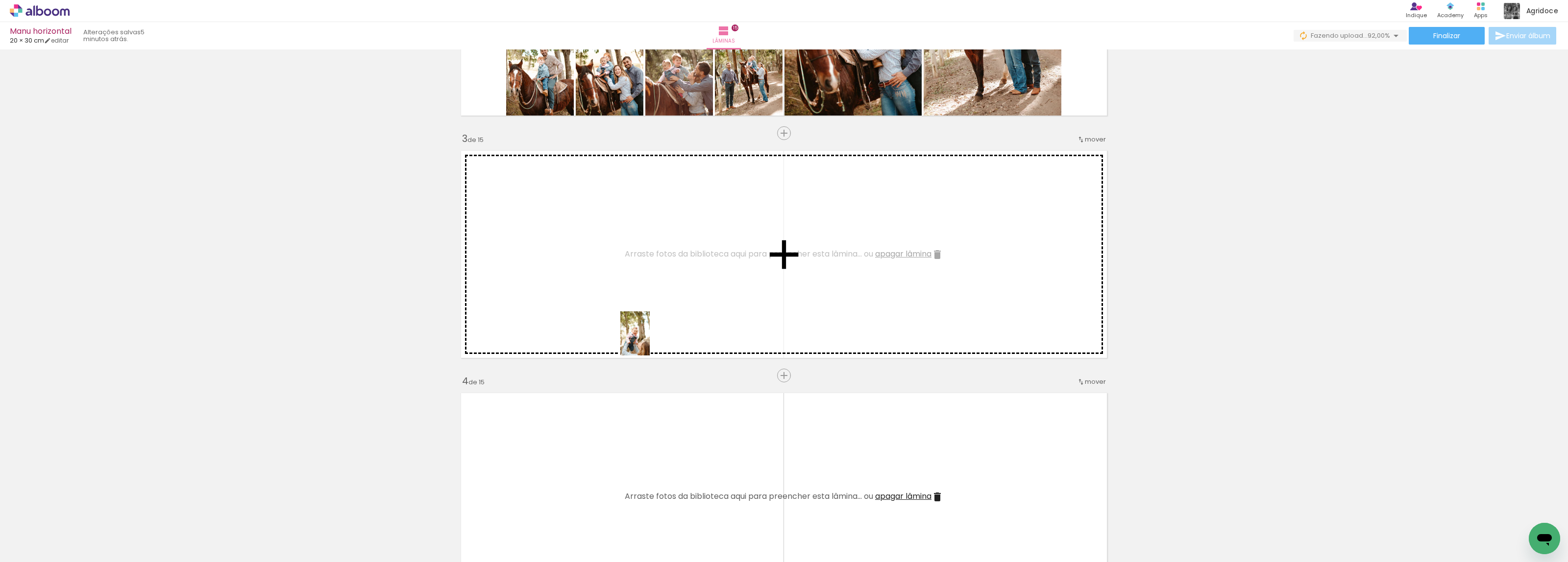
drag, startPoint x: 761, startPoint y: 543, endPoint x: 834, endPoint y: 513, distance: 78.9
click at [642, 332] on quentale-workspace at bounding box center [784, 281] width 1568 height 562
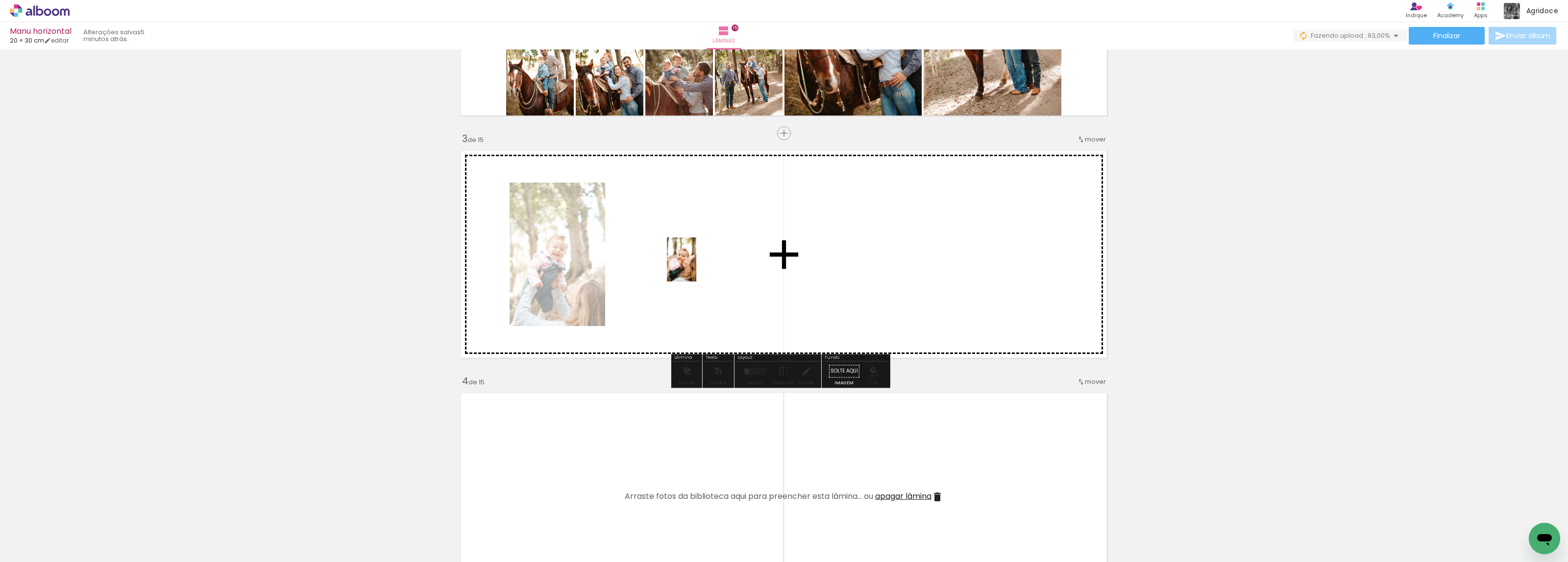
drag, startPoint x: 798, startPoint y: 425, endPoint x: 934, endPoint y: 527, distance: 170.0
click at [680, 262] on quentale-workspace at bounding box center [784, 281] width 1568 height 562
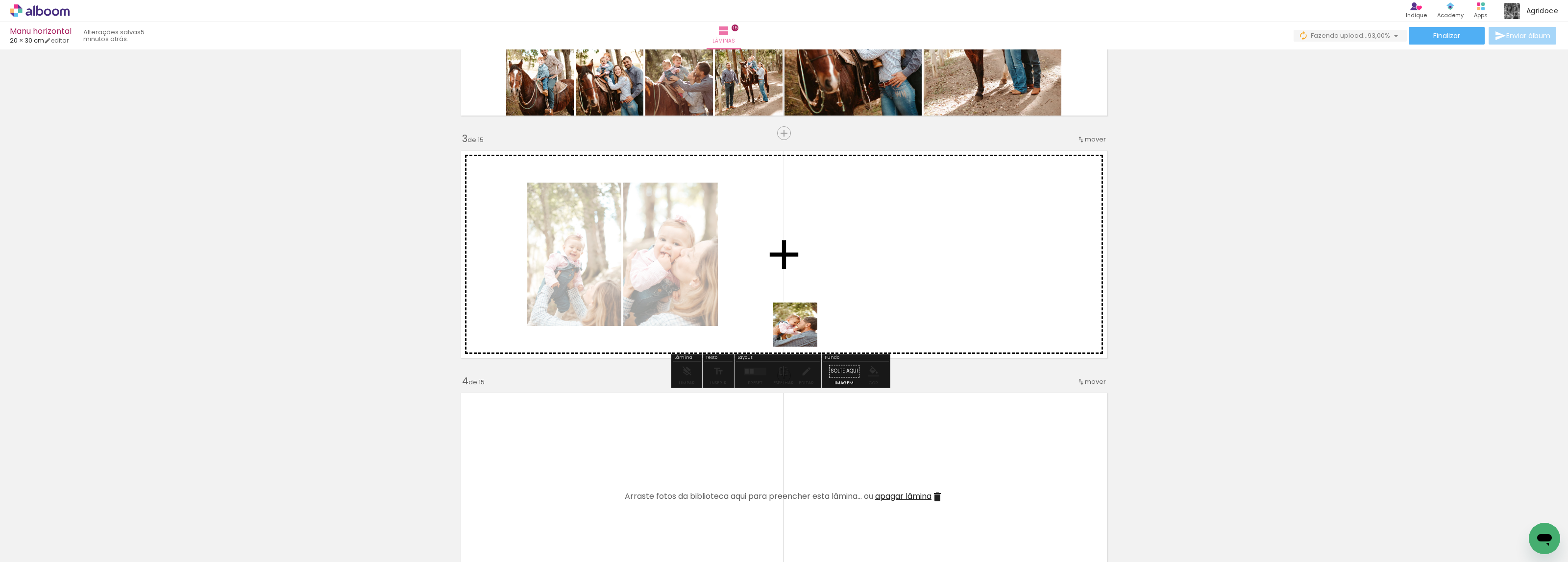
drag, startPoint x: 933, startPoint y: 545, endPoint x: 875, endPoint y: 553, distance: 58.5
click at [793, 313] on quentale-workspace at bounding box center [784, 281] width 1568 height 562
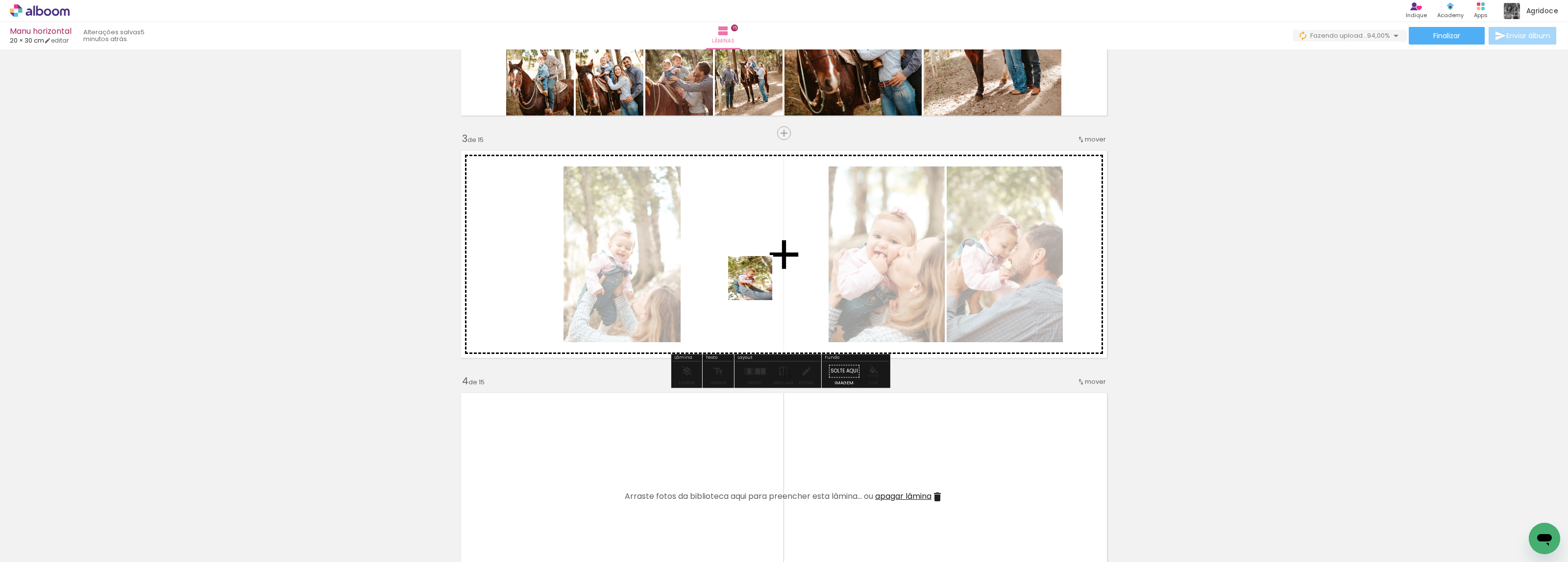
drag, startPoint x: 876, startPoint y: 538, endPoint x: 716, endPoint y: 221, distance: 355.1
click at [716, 221] on quentale-workspace at bounding box center [784, 281] width 1568 height 562
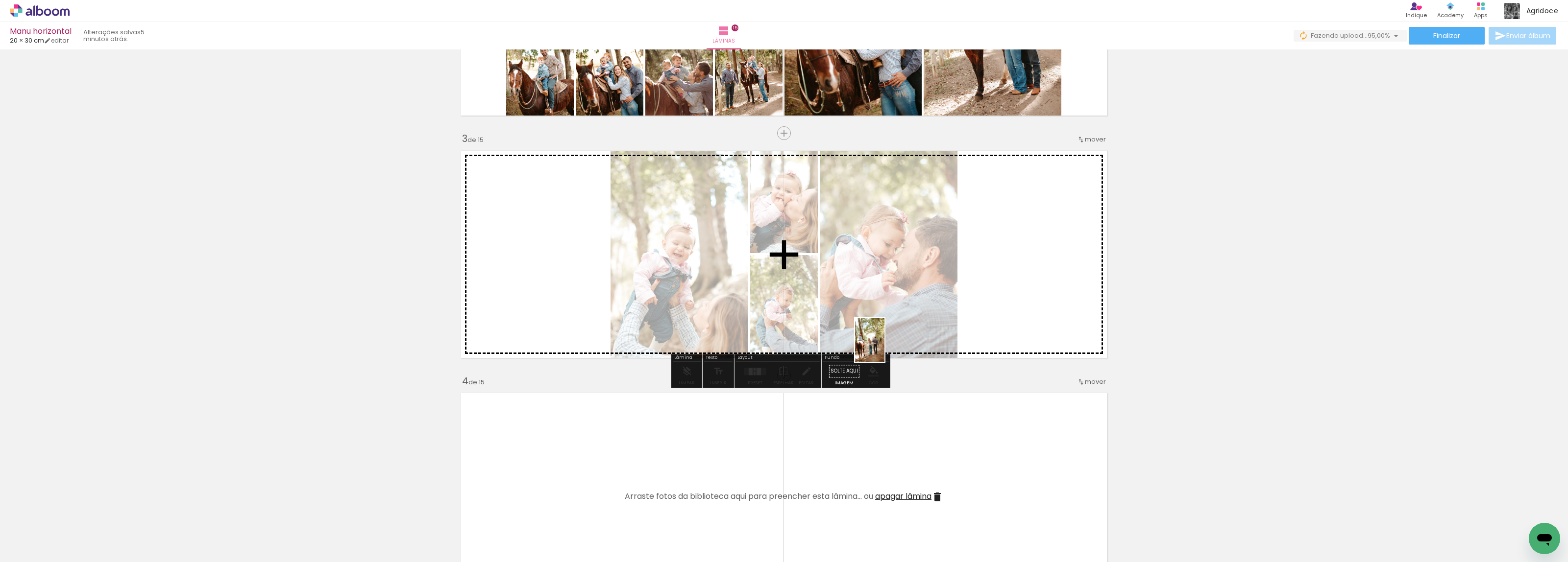
drag, startPoint x: 983, startPoint y: 541, endPoint x: 1141, endPoint y: 477, distance: 170.5
click at [872, 328] on quentale-workspace at bounding box center [784, 281] width 1568 height 562
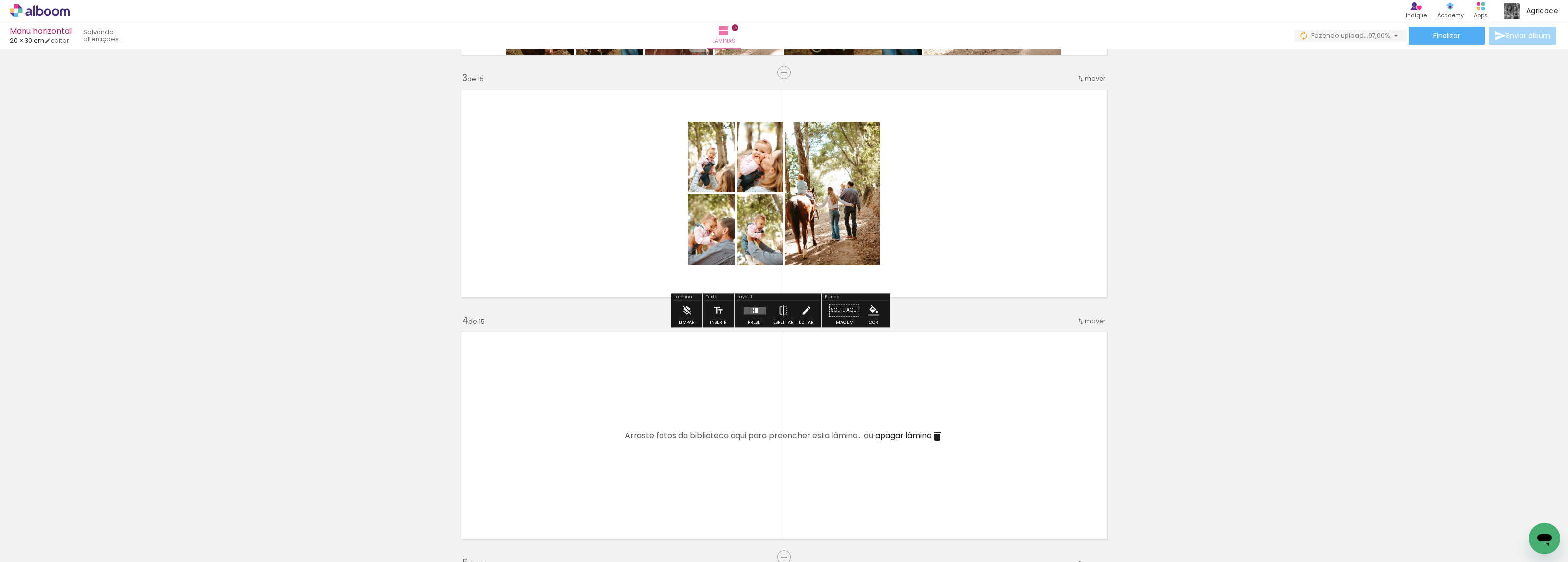
scroll to position [478, 0]
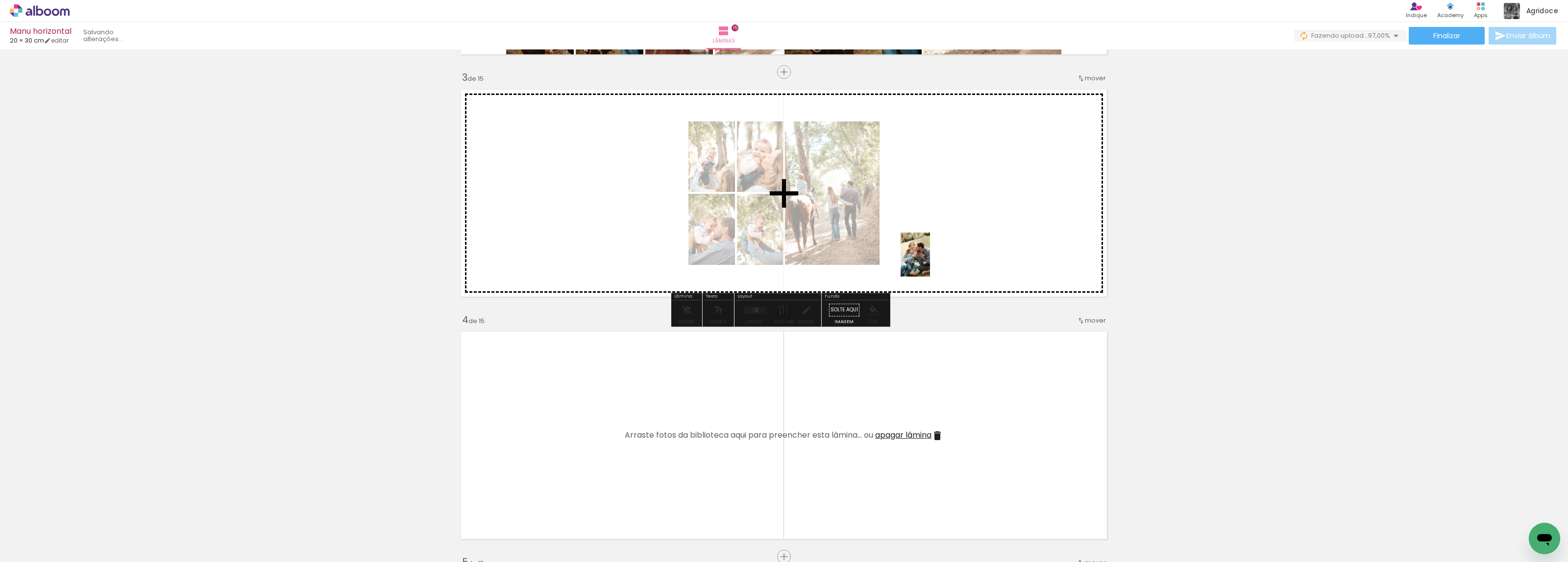
drag, startPoint x: 1208, startPoint y: 536, endPoint x: 930, endPoint y: 261, distance: 391.0
click at [930, 261] on quentale-workspace at bounding box center [784, 281] width 1568 height 562
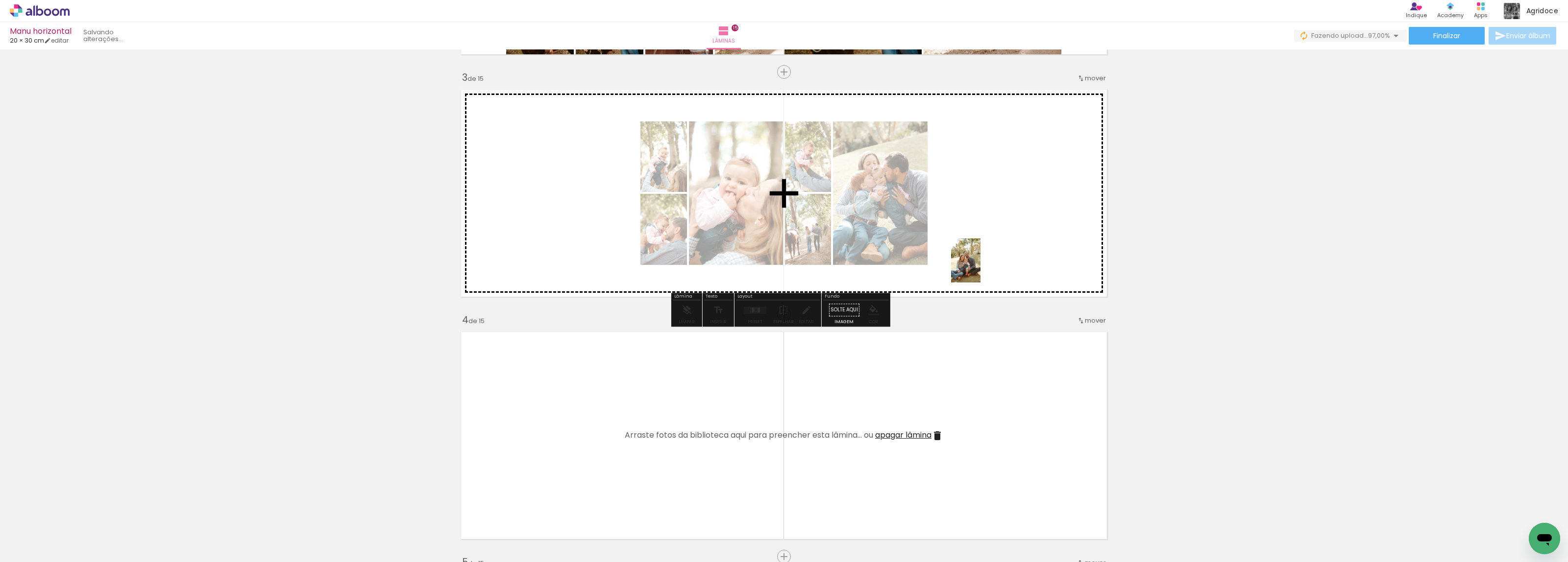
drag, startPoint x: 1325, startPoint y: 540, endPoint x: 1111, endPoint y: 500, distance: 217.7
click at [974, 261] on quentale-workspace at bounding box center [784, 281] width 1568 height 562
